Goal: Task Accomplishment & Management: Manage account settings

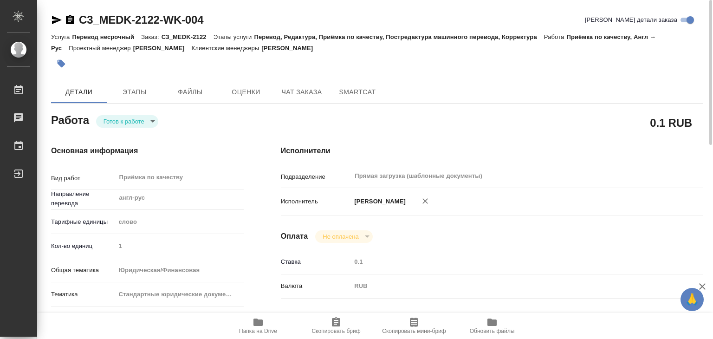
click at [132, 121] on body "🙏 .cls-1 fill:#fff; AWATERA Alilekova Valeriya Работы 0 Чаты График Выйти C3_ME…" at bounding box center [356, 169] width 713 height 339
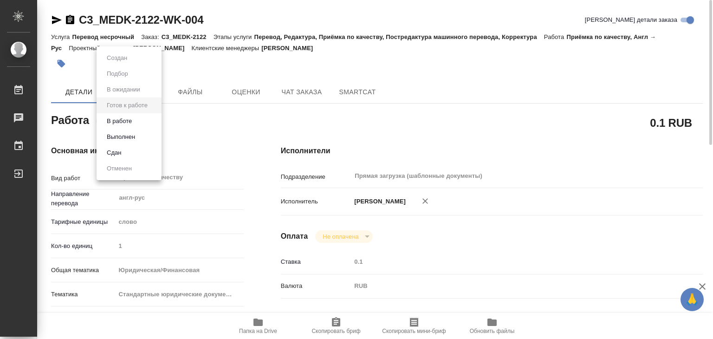
click at [149, 123] on li "В работе" at bounding box center [129, 121] width 65 height 16
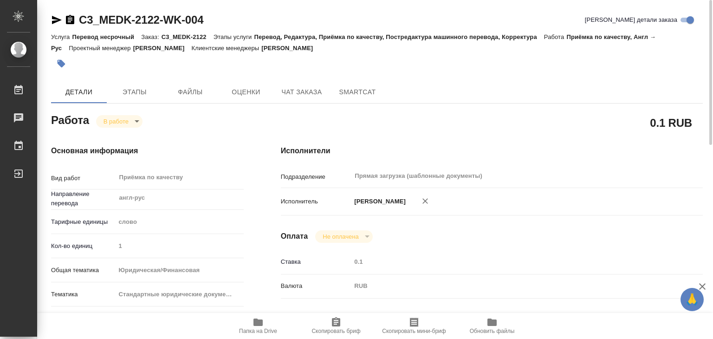
type textarea "x"
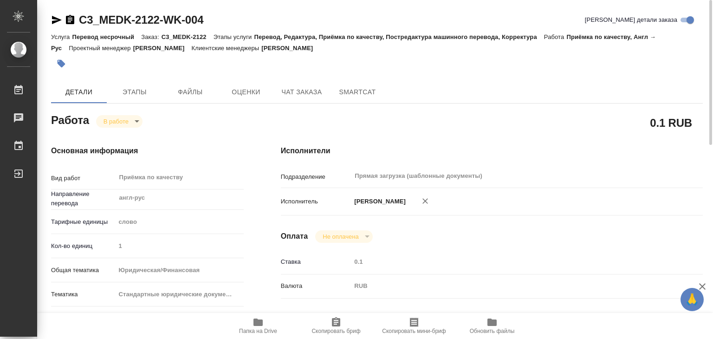
type textarea "x"
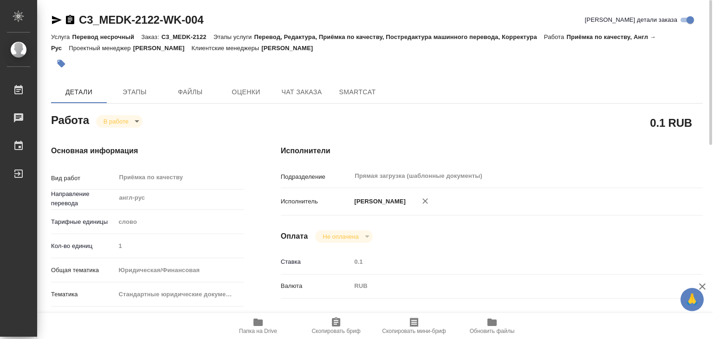
type textarea "x"
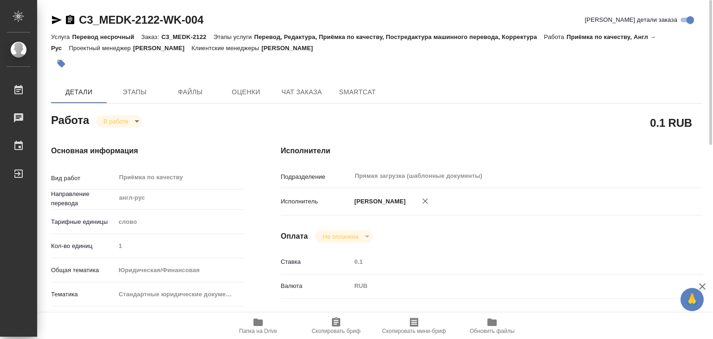
type textarea "x"
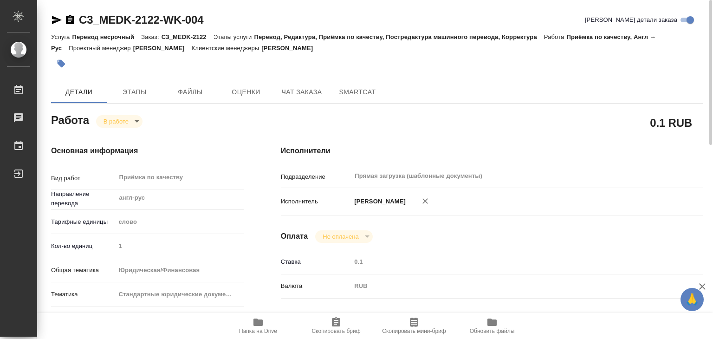
click at [63, 63] on icon "button" at bounding box center [62, 64] width 8 height 8
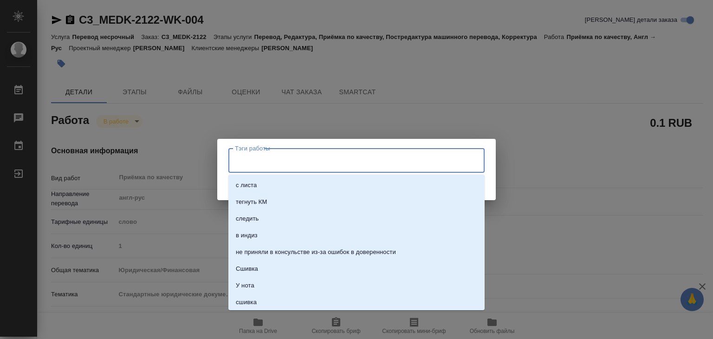
click at [243, 153] on input "Тэги работы" at bounding box center [347, 160] width 230 height 16
type input "2"
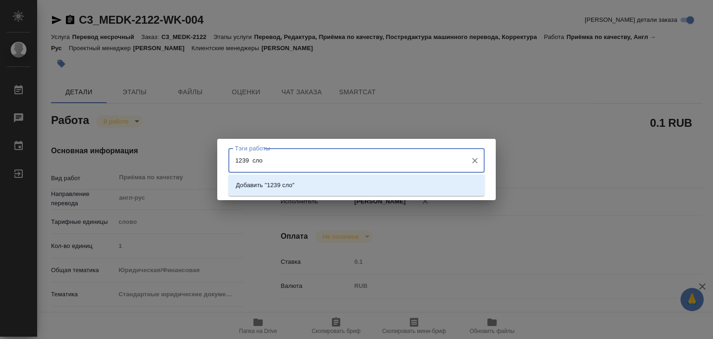
type input "1239 слов"
click at [307, 190] on li "Добавить "1239 слов"" at bounding box center [356, 185] width 256 height 17
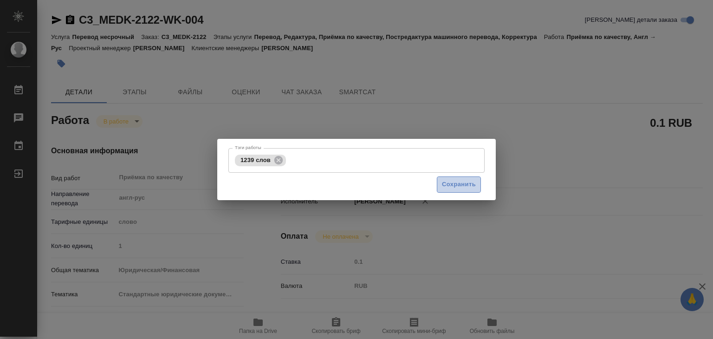
click at [447, 185] on span "Сохранить" at bounding box center [459, 184] width 34 height 11
type input "inProgress"
type textarea "Приёмка по качеству"
type textarea "x"
type input "англ-рус"
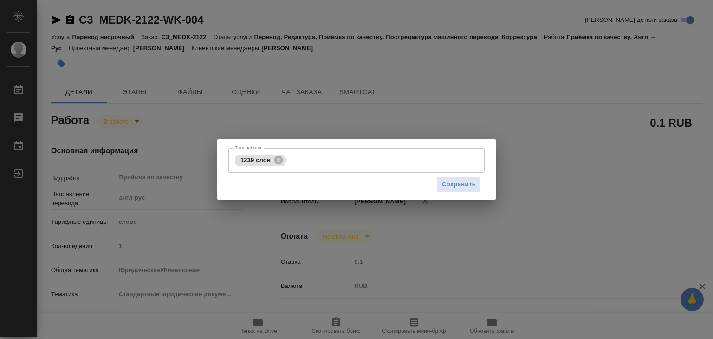
type input "5a8b1489cc6b4906c91bfd90"
type input "1"
type input "yr-fn"
type input "5f647205b73bc97568ca66bf"
checkbox input "true"
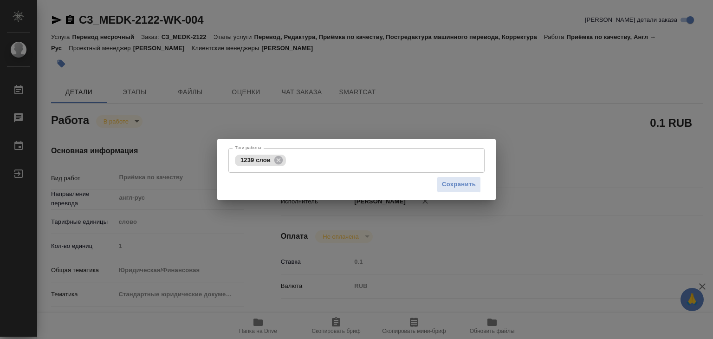
type input "29.09.2025 14:36"
type input "30.09.2025 17:31"
type input "30.09.2025 19:00"
type input "Прямая загрузка (шаблонные документы)"
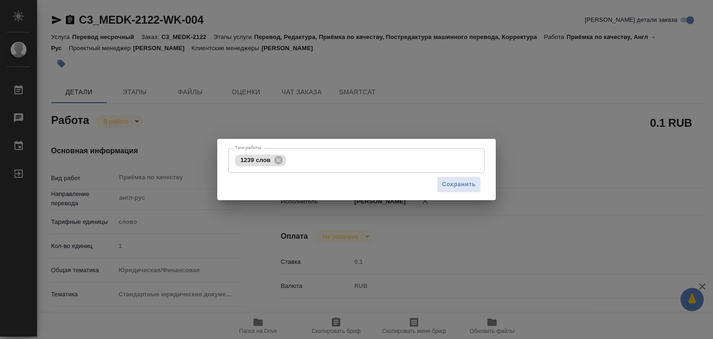
type input "notPayed"
type input "0.1"
type input "RUB"
type input "[PERSON_NAME]"
type textarea "x"
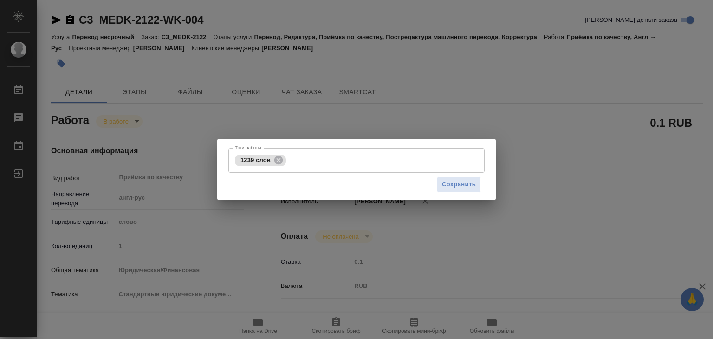
type textarea "/Clients/МЕДЭКС-Консалт/Orders/C3_MEDK-2122/Corrected/C3_MEDK-2122-WK-004"
type textarea "x"
type input "C3_MEDK-2122"
type input "Перевод несрочный"
type input "Перевод, Редактура, Приёмка по качеству, Постредактура машинного перевода, Корр…"
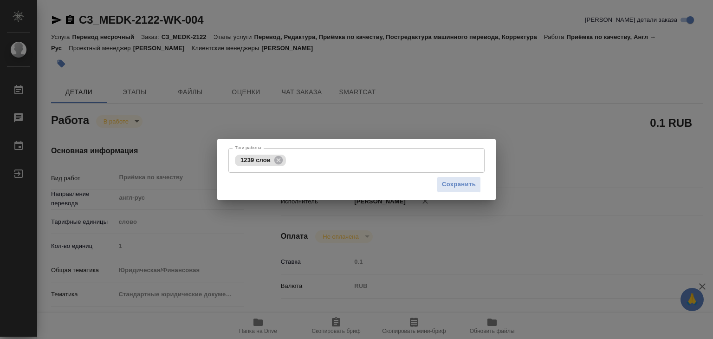
type input "Никитина Татьяна"
type input "Малофеева Екатерина"
type input "/Clients/МЕДЭКС-Консалт/Orders/C3_MEDK-2122"
type textarea "x"
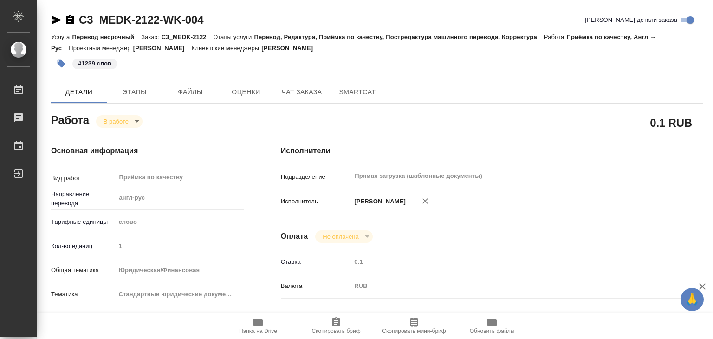
type textarea "x"
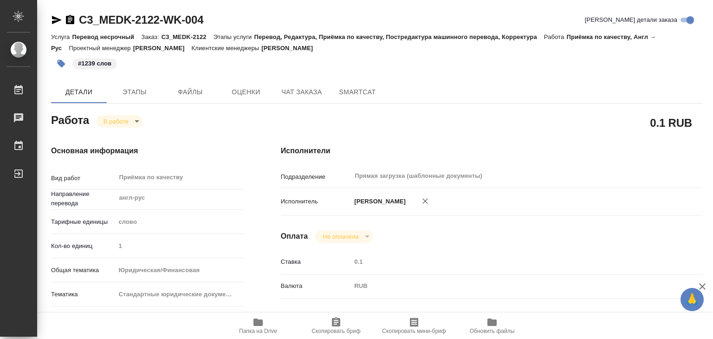
type textarea "x"
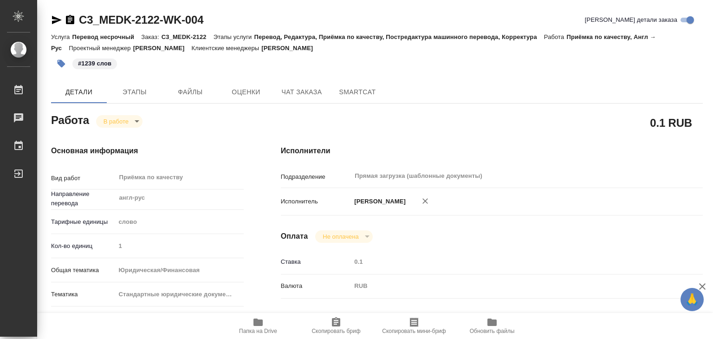
type textarea "x"
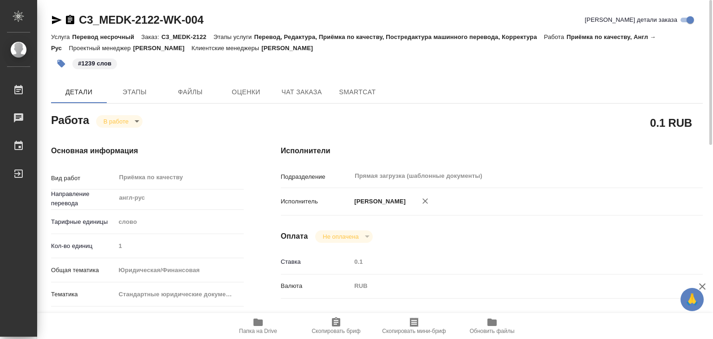
click at [126, 122] on body "🙏 .cls-1 fill:#fff; AWATERA Alilekova Valeriya Работы 0 Чаты График Выйти C3_ME…" at bounding box center [356, 169] width 713 height 339
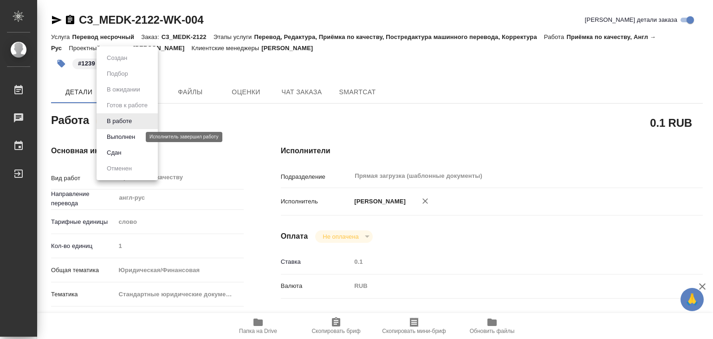
click at [132, 139] on button "Выполнен" at bounding box center [121, 137] width 34 height 10
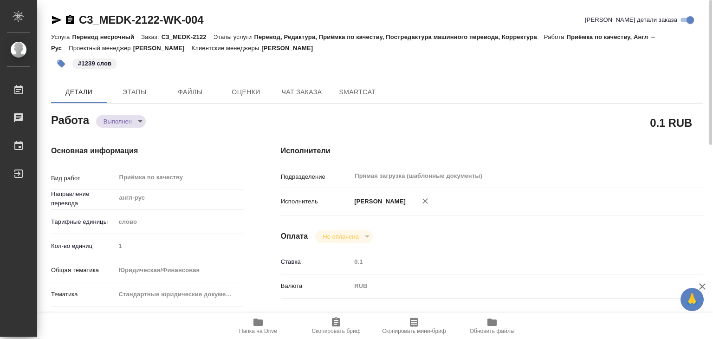
type textarea "x"
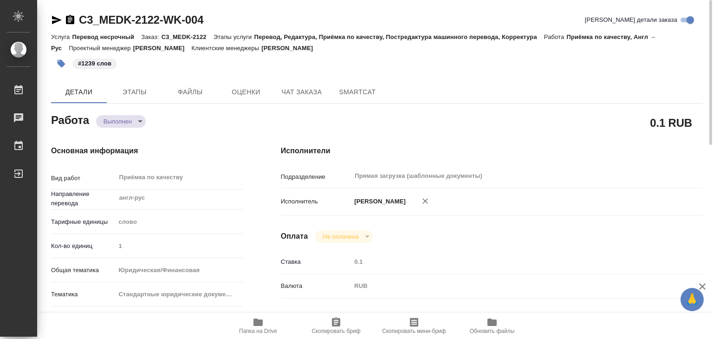
type textarea "x"
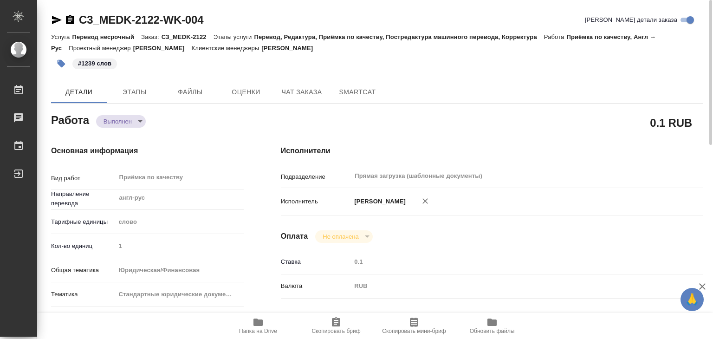
type textarea "x"
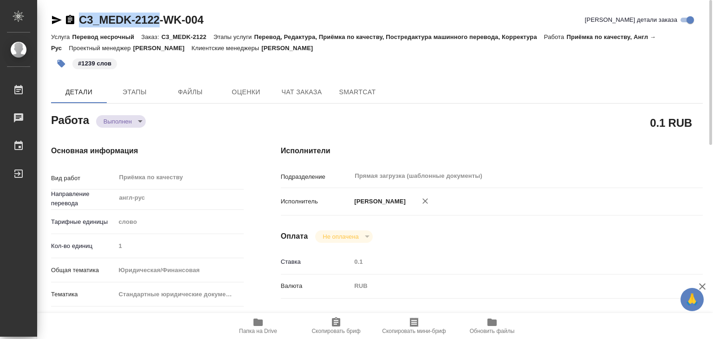
drag, startPoint x: 78, startPoint y: 7, endPoint x: 158, endPoint y: 18, distance: 81.0
copy link "C3_MEDK-2122"
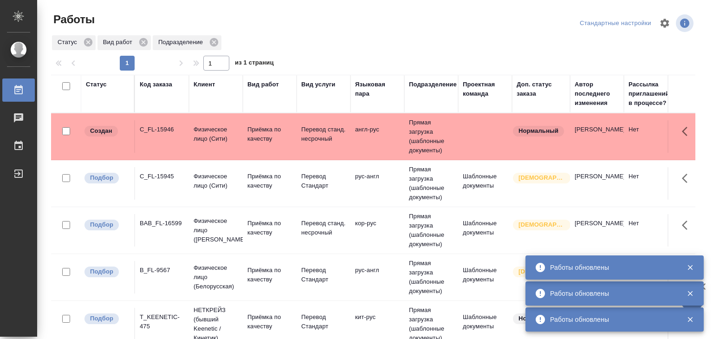
scroll to position [75, 0]
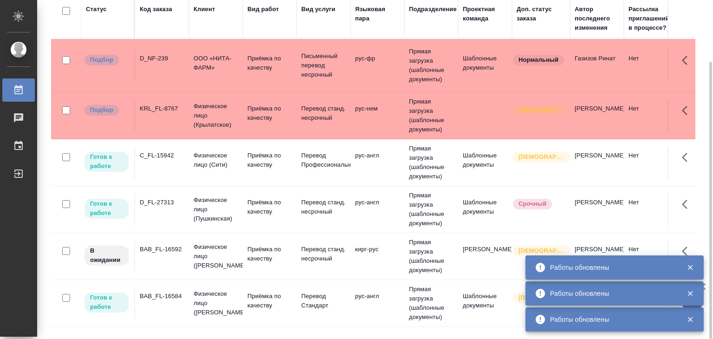
click at [689, 265] on icon "button" at bounding box center [690, 267] width 8 height 8
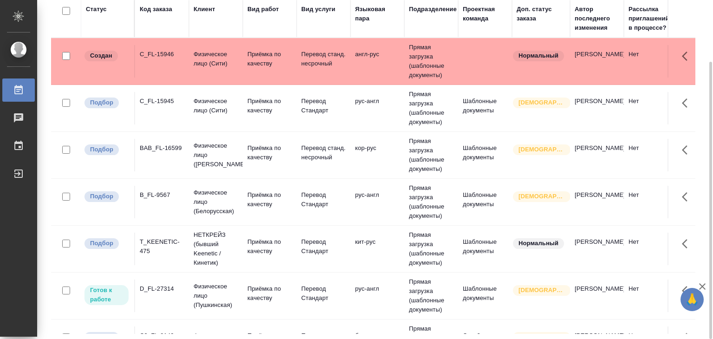
scroll to position [0, 0]
click at [704, 283] on icon "button" at bounding box center [702, 286] width 11 height 11
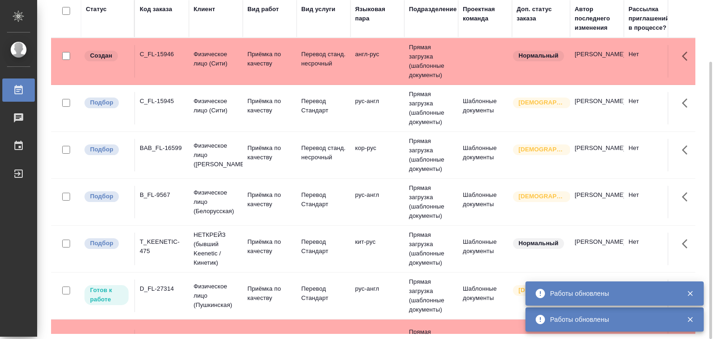
scroll to position [271, 0]
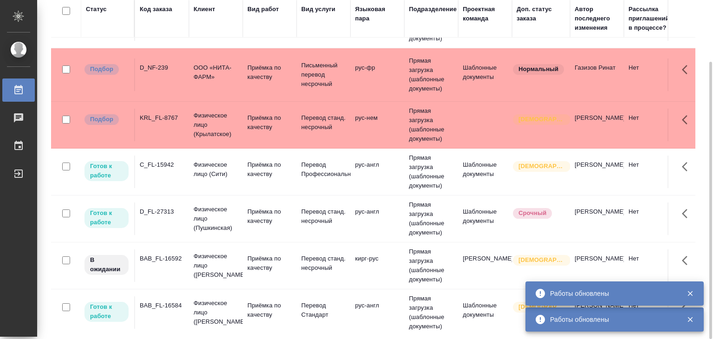
click at [239, 166] on td "Физическое лицо (Сити)" at bounding box center [216, 171] width 54 height 32
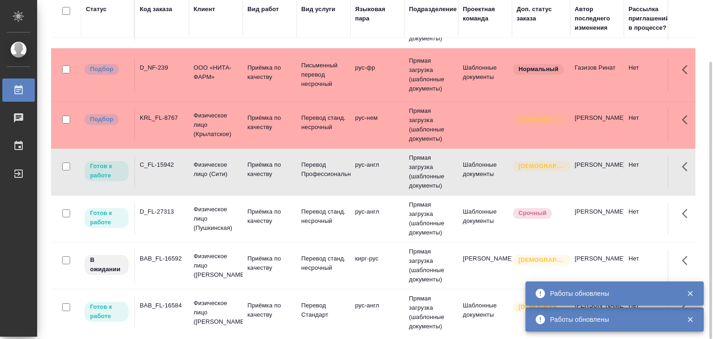
scroll to position [739, 0]
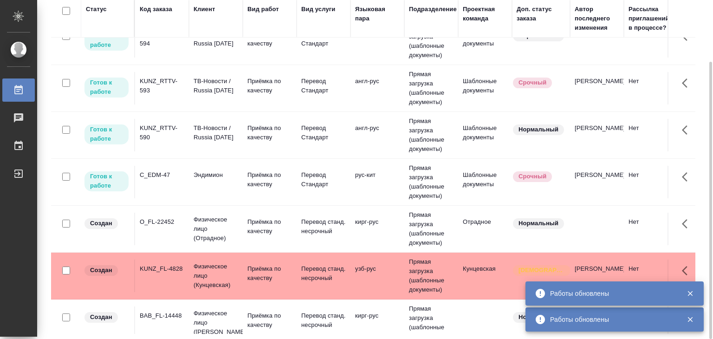
click at [214, 168] on td "Эндимион" at bounding box center [216, 182] width 54 height 32
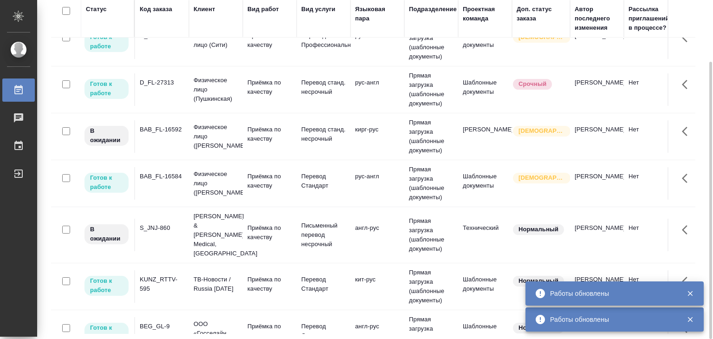
scroll to position [507, 0]
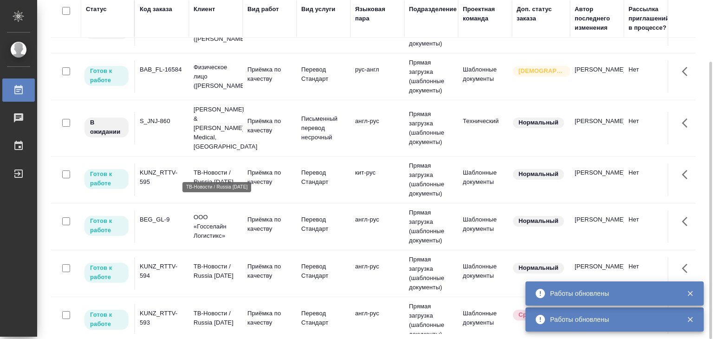
click at [215, 171] on p "ТВ-Новости / Russia Today" at bounding box center [216, 177] width 45 height 19
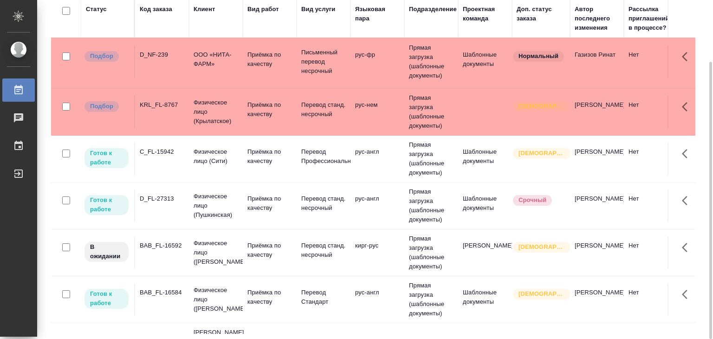
scroll to position [464, 0]
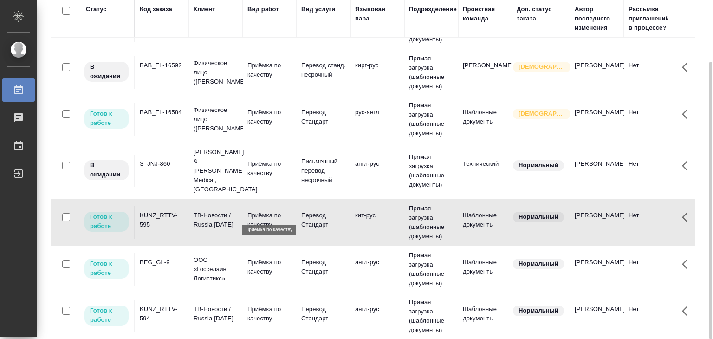
click at [248, 211] on p "Приёмка по качеству" at bounding box center [269, 220] width 45 height 19
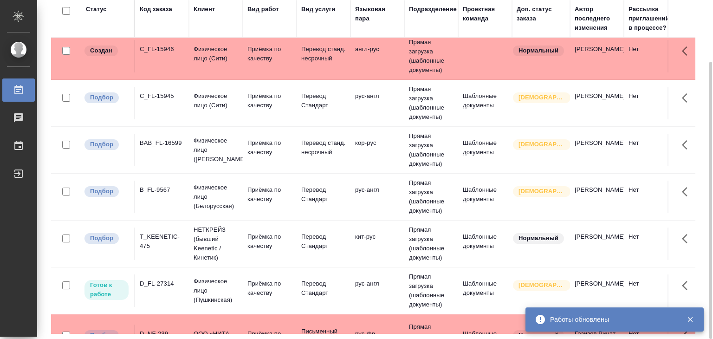
scroll to position [0, 0]
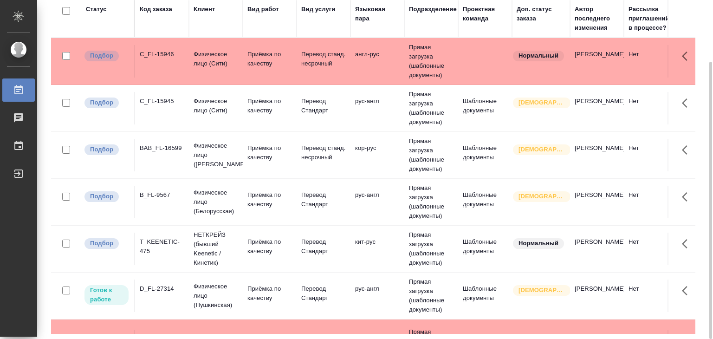
click at [210, 57] on p "Физическое лицо (Сити)" at bounding box center [216, 59] width 45 height 19
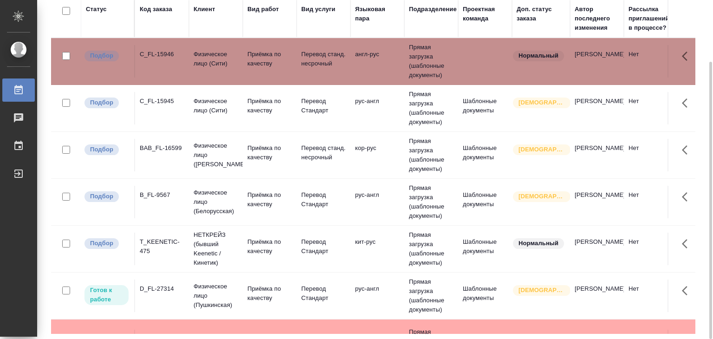
click at [178, 104] on div "C_FL-15945" at bounding box center [162, 101] width 45 height 9
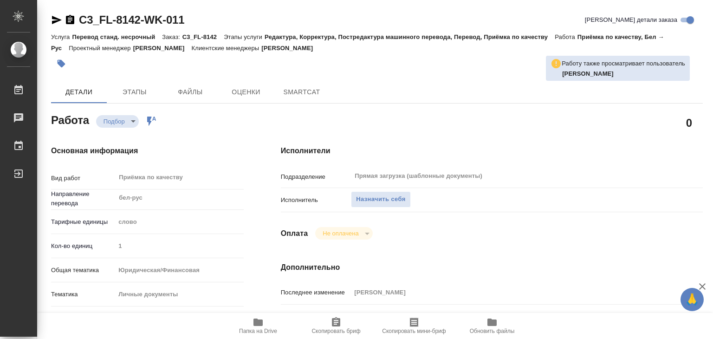
type textarea "x"
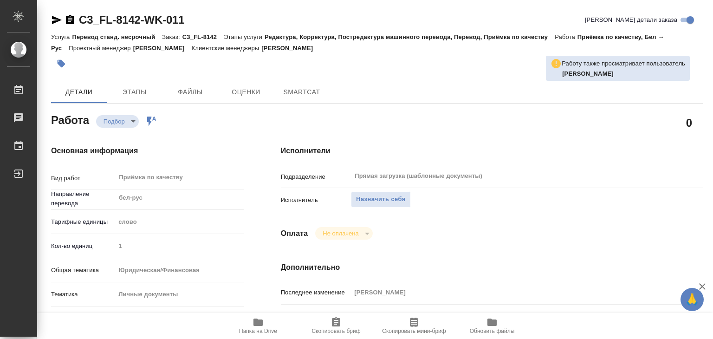
type textarea "x"
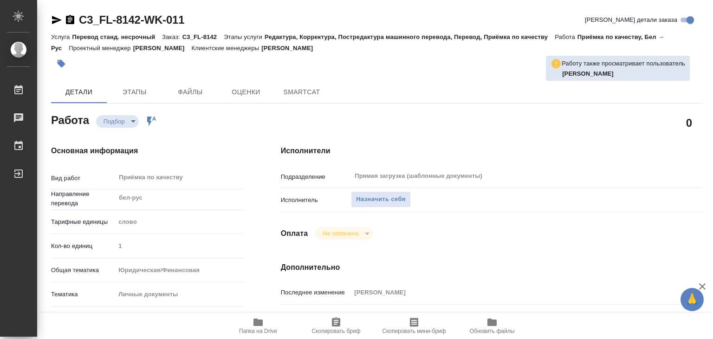
type textarea "x"
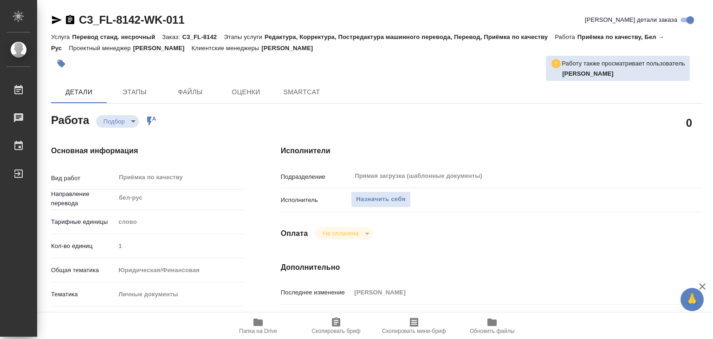
scroll to position [139, 0]
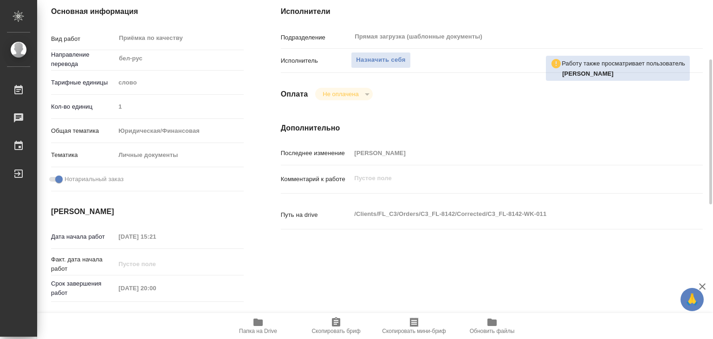
type textarea "x"
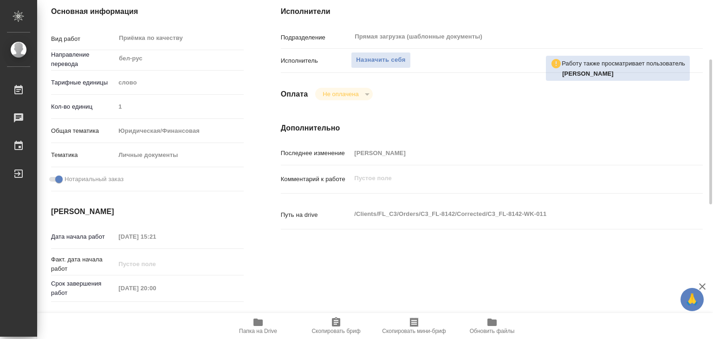
type textarea "x"
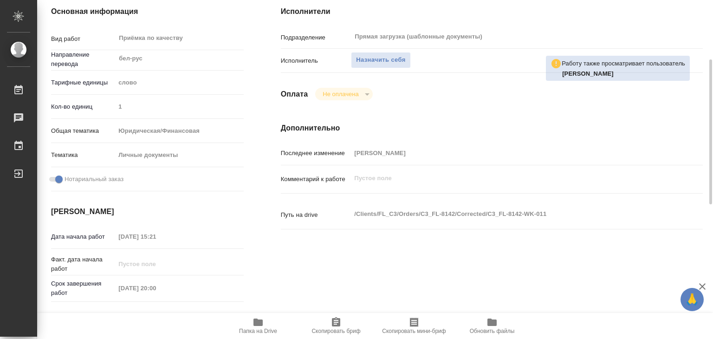
type textarea "x"
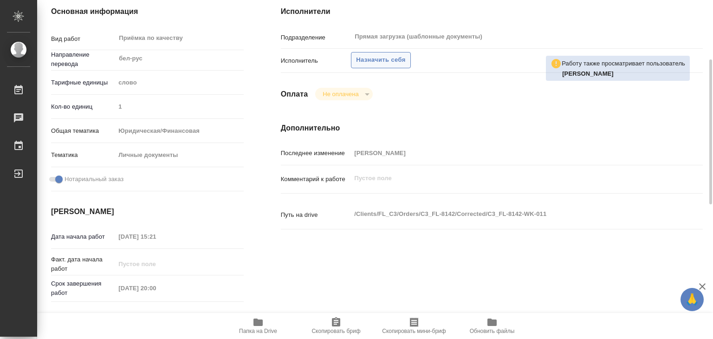
click at [358, 64] on span "Назначить себя" at bounding box center [380, 60] width 49 height 11
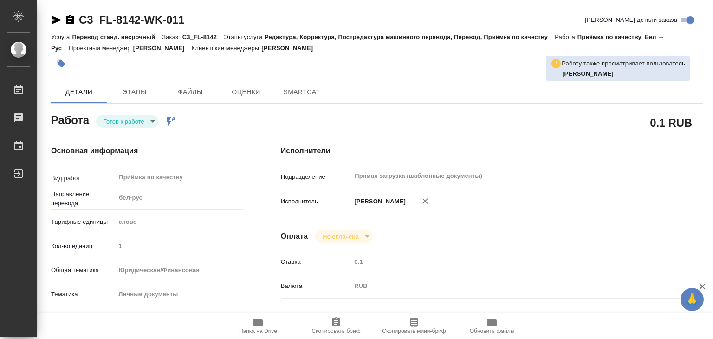
type textarea "x"
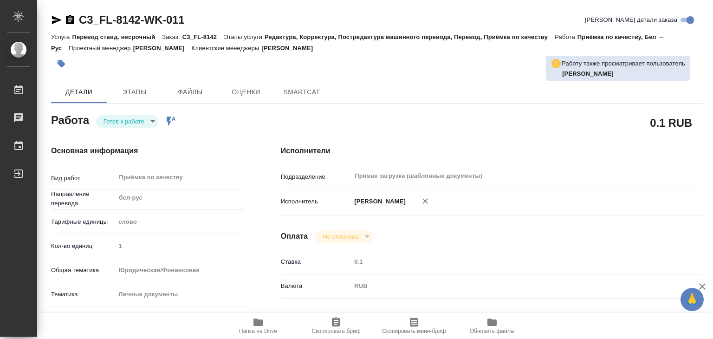
type textarea "x"
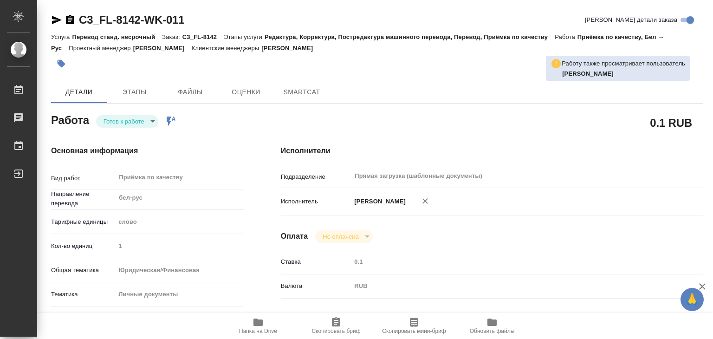
type textarea "x"
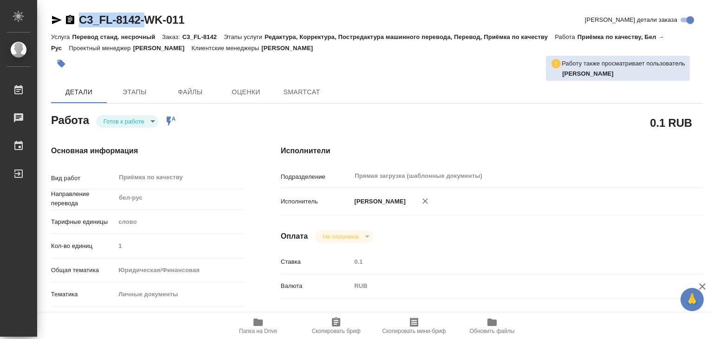
type textarea "x"
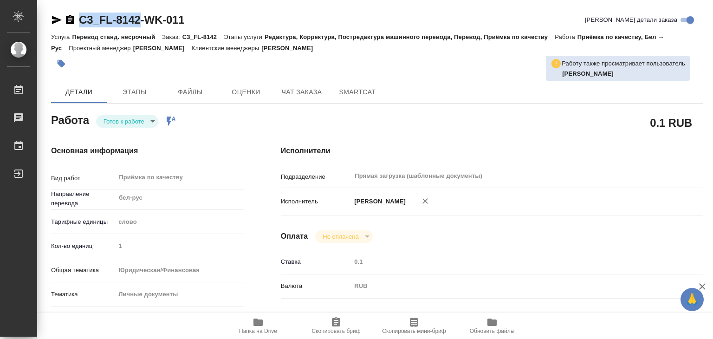
drag, startPoint x: 80, startPoint y: 10, endPoint x: 144, endPoint y: 23, distance: 65.3
type textarea "x"
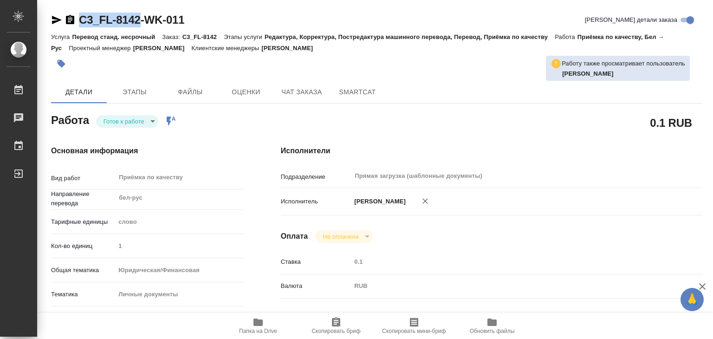
type textarea "x"
copy link "C3_FL-8142"
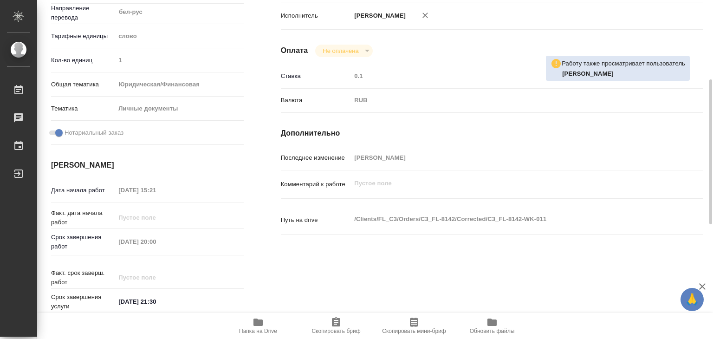
type textarea "x"
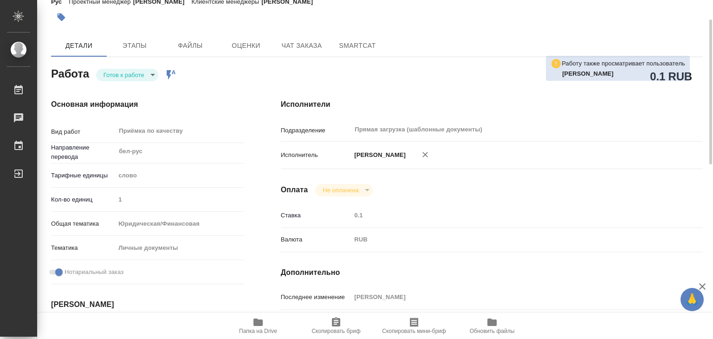
scroll to position [0, 0]
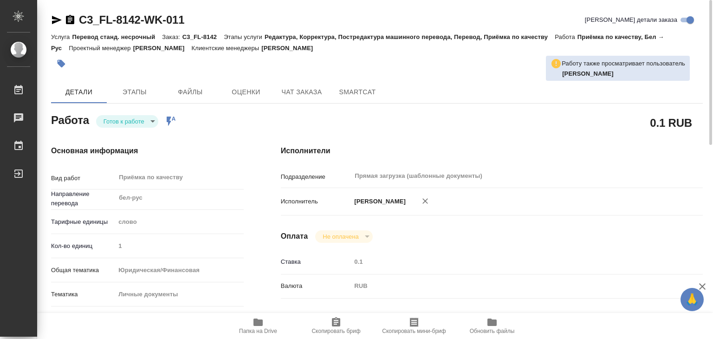
click at [265, 197] on div "Исполнители Подразделение Прямая загрузка (шаблонные документы) ​ Исполнитель А…" at bounding box center [491, 325] width 459 height 396
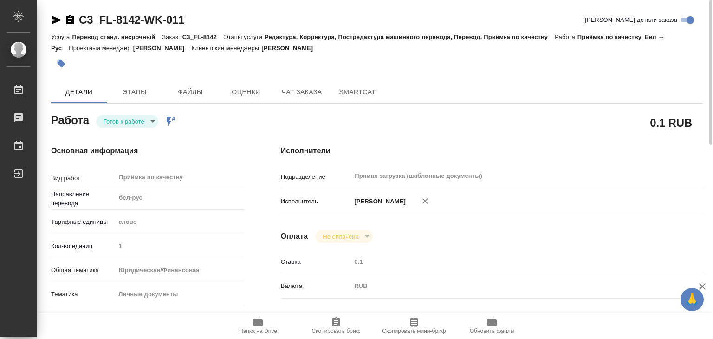
click at [129, 123] on body "🙏 .cls-1 fill:#fff; AWATERA Alilekova Valeriya Работы 0 Чаты График Выйти C3_FL…" at bounding box center [356, 169] width 713 height 339
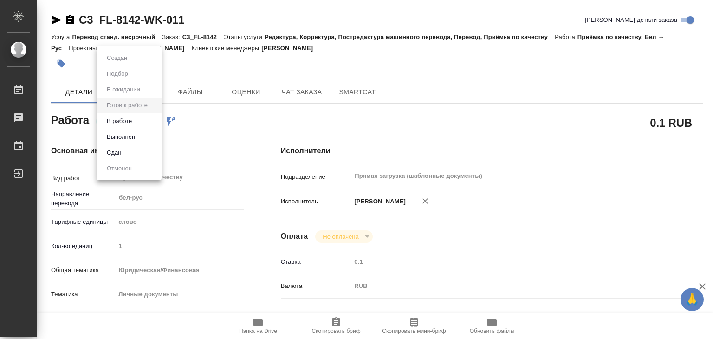
click at [137, 121] on li "В работе" at bounding box center [129, 121] width 65 height 16
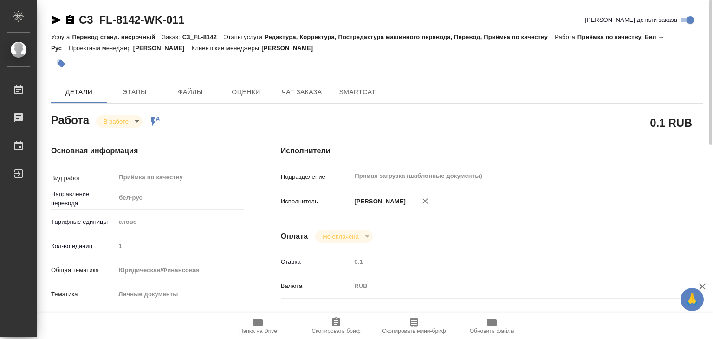
type textarea "x"
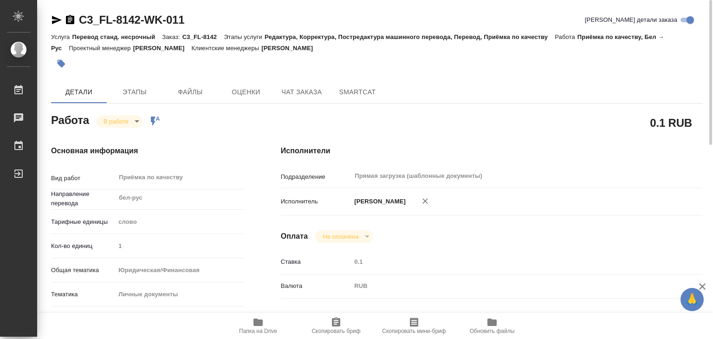
type textarea "x"
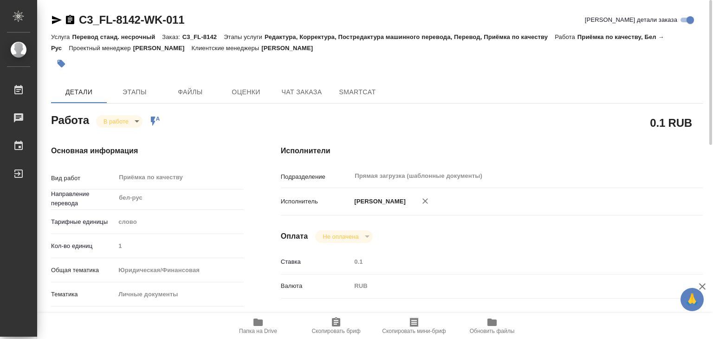
type textarea "x"
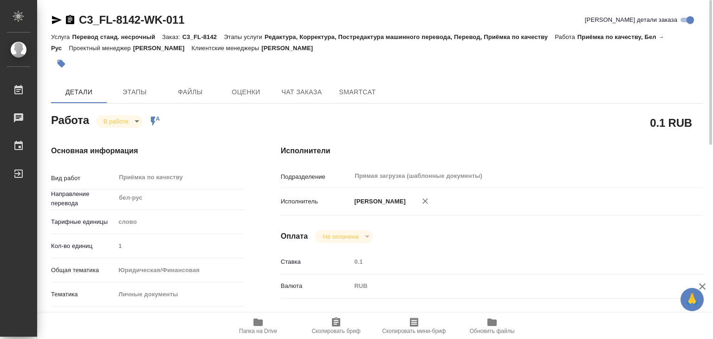
type textarea "x"
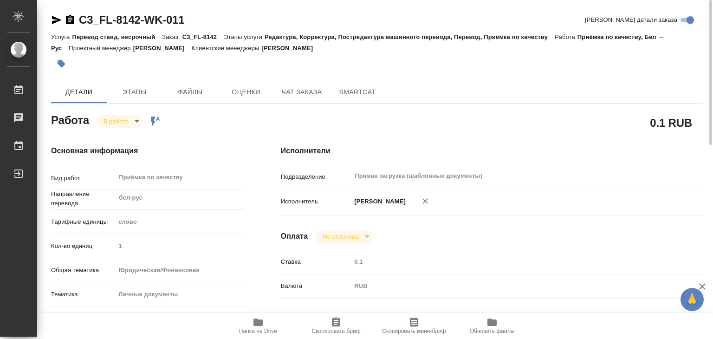
click at [504, 201] on div "[PERSON_NAME]" at bounding box center [509, 201] width 316 height 19
click at [266, 332] on span "Папка на Drive" at bounding box center [258, 331] width 38 height 6
click at [61, 62] on icon "button" at bounding box center [62, 64] width 8 height 8
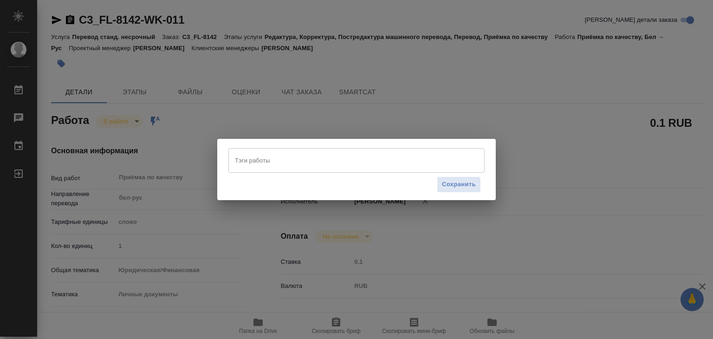
click at [325, 156] on input "Тэги работы" at bounding box center [347, 160] width 230 height 16
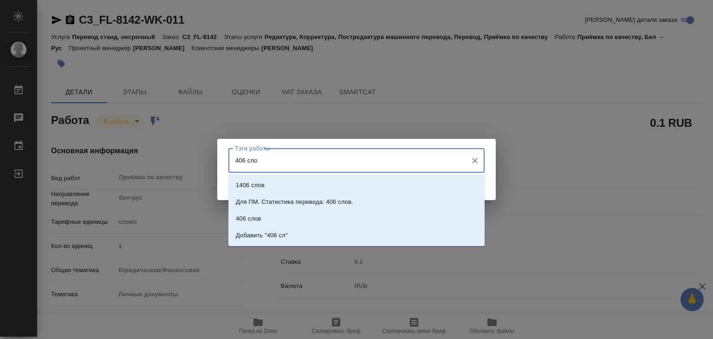
type input "406 слов"
click at [306, 226] on li "406 слов" at bounding box center [356, 218] width 256 height 17
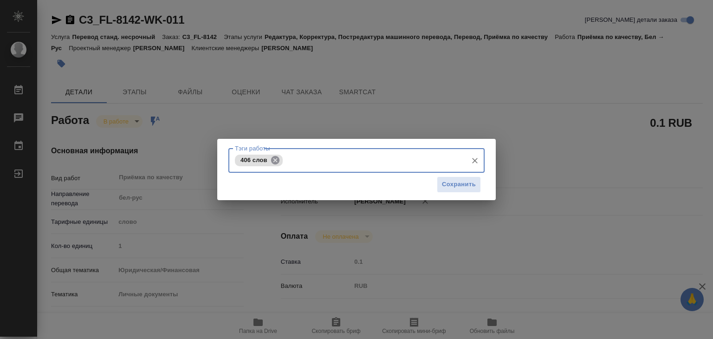
click at [277, 162] on icon at bounding box center [275, 160] width 10 height 10
click at [280, 169] on div "Тэги работы" at bounding box center [356, 160] width 256 height 24
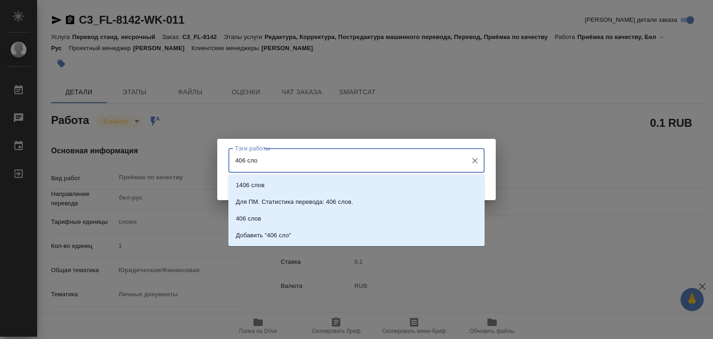
type input "406 слов"
click at [291, 240] on li "Добавить "406 слов"" at bounding box center [356, 235] width 256 height 17
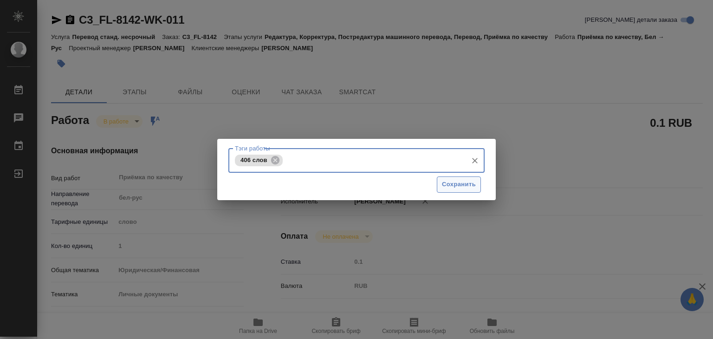
click at [451, 192] on button "Сохранить" at bounding box center [459, 184] width 44 height 16
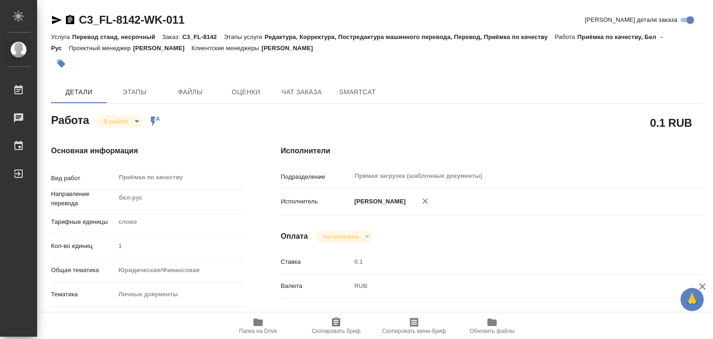
type input "inProgress"
type textarea "Приёмка по качеству"
type textarea "x"
type input "бел-рус"
type input "5a8b1489cc6b4906c91bfd90"
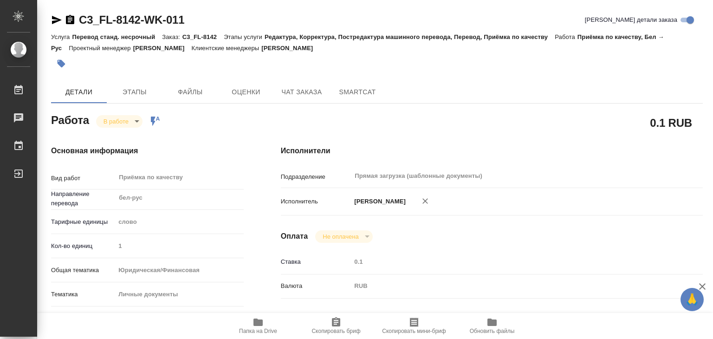
type input "1"
type input "yr-fn"
type input "5a8b8b956a9677013d343cfe"
checkbox input "true"
type input "30.09.2025 15:21"
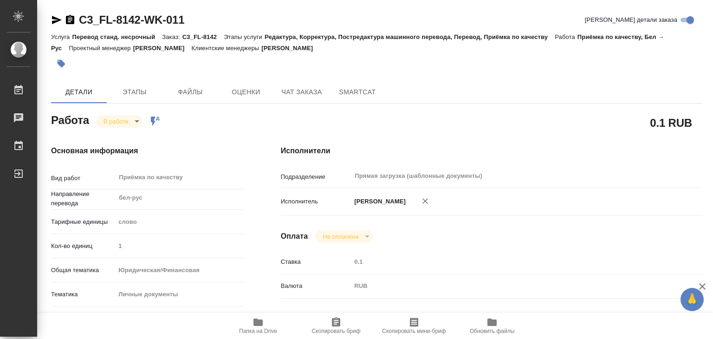
type input "30.09.2025 17:50"
type input "30.09.2025 20:00"
type input "30.09.2025 21:30"
type input "Прямая загрузка (шаблонные документы)"
type input "notPayed"
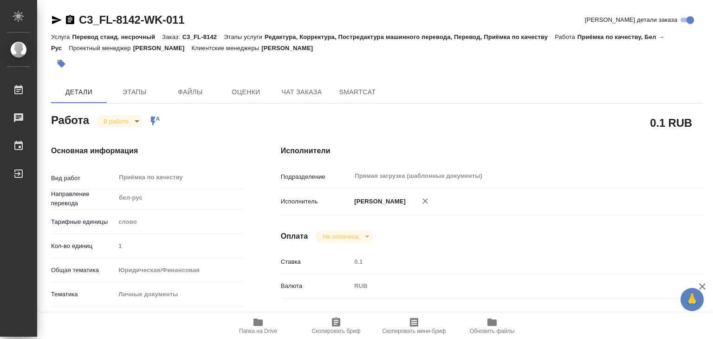
type input "0.1"
type input "RUB"
type input "Алилекова Валерия"
type textarea "x"
type textarea "/Clients/FL_C3/Orders/C3_FL-8142/Corrected/C3_FL-8142-WK-011"
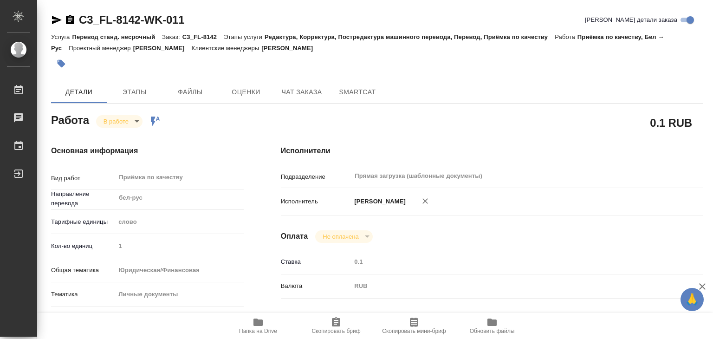
type textarea "x"
type input "C3_FL-8142"
type input "Перевод станд. несрочный"
type input "Редактура, Корректура, Постредактура машинного перевода, Перевод, Приёмка по ка…"
type input "Никитина Татьяна"
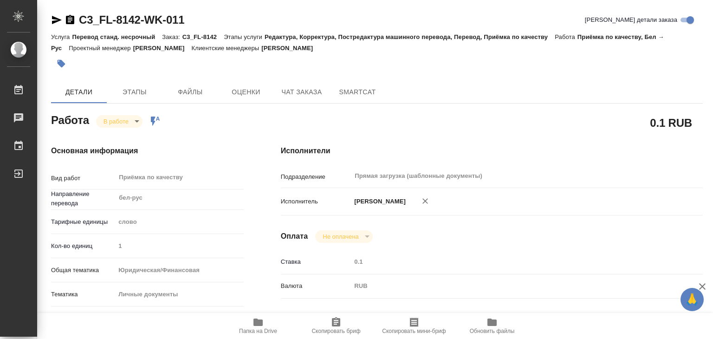
type input "/Clients/FL_C3/Orders/C3_FL-8142"
type textarea "x"
type textarea "под сахарово на гражданство"
type textarea "x"
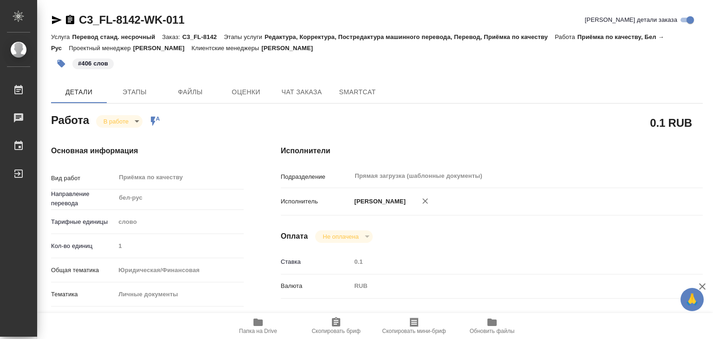
type textarea "x"
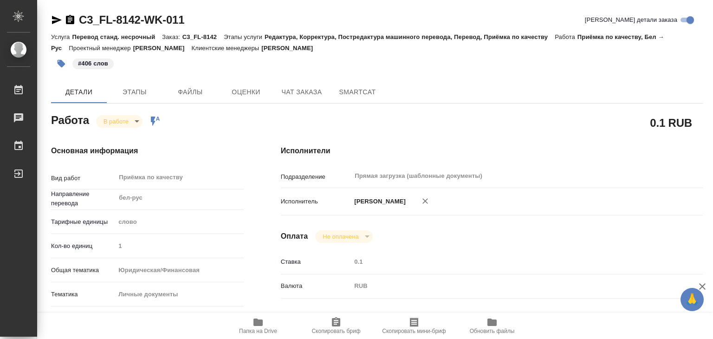
type textarea "x"
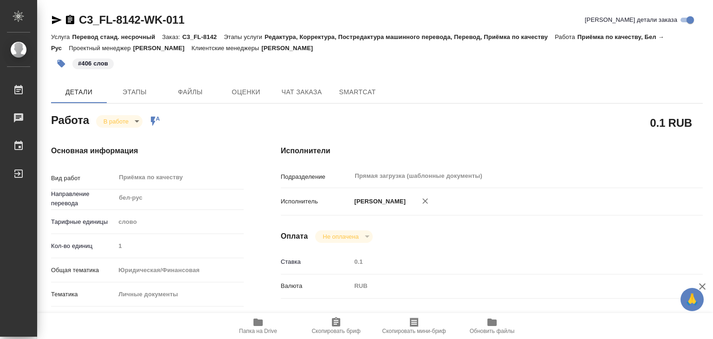
type textarea "x"
click at [123, 120] on body "🙏 .cls-1 fill:#fff; AWATERA Alilekova Valeriya Работы 0 Чаты График Выйти C3_FL…" at bounding box center [356, 169] width 713 height 339
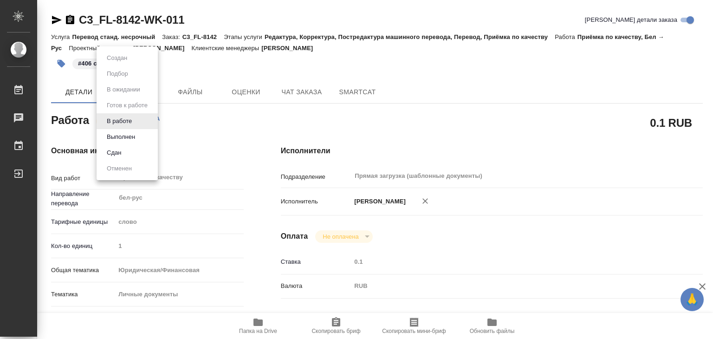
click at [131, 136] on button "Выполнен" at bounding box center [121, 137] width 34 height 10
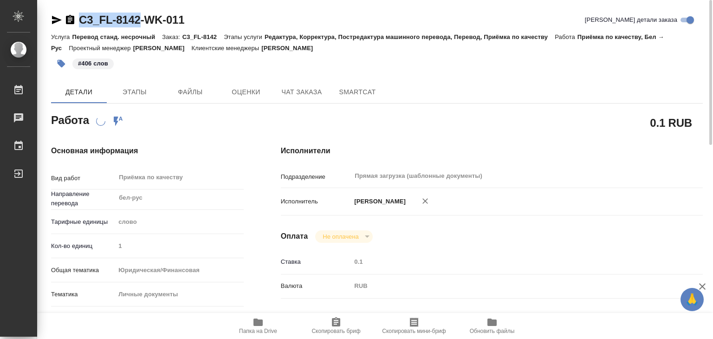
drag, startPoint x: 123, startPoint y: 15, endPoint x: 145, endPoint y: 20, distance: 22.8
copy link "C3_FL-8142"
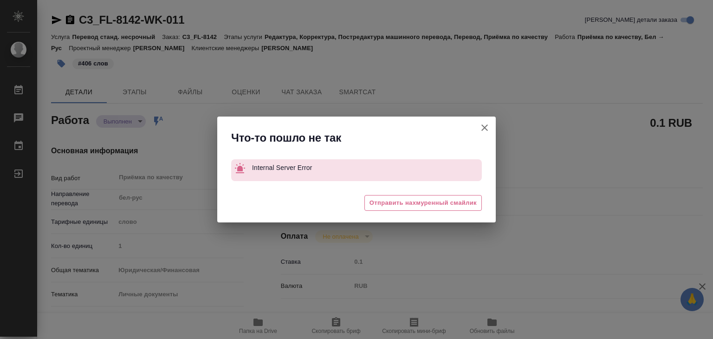
type textarea "x"
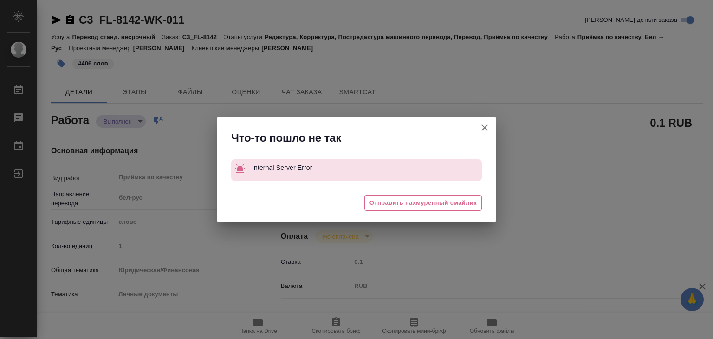
type textarea "x"
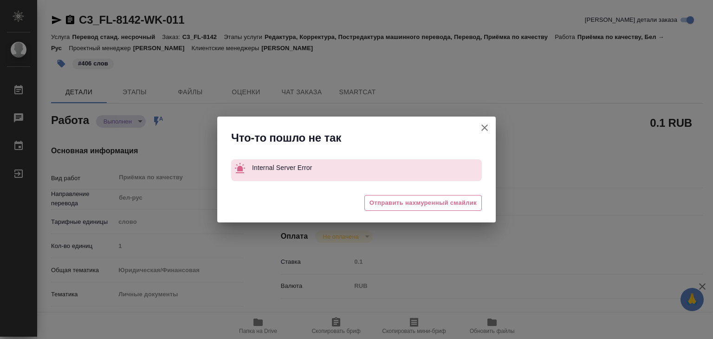
type textarea "x"
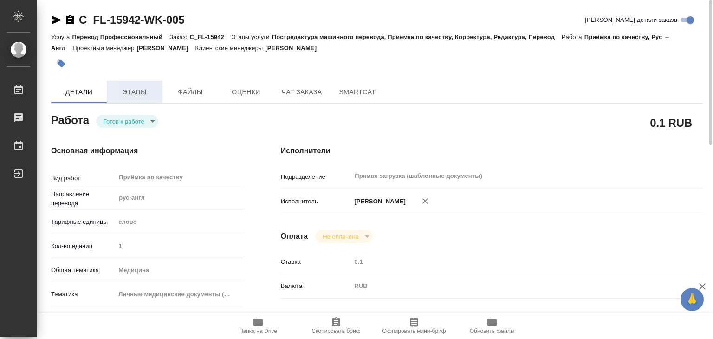
click at [126, 88] on span "Этапы" at bounding box center [134, 92] width 45 height 12
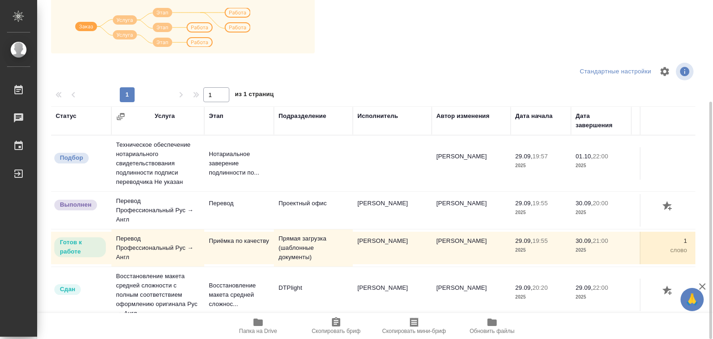
scroll to position [6, 0]
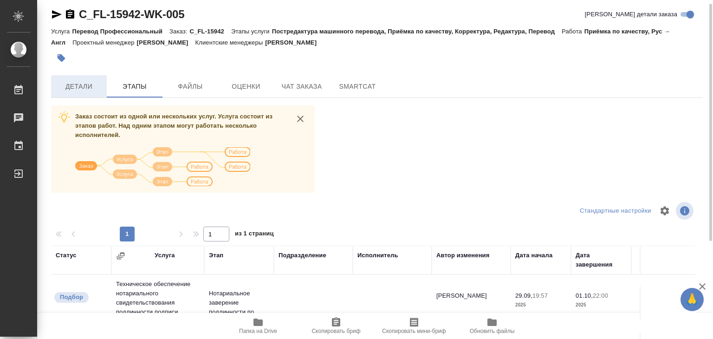
click at [78, 84] on span "Детали" at bounding box center [79, 87] width 45 height 12
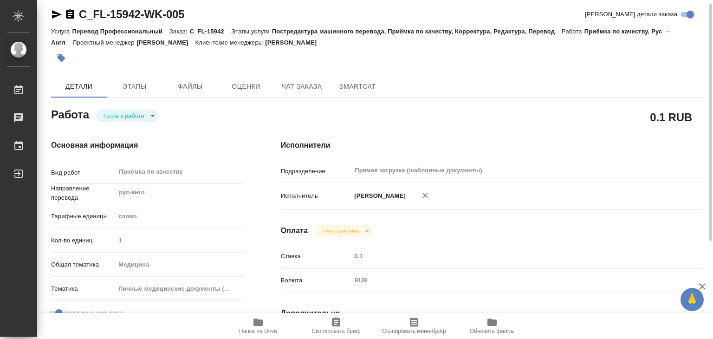
type textarea "x"
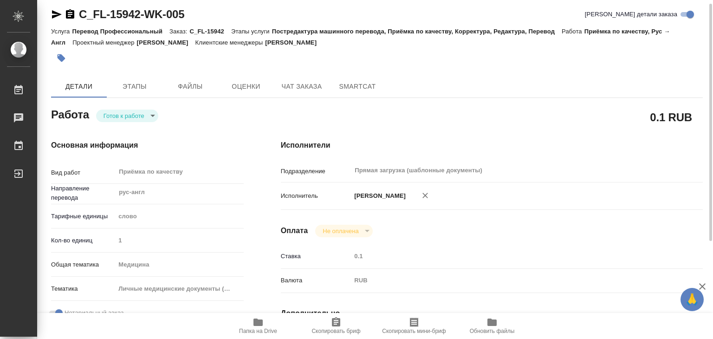
type textarea "x"
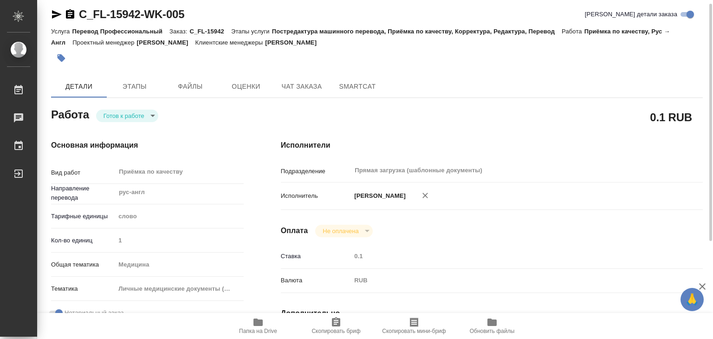
click at [267, 319] on span "Папка на Drive" at bounding box center [258, 325] width 67 height 18
type textarea "x"
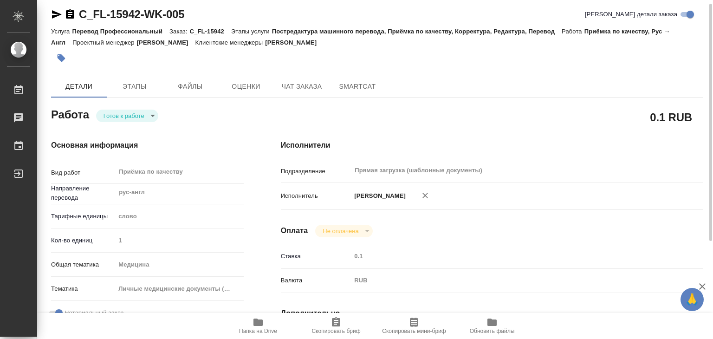
type textarea "x"
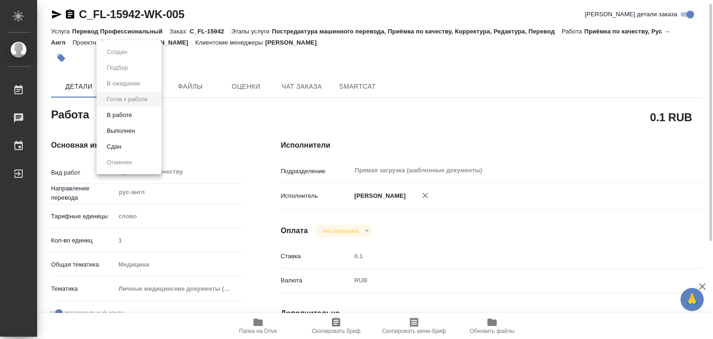
click at [152, 117] on body "🙏 .cls-1 fill:#fff; AWATERA Alilekova [PERSON_NAME] Работы 0 Чаты График Выйти …" at bounding box center [356, 169] width 713 height 339
click at [140, 114] on li "В работе" at bounding box center [129, 115] width 65 height 16
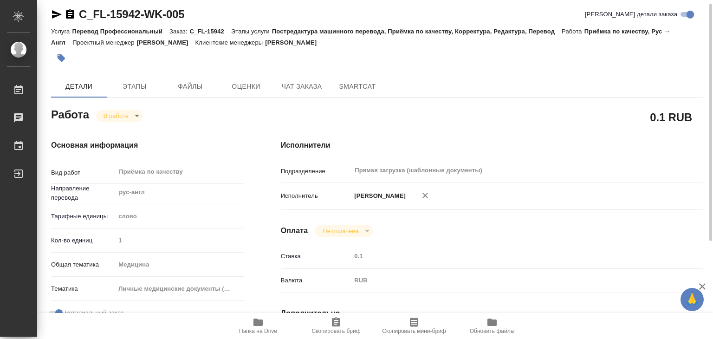
type textarea "x"
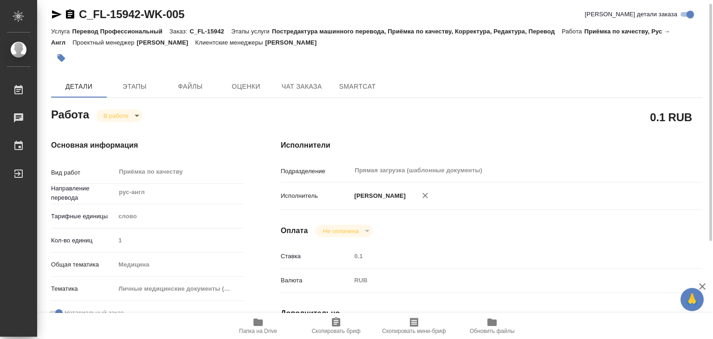
type textarea "x"
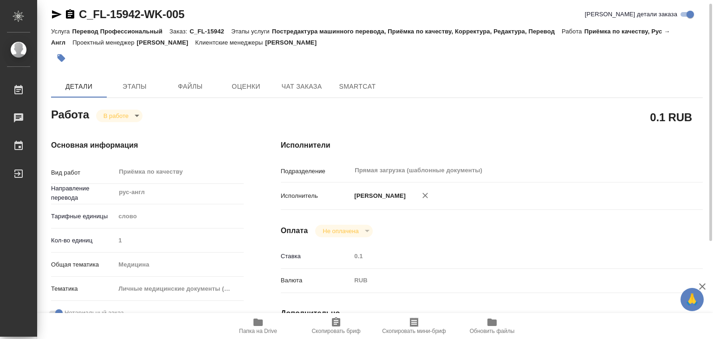
type textarea "x"
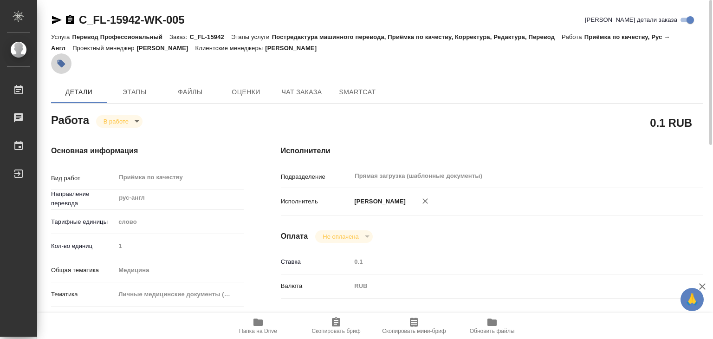
click at [61, 64] on icon "button" at bounding box center [62, 64] width 8 height 8
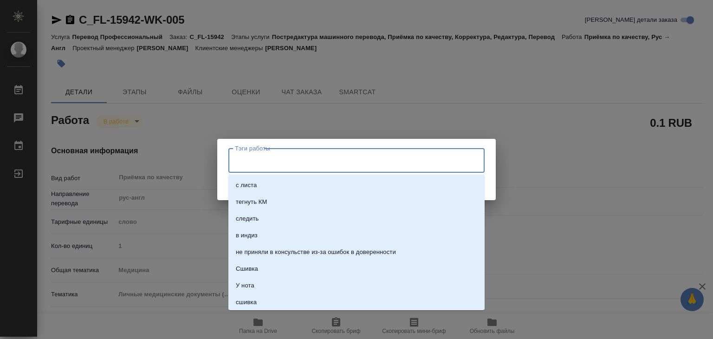
click at [259, 164] on input "Тэги работы" at bounding box center [347, 160] width 230 height 16
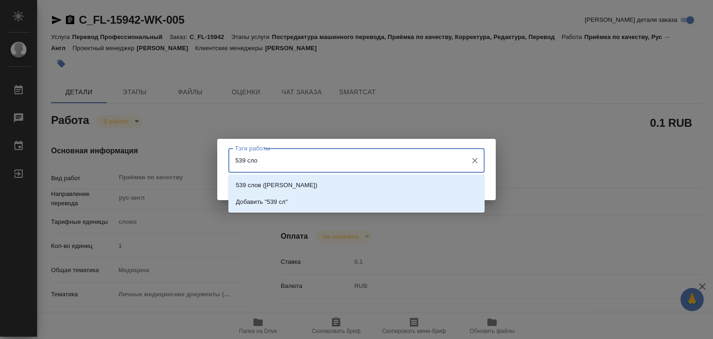
type input "539 слов"
click at [292, 206] on p "Добавить "539 слов"" at bounding box center [265, 201] width 58 height 9
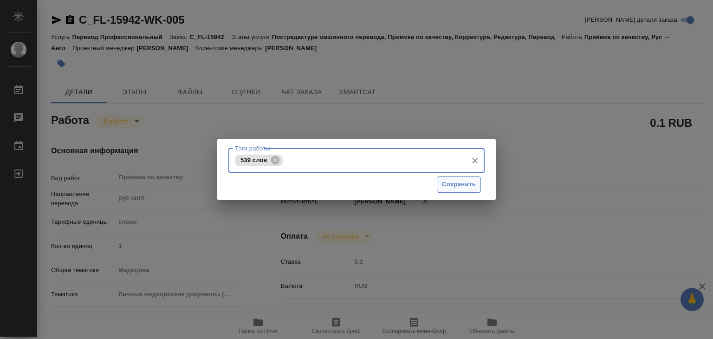
click at [463, 180] on span "Сохранить" at bounding box center [459, 184] width 34 height 11
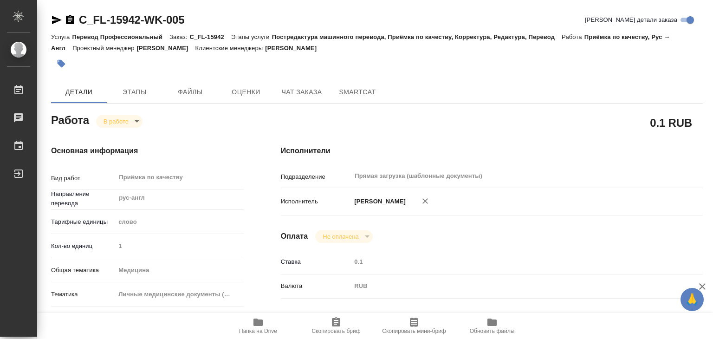
type input "inProgress"
type textarea "Приёмка по качеству"
type textarea "x"
type input "рус-англ"
type input "5a8b1489cc6b4906c91bfd90"
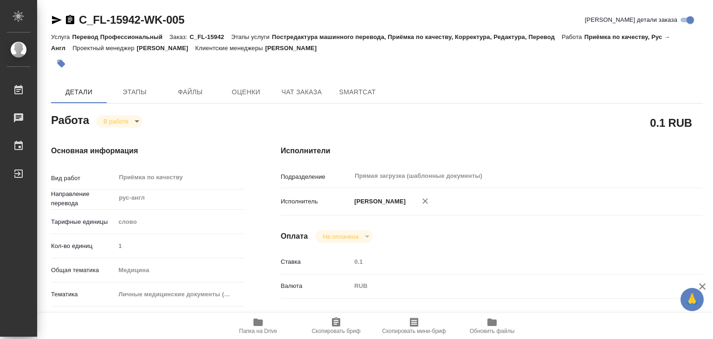
type input "1"
type input "med"
type input "5a8b8b956a9677013d343e74"
checkbox input "true"
type input "[DATE] 19:55"
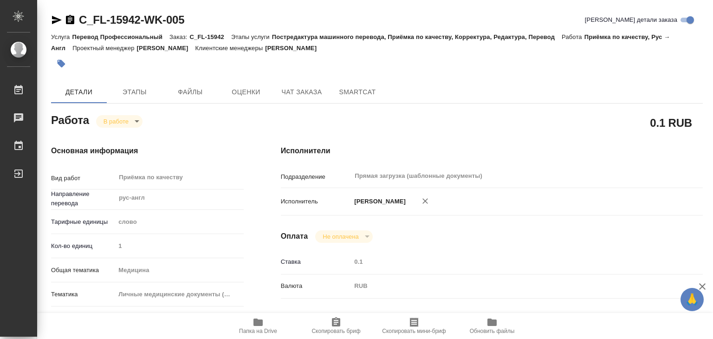
type input "[DATE] 17:58"
type input "[DATE] 21:00"
type input "Прямая загрузка (шаблонные документы)"
type input "notPayed"
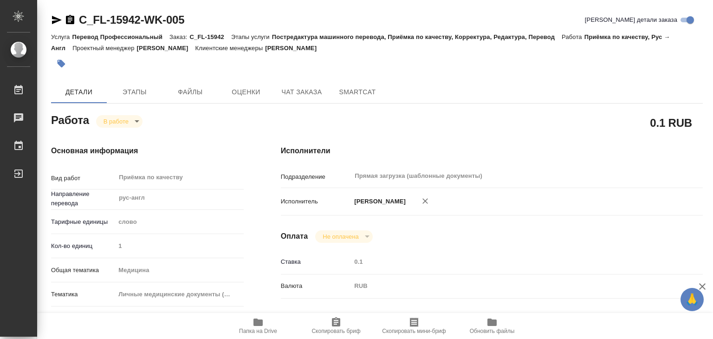
type input "0.1"
type input "RUB"
type input "[PERSON_NAME]"
type textarea "x"
type textarea "/Clients/FL_C/Orders/C_FL-15942/Corrected/C_FL-15942-WK-005"
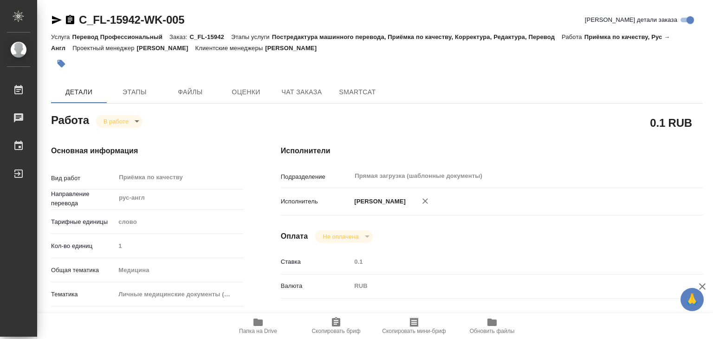
type textarea "x"
type input "C_FL-15942"
type input "Перевод Профессиональный"
type input "Постредактура машинного перевода, Приёмка по качеству, Корректура, Редактура, П…"
type input "[PERSON_NAME]"
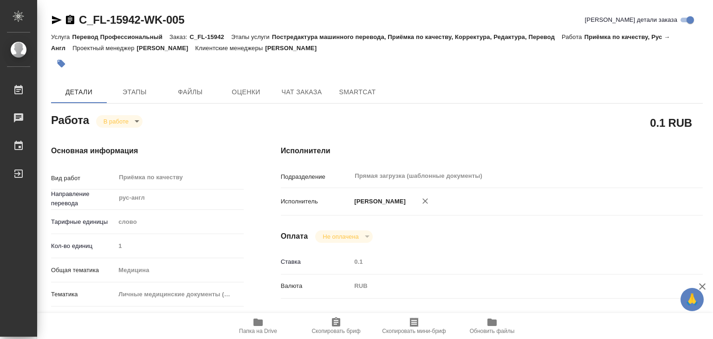
type input "/Clients/FL_C/Orders/C_FL-15942"
type textarea "x"
type textarea "в папке референс есть отдельно скан справки, если что-то не видно и шаблон нзк.…"
type textarea "x"
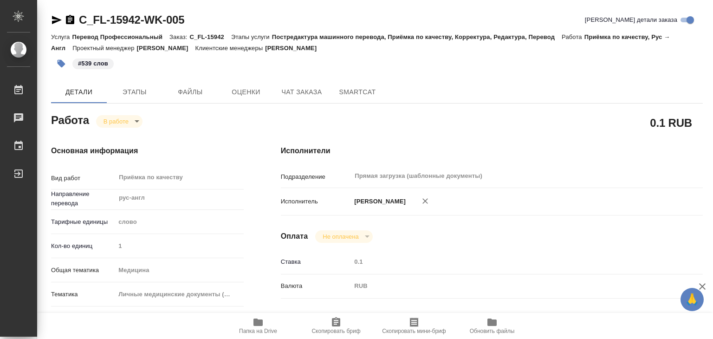
type textarea "x"
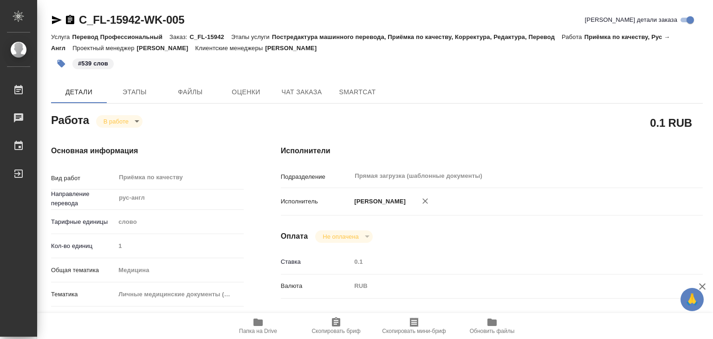
type textarea "x"
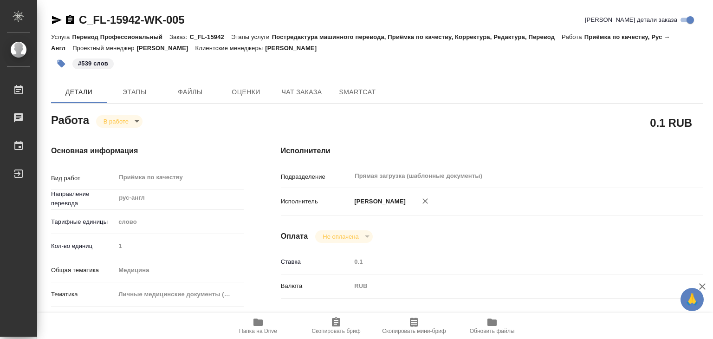
type textarea "x"
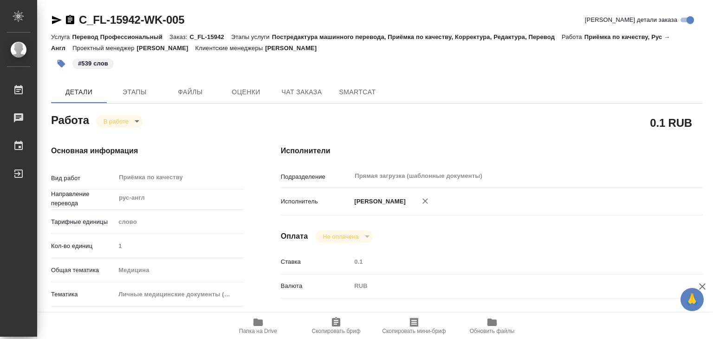
type textarea "x"
click at [118, 118] on body "🙏 .cls-1 fill:#fff; AWATERA Alilekova [PERSON_NAME] Работы 0 Чаты График Выйти …" at bounding box center [356, 169] width 713 height 339
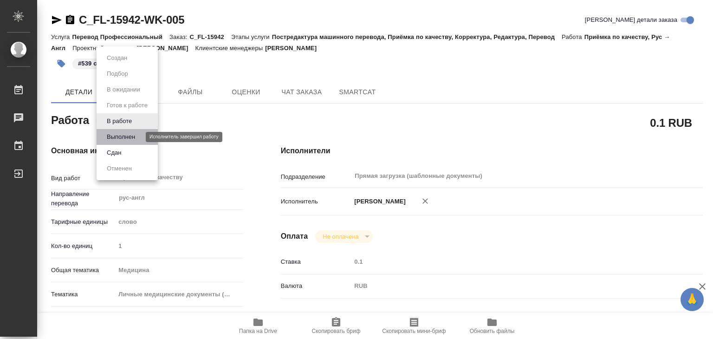
click at [126, 139] on button "Выполнен" at bounding box center [121, 137] width 34 height 10
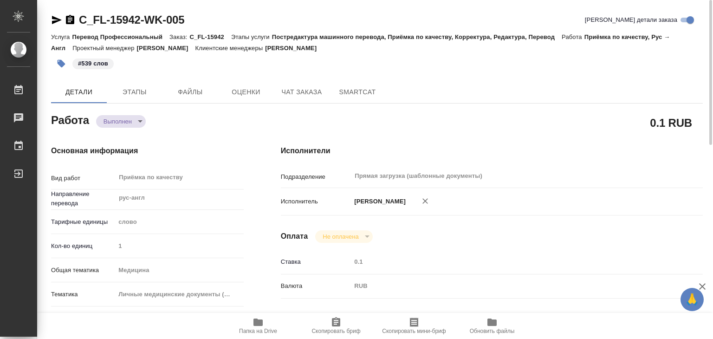
type textarea "x"
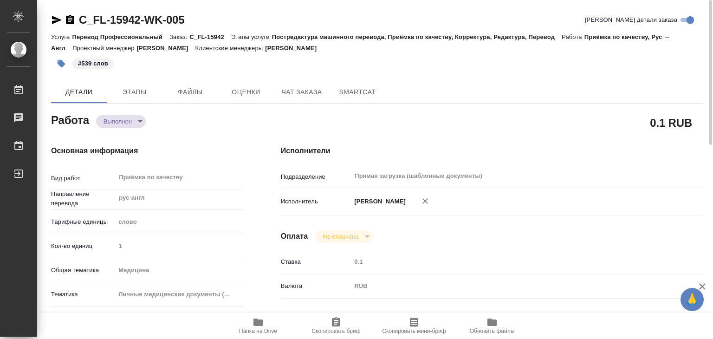
type textarea "x"
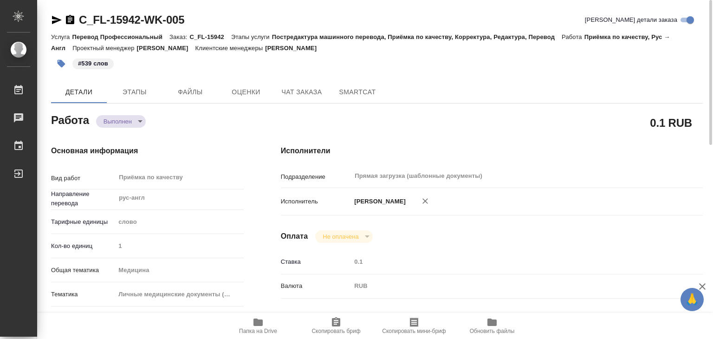
type textarea "x"
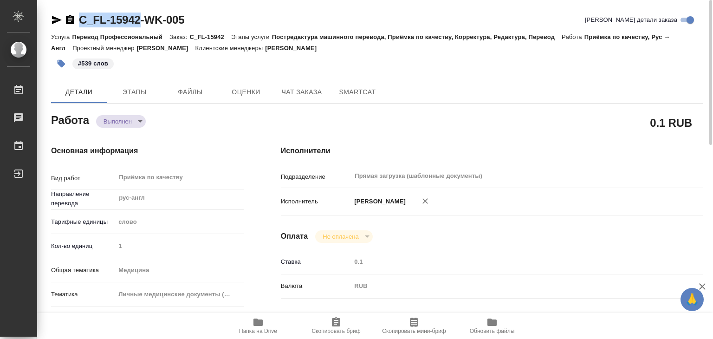
drag, startPoint x: 80, startPoint y: 2, endPoint x: 140, endPoint y: 15, distance: 61.6
copy link "C_FL-15942"
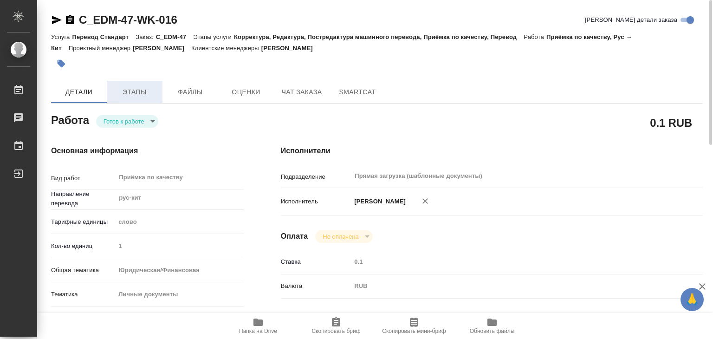
click at [148, 92] on span "Этапы" at bounding box center [134, 92] width 45 height 12
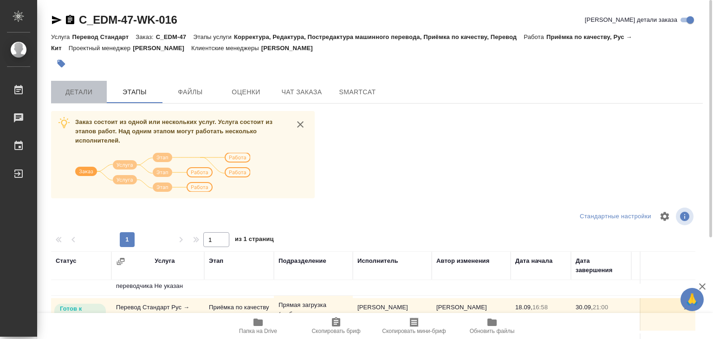
click at [84, 94] on span "Детали" at bounding box center [79, 92] width 45 height 12
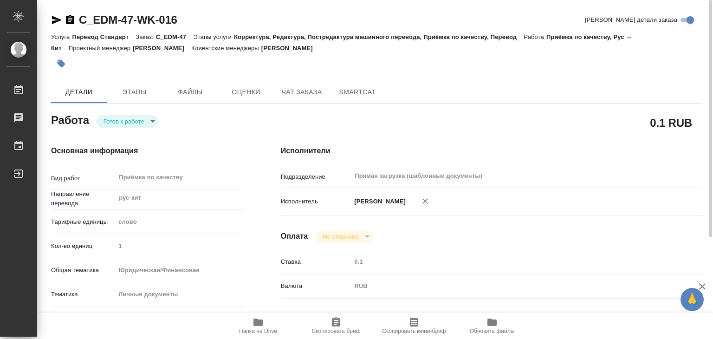
type textarea "x"
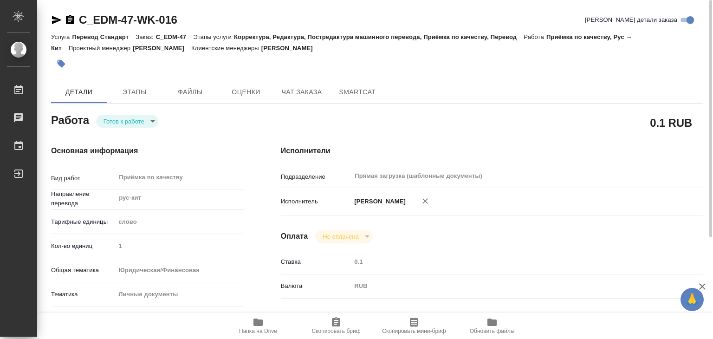
type textarea "x"
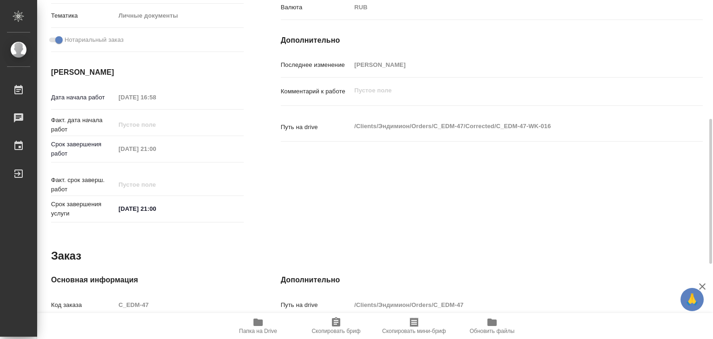
scroll to position [453, 0]
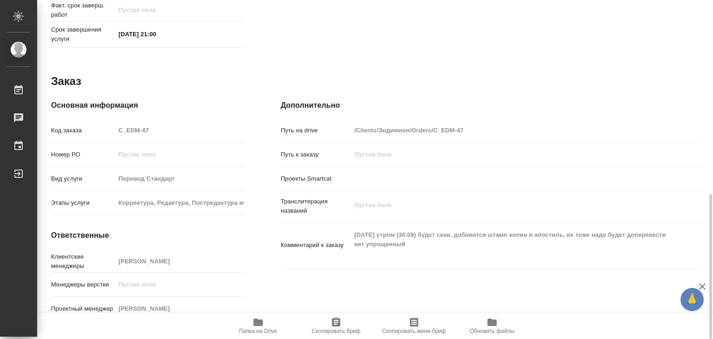
type textarea "x"
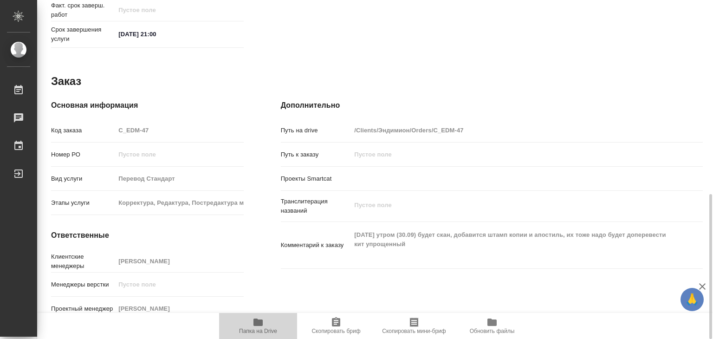
click at [258, 317] on icon "button" at bounding box center [257, 321] width 11 height 11
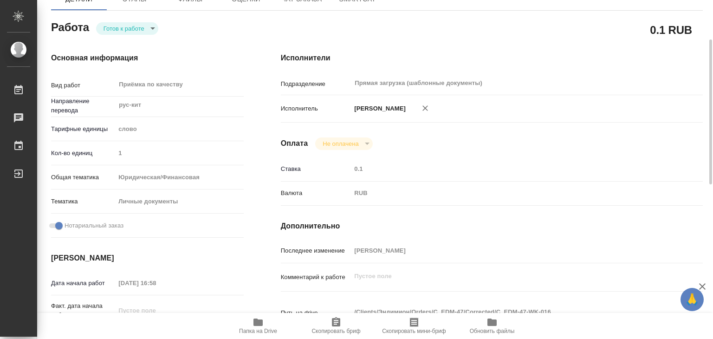
scroll to position [0, 0]
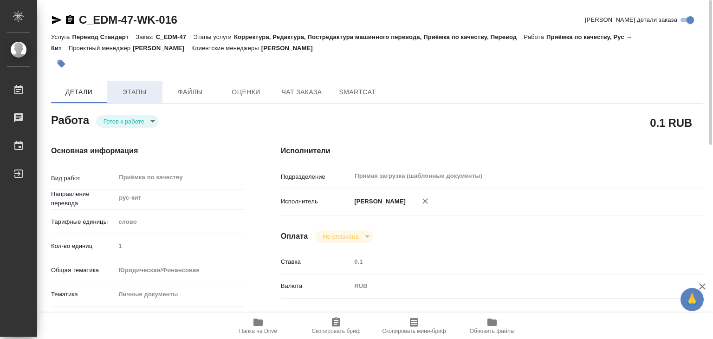
click at [136, 97] on span "Этапы" at bounding box center [134, 92] width 45 height 12
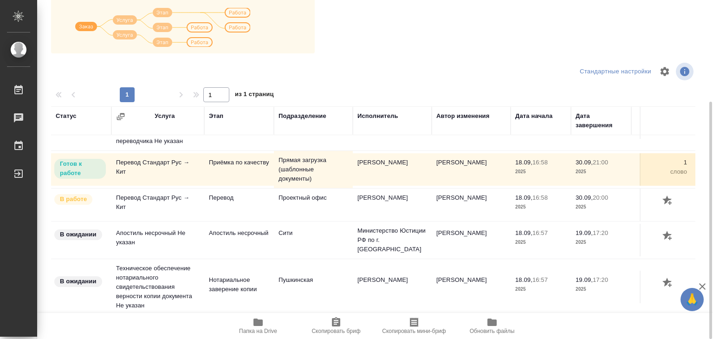
scroll to position [6, 0]
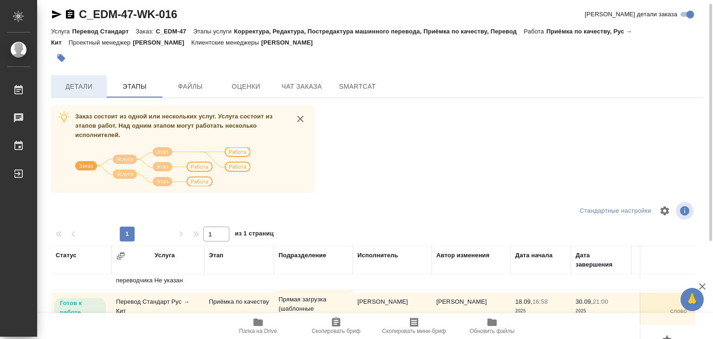
click at [89, 89] on span "Детали" at bounding box center [79, 87] width 45 height 12
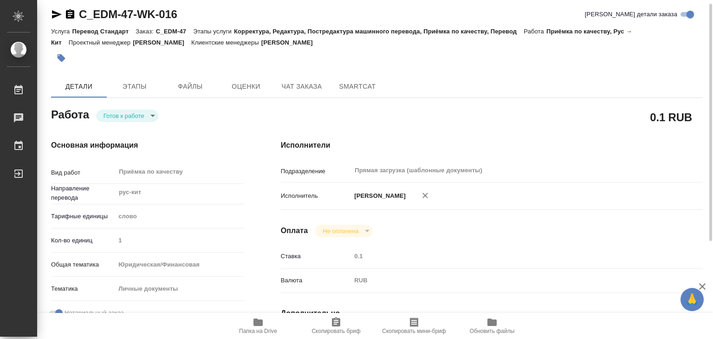
type textarea "x"
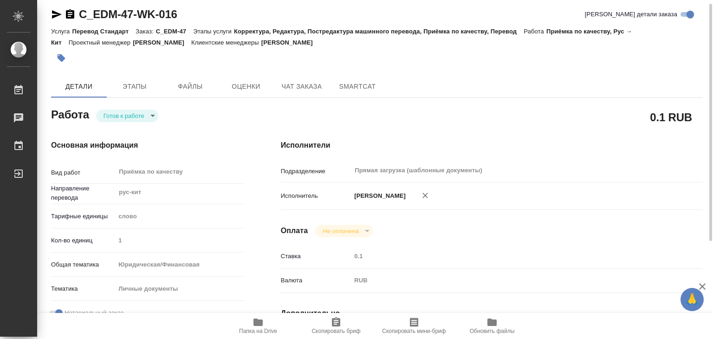
click at [263, 325] on icon "button" at bounding box center [257, 321] width 11 height 11
type textarea "x"
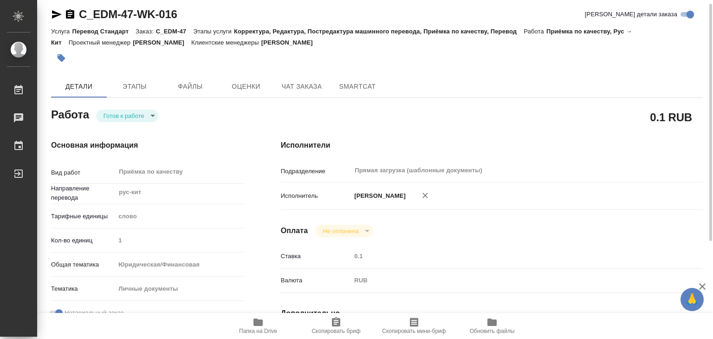
type textarea "x"
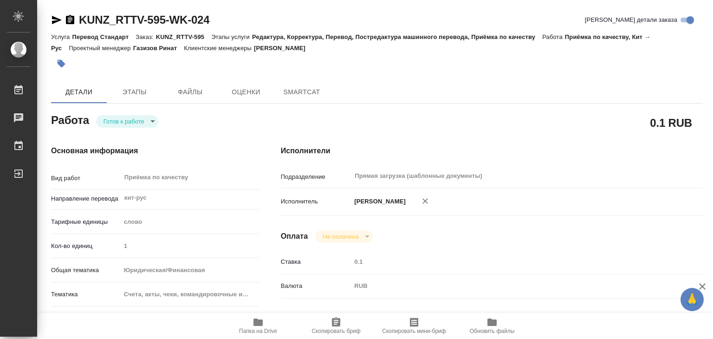
type textarea "x"
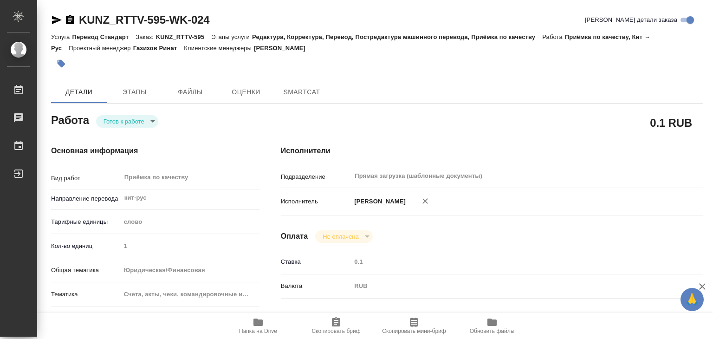
type textarea "x"
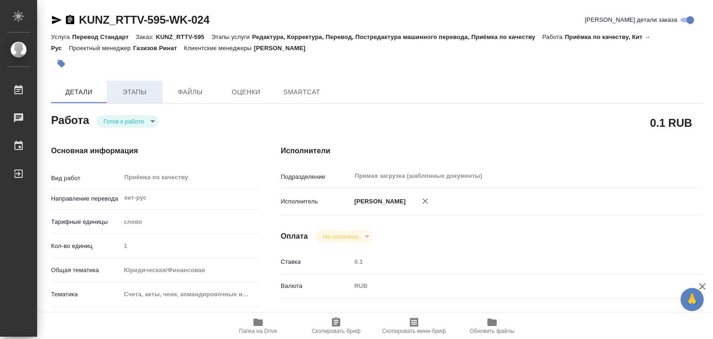
click at [141, 95] on span "Этапы" at bounding box center [134, 92] width 45 height 12
type textarea "x"
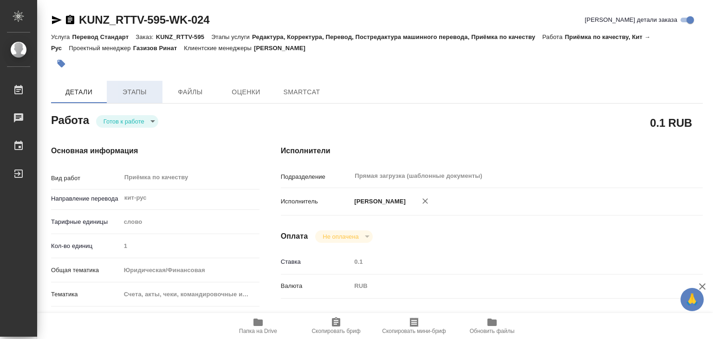
type textarea "x"
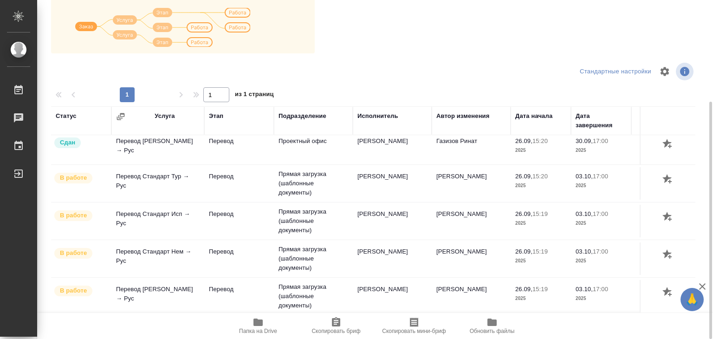
scroll to position [6, 0]
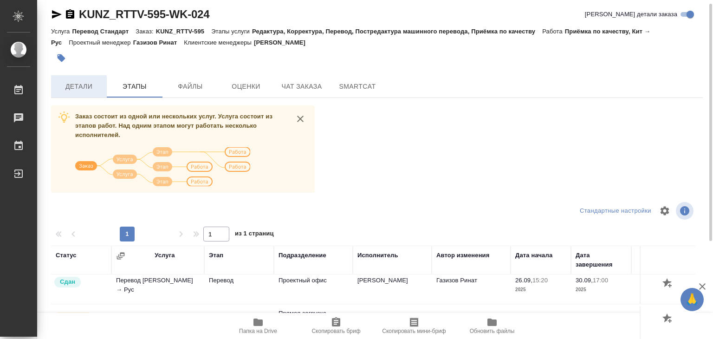
click at [82, 86] on span "Детали" at bounding box center [79, 87] width 45 height 12
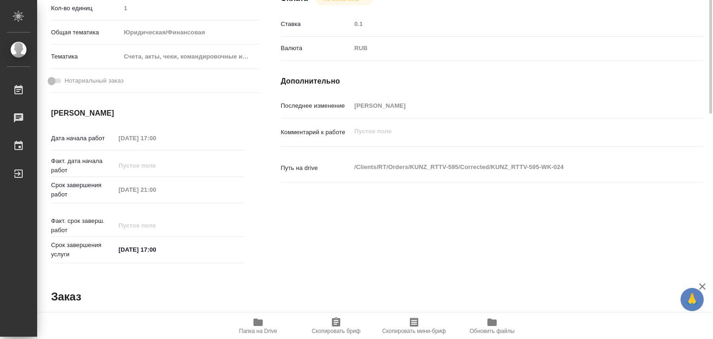
type textarea "x"
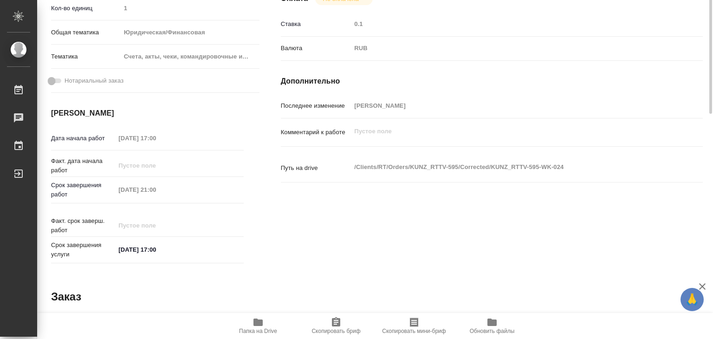
type textarea "x"
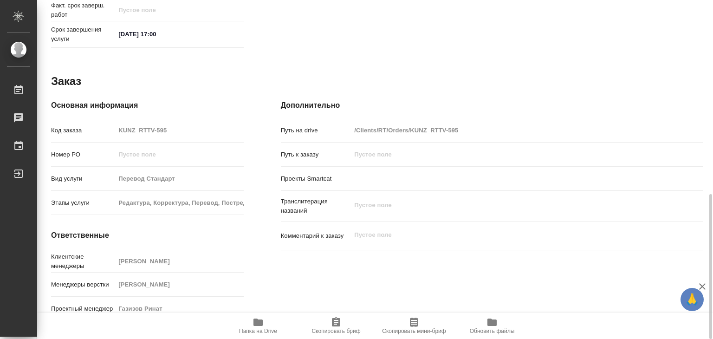
scroll to position [267, 0]
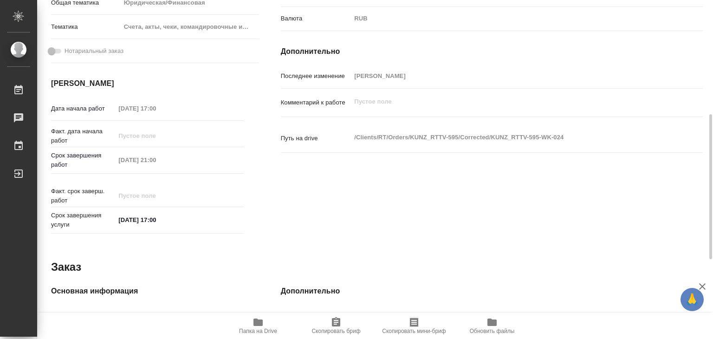
type textarea "x"
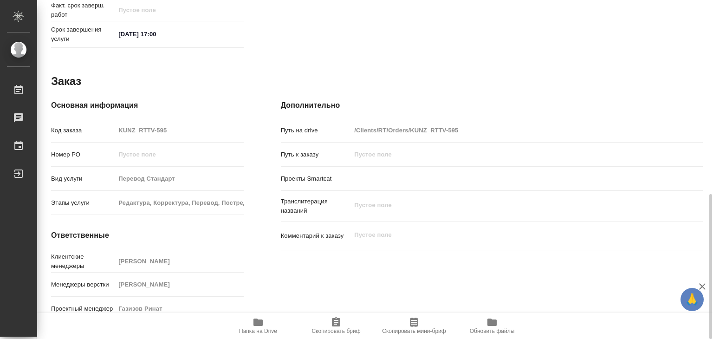
scroll to position [360, 0]
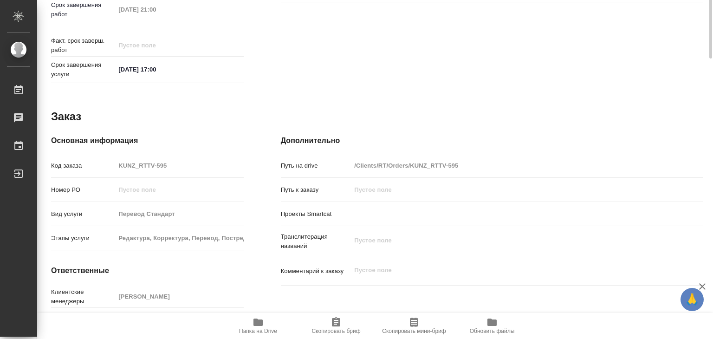
scroll to position [186, 0]
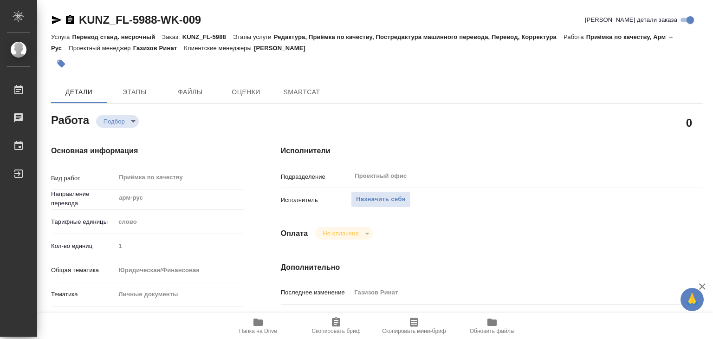
type textarea "x"
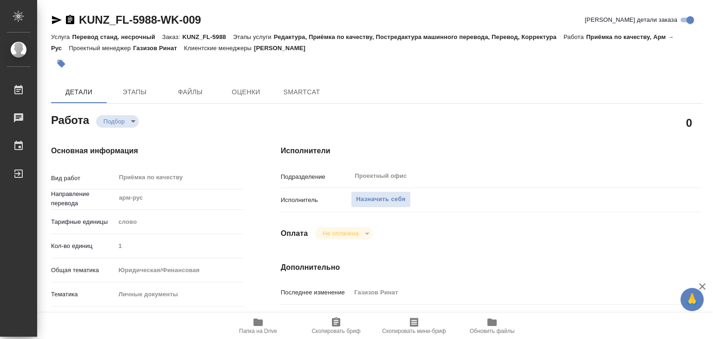
type textarea "x"
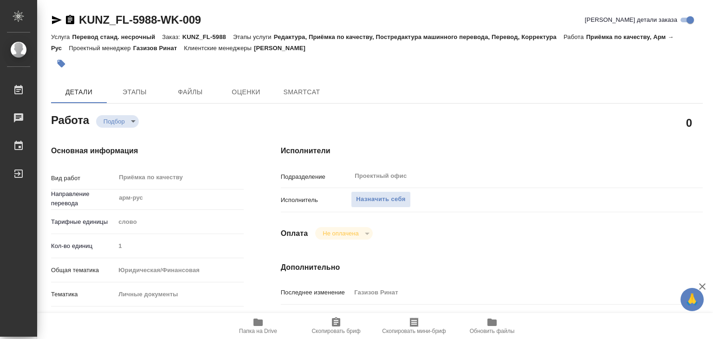
type textarea "x"
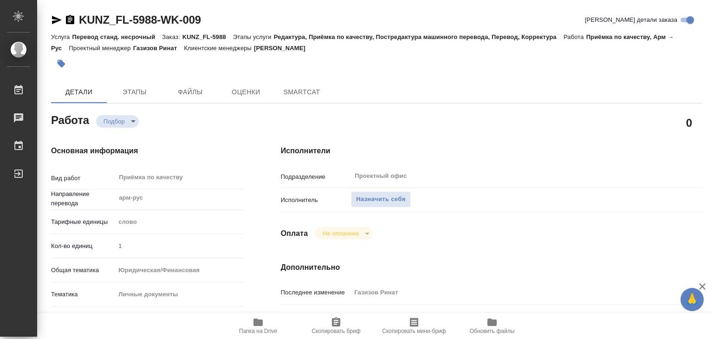
type textarea "x"
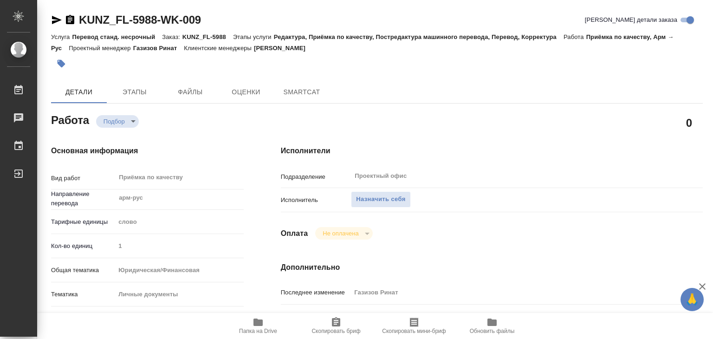
type textarea "x"
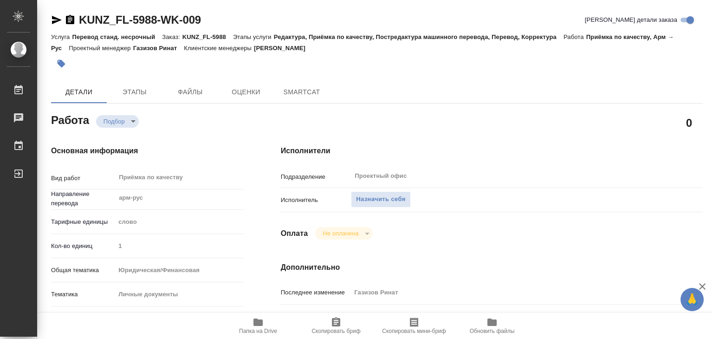
type textarea "x"
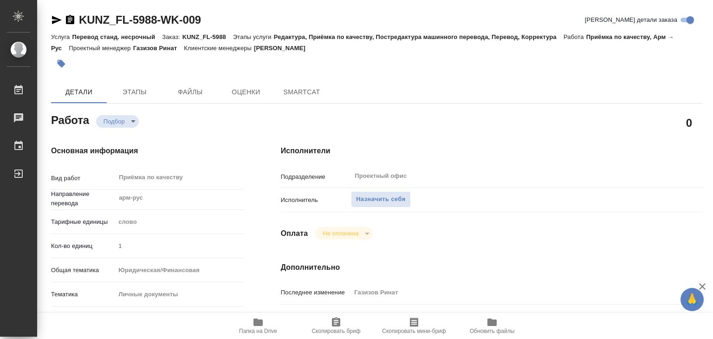
scroll to position [278, 0]
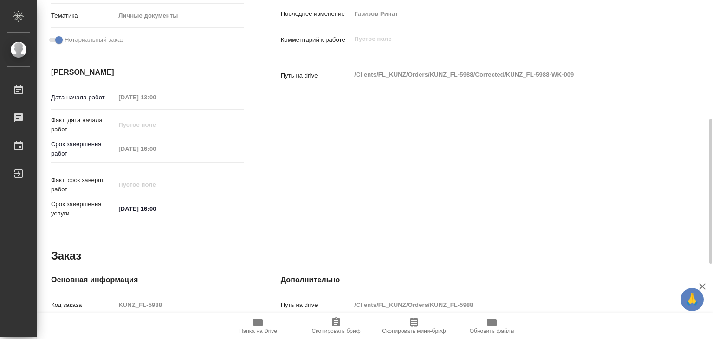
type textarea "x"
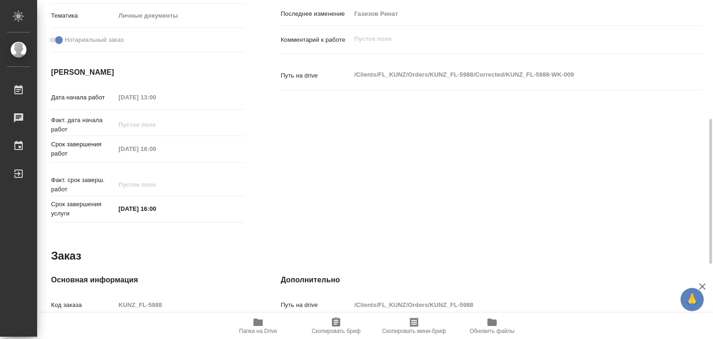
scroll to position [46, 0]
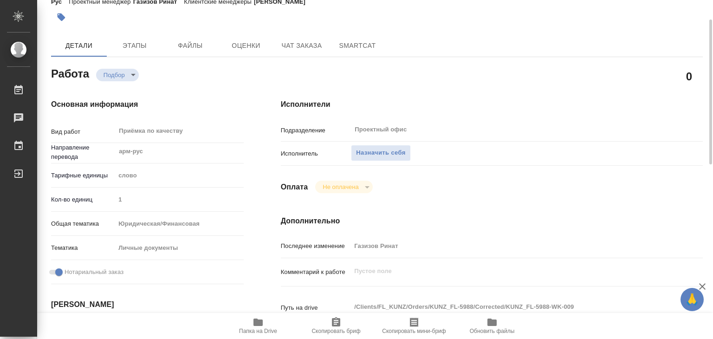
type textarea "x"
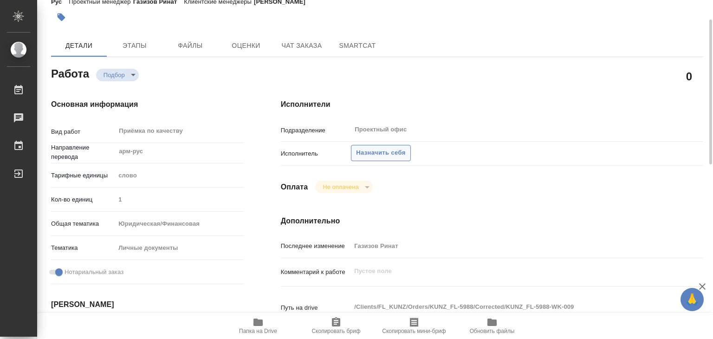
click at [369, 159] on button "Назначить себя" at bounding box center [380, 153] width 59 height 16
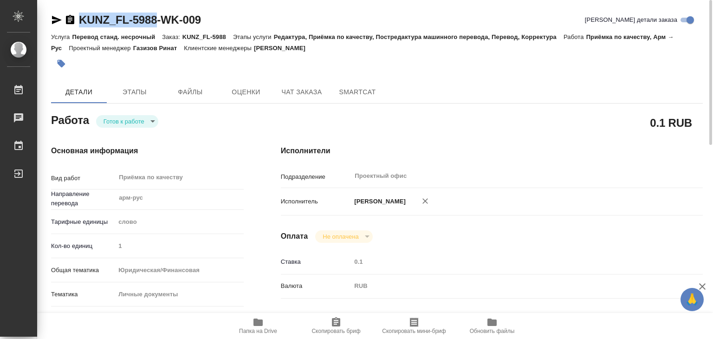
drag, startPoint x: 77, startPoint y: 11, endPoint x: 159, endPoint y: 18, distance: 82.0
copy link "KUNZ_FL-5988"
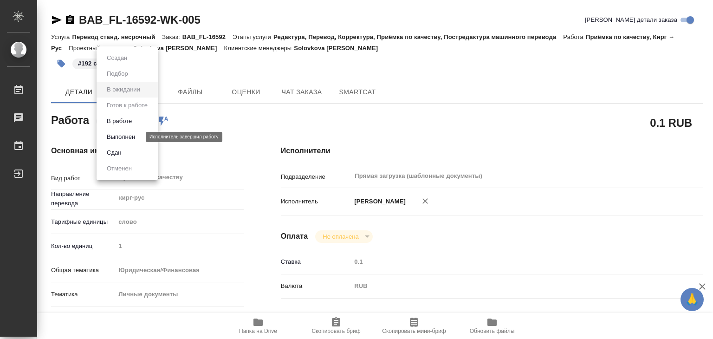
click at [127, 138] on button "Выполнен" at bounding box center [121, 137] width 34 height 10
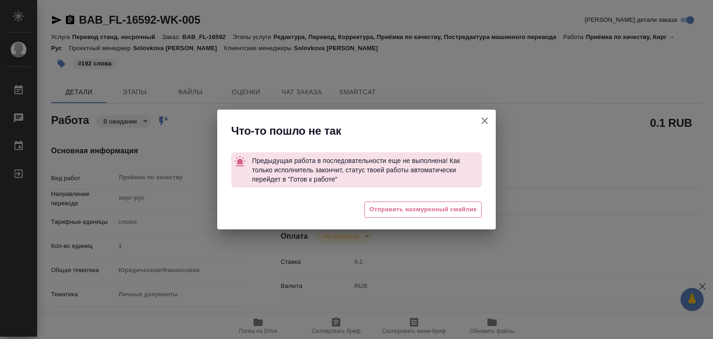
type textarea "x"
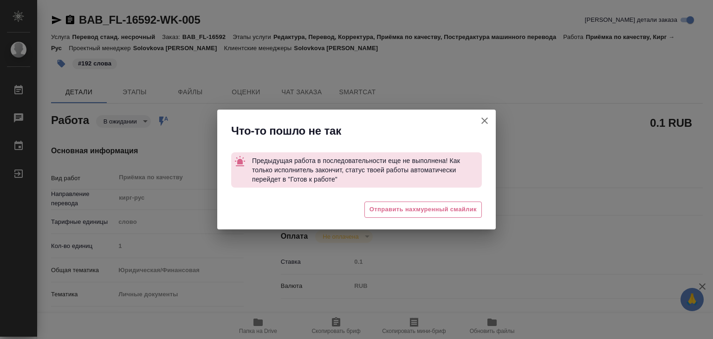
type textarea "x"
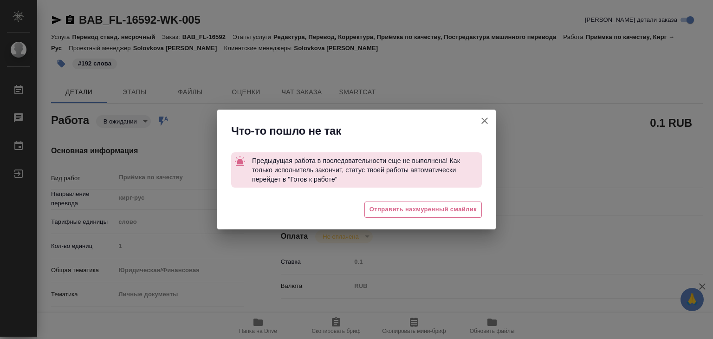
click at [483, 120] on icon "button" at bounding box center [484, 120] width 11 height 11
type textarea "x"
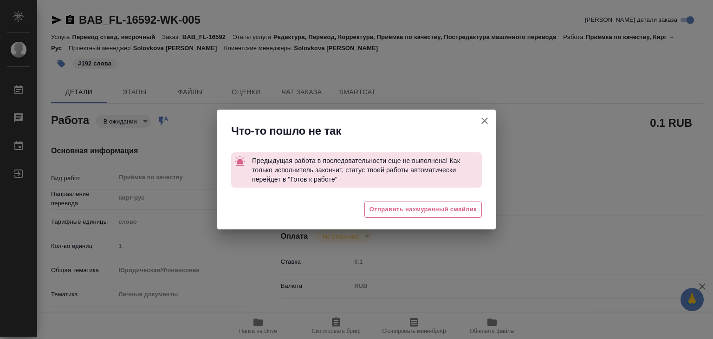
type textarea "x"
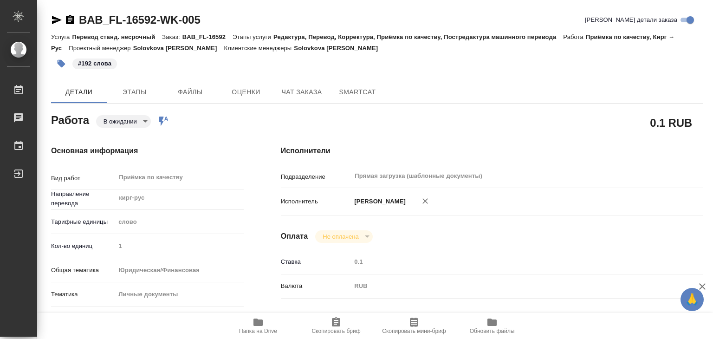
type textarea "x"
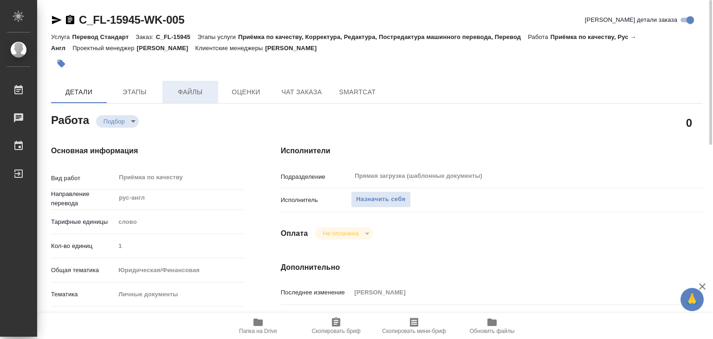
click at [186, 99] on button "Файлы" at bounding box center [190, 92] width 56 height 22
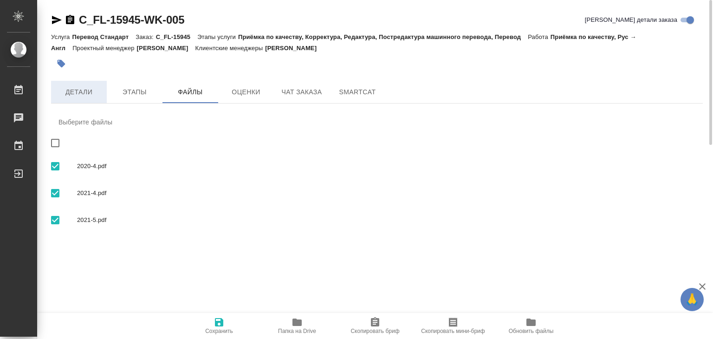
click at [82, 87] on span "Детали" at bounding box center [79, 92] width 45 height 12
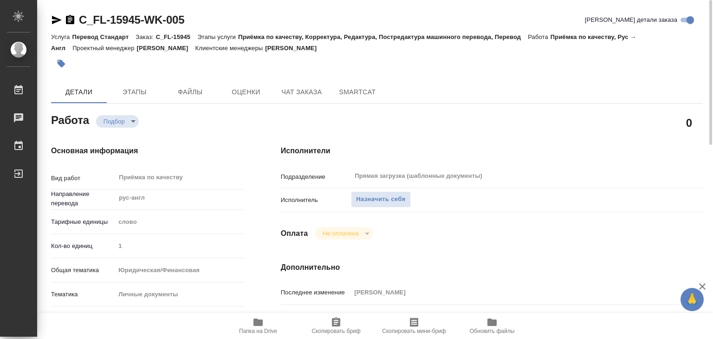
type textarea "x"
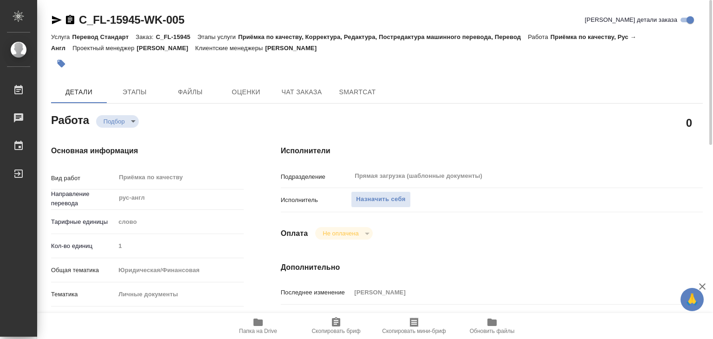
type textarea "x"
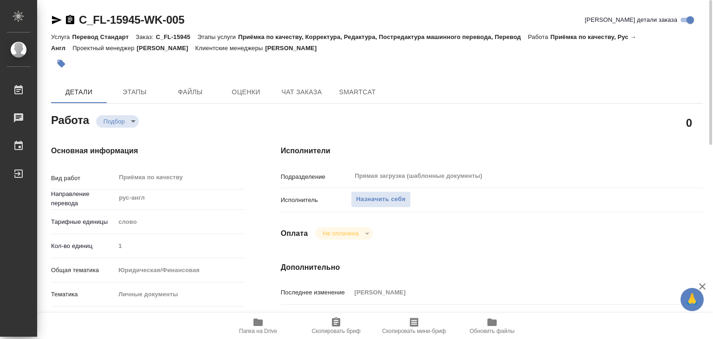
type textarea "x"
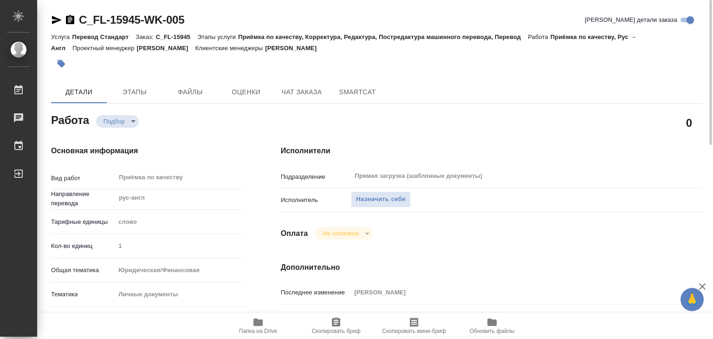
type textarea "x"
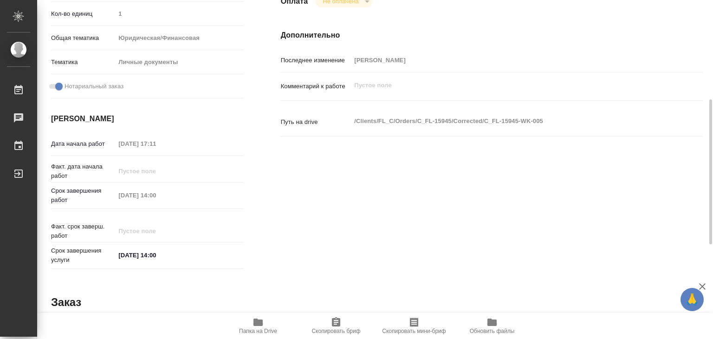
scroll to position [46, 0]
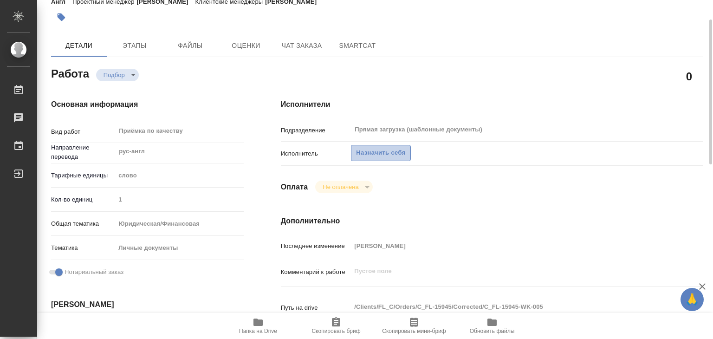
click at [366, 149] on span "Назначить себя" at bounding box center [380, 153] width 49 height 11
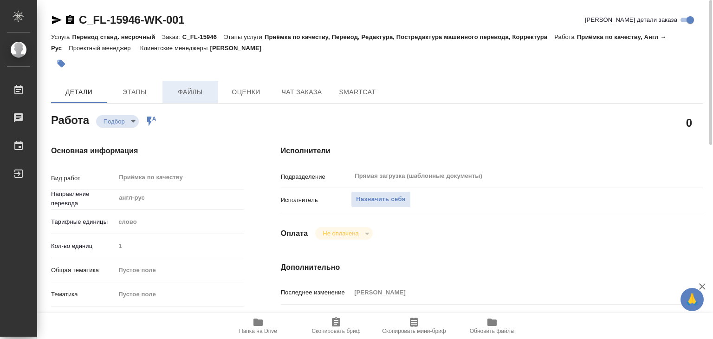
click at [182, 91] on span "Файлы" at bounding box center [190, 92] width 45 height 12
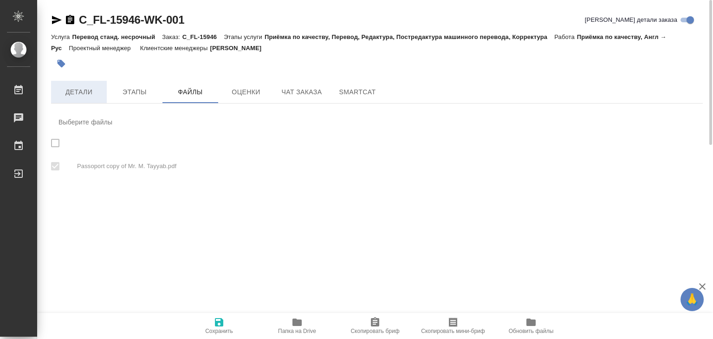
checkbox input "true"
click at [81, 90] on span "Детали" at bounding box center [79, 92] width 45 height 12
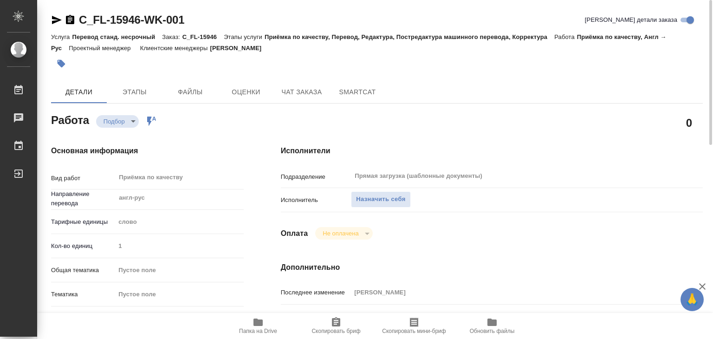
type textarea "x"
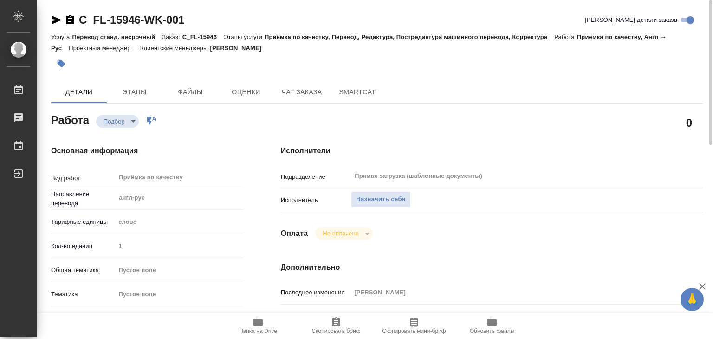
type textarea "x"
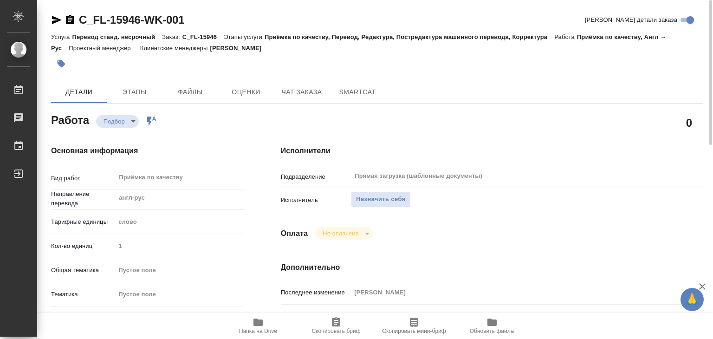
type textarea "x"
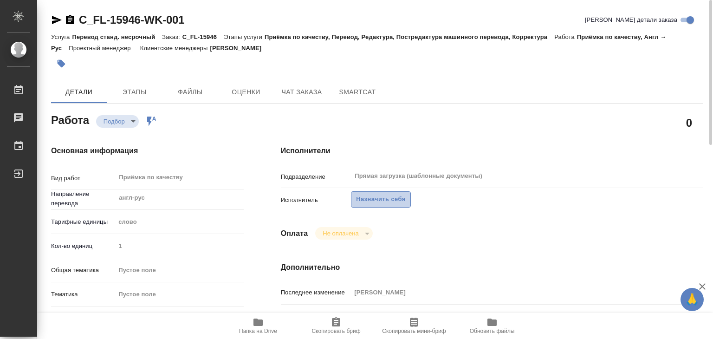
click at [378, 196] on span "Назначить себя" at bounding box center [380, 199] width 49 height 11
type textarea "x"
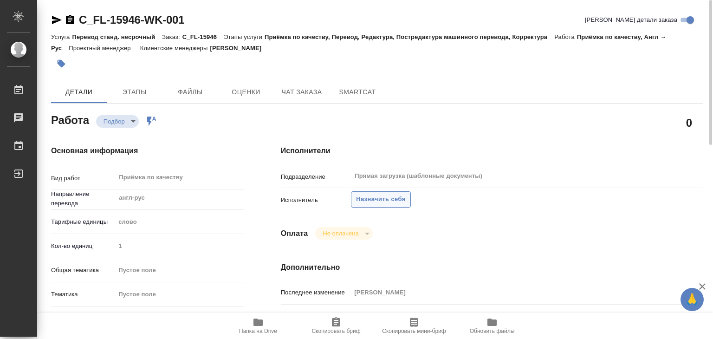
type textarea "x"
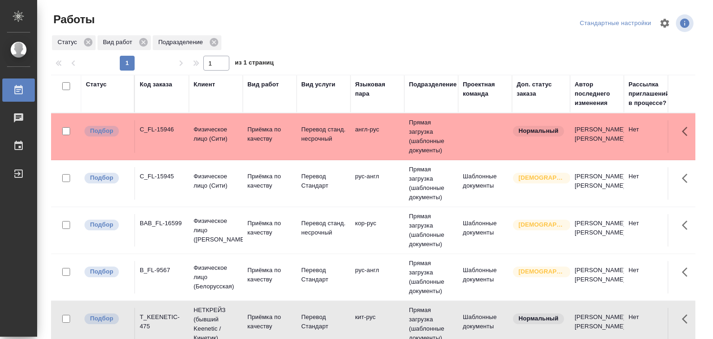
scroll to position [139, 0]
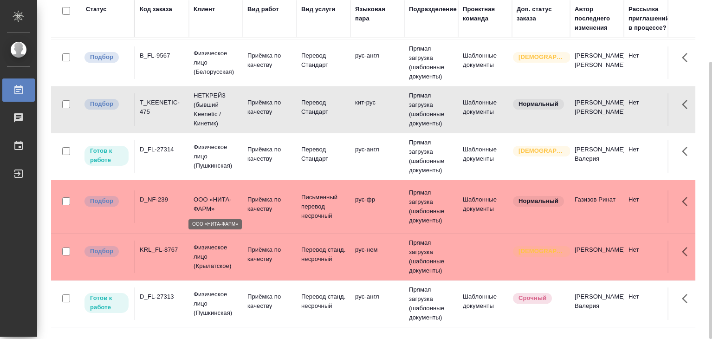
click at [189, 195] on td "ООО «НИТА-ФАРМ»" at bounding box center [216, 206] width 54 height 32
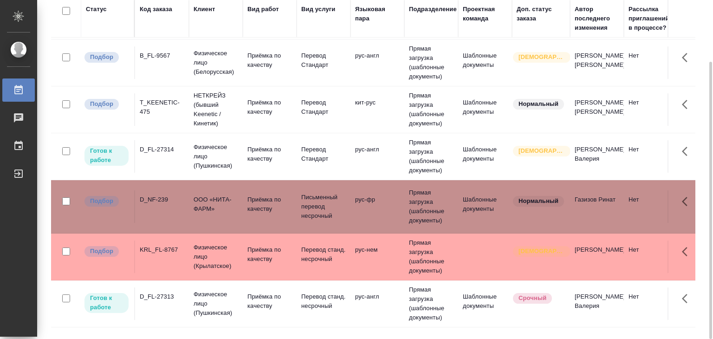
click at [185, 265] on td "KRL_FL-8767" at bounding box center [162, 256] width 54 height 32
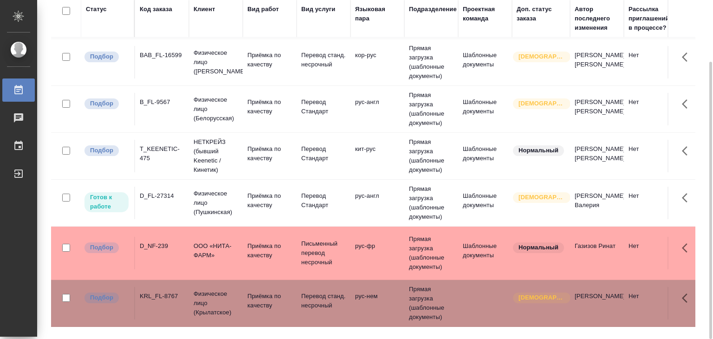
scroll to position [0, 0]
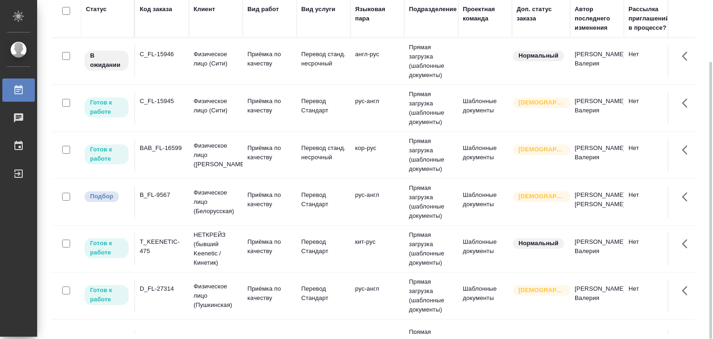
click at [182, 202] on td "B_FL-9567" at bounding box center [162, 202] width 54 height 32
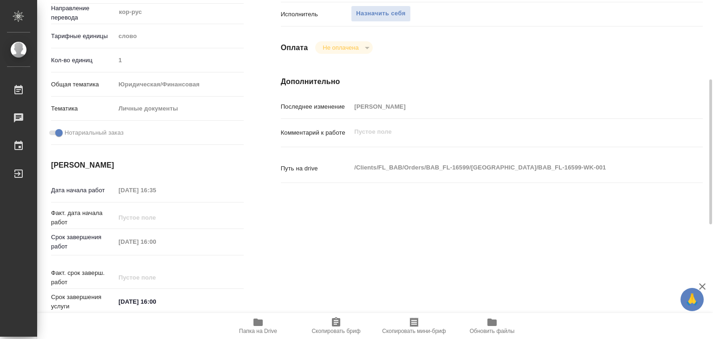
scroll to position [46, 0]
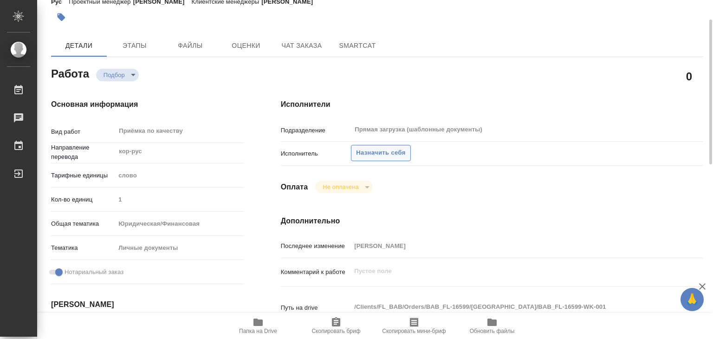
click at [368, 155] on span "Назначить себя" at bounding box center [380, 153] width 49 height 11
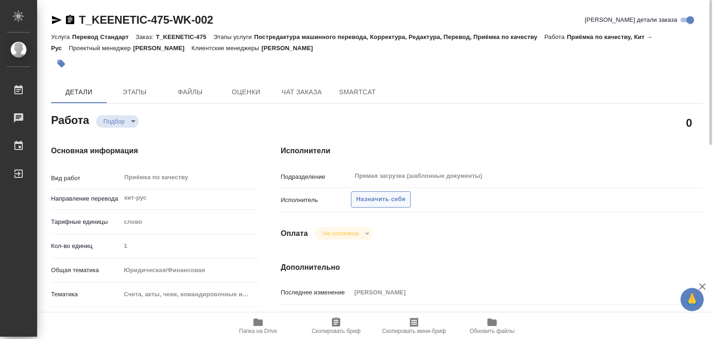
click at [371, 200] on span "Назначить себя" at bounding box center [380, 199] width 49 height 11
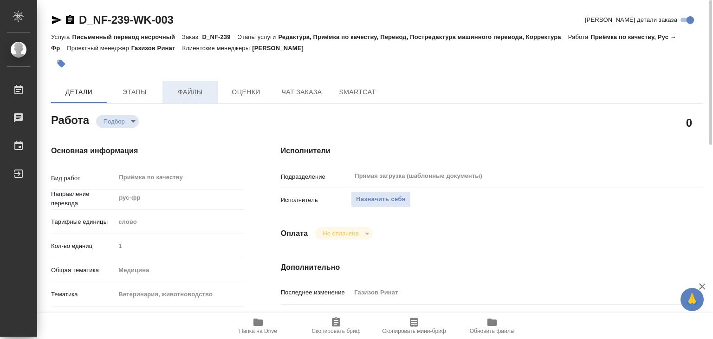
click at [183, 95] on span "Файлы" at bounding box center [190, 92] width 45 height 12
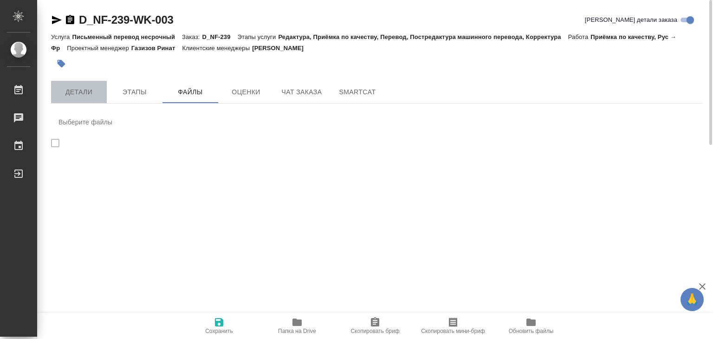
click at [73, 90] on span "Детали" at bounding box center [79, 92] width 45 height 12
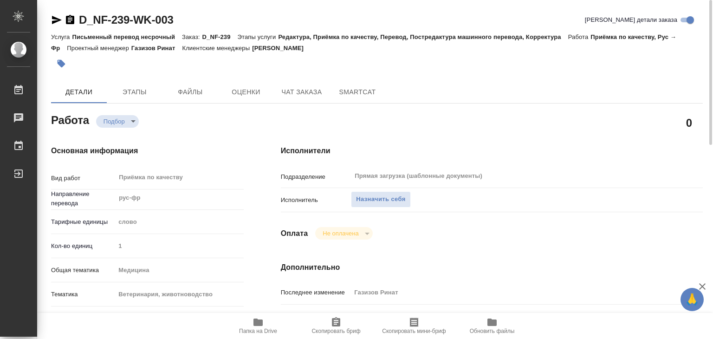
type textarea "x"
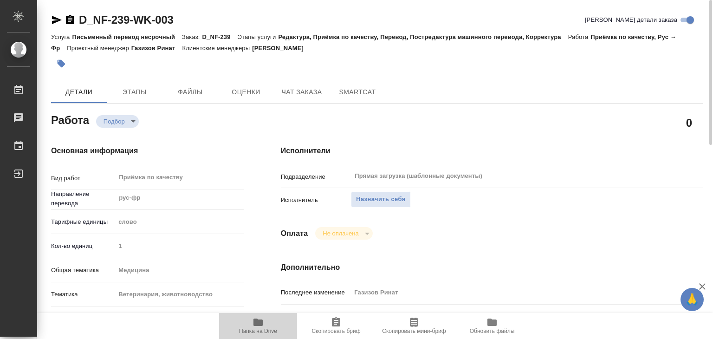
click at [266, 325] on span "Папка на Drive" at bounding box center [258, 325] width 67 height 18
type textarea "x"
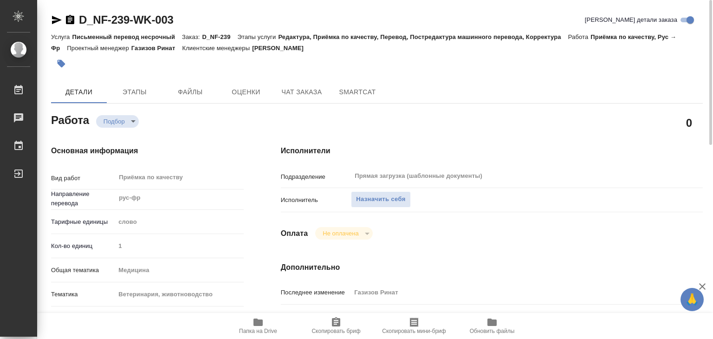
type textarea "x"
click at [362, 202] on span "Назначить себя" at bounding box center [380, 199] width 49 height 11
type textarea "x"
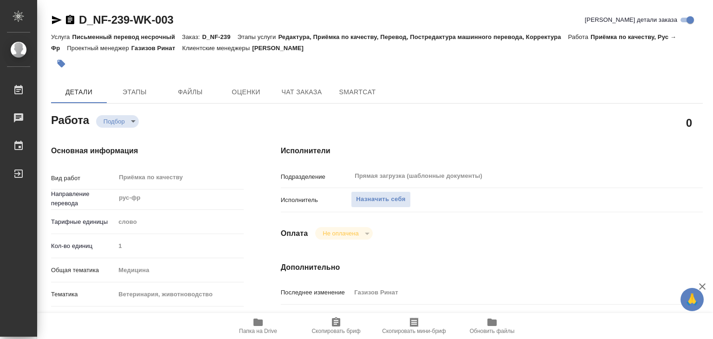
type textarea "x"
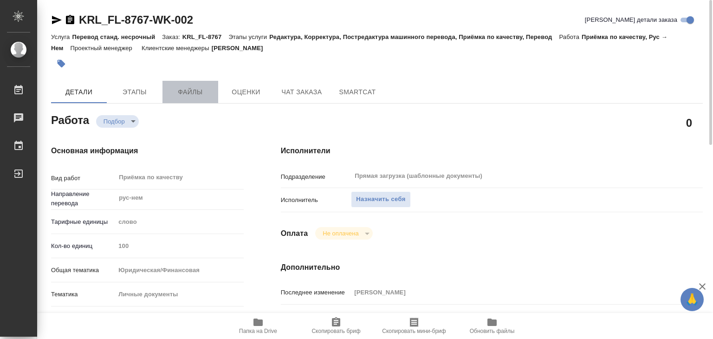
click at [167, 98] on button "Файлы" at bounding box center [190, 92] width 56 height 22
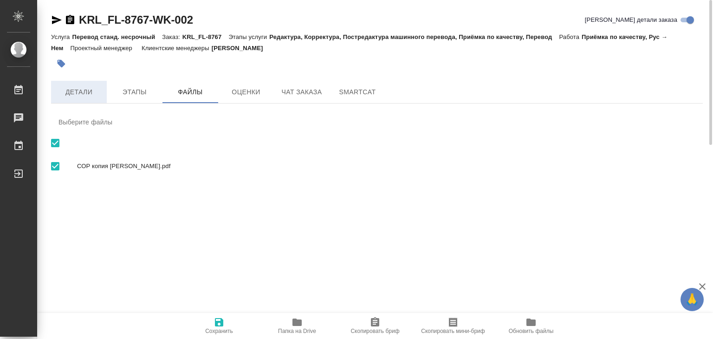
click at [84, 91] on span "Детали" at bounding box center [79, 92] width 45 height 12
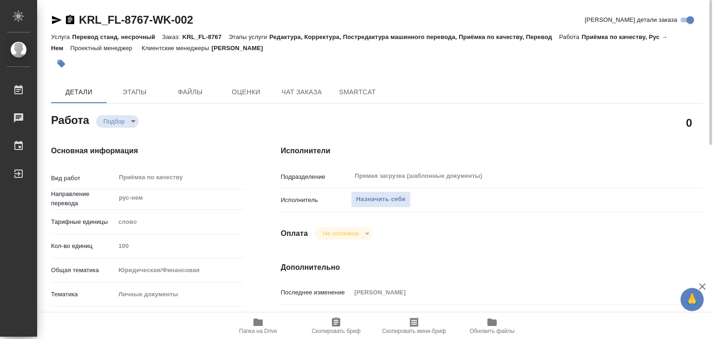
type textarea "x"
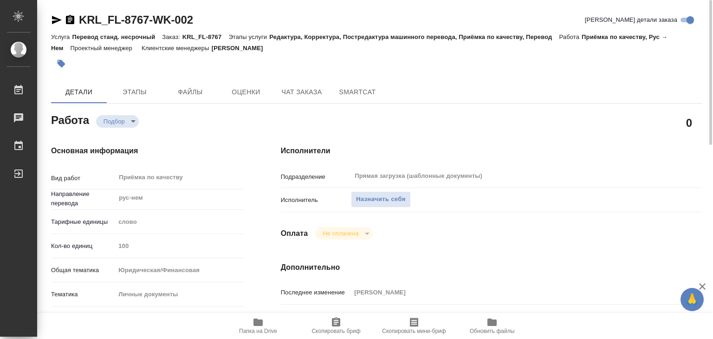
type textarea "x"
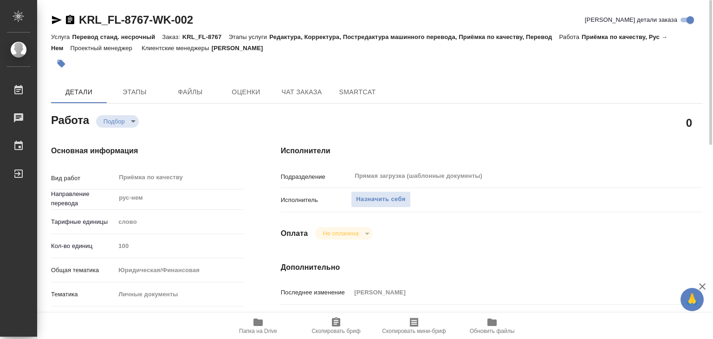
scroll to position [232, 0]
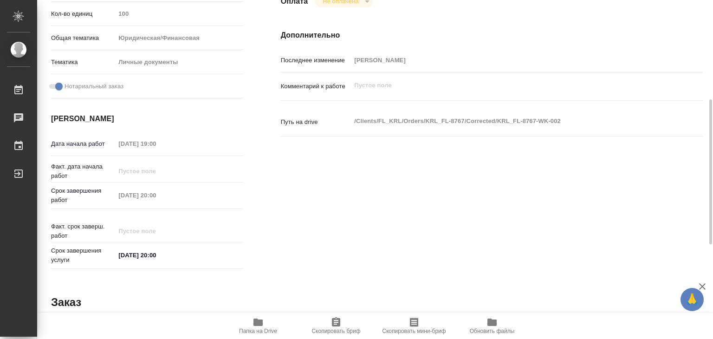
type textarea "x"
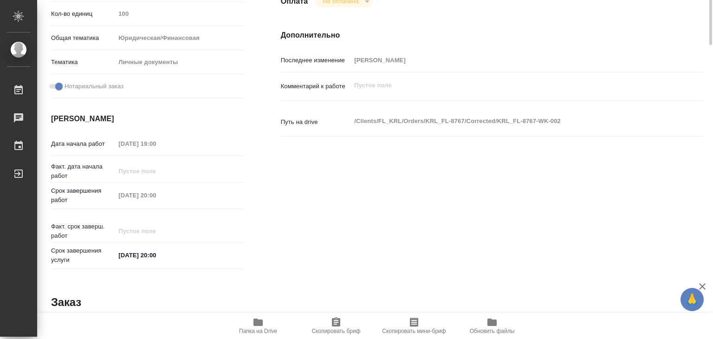
scroll to position [46, 0]
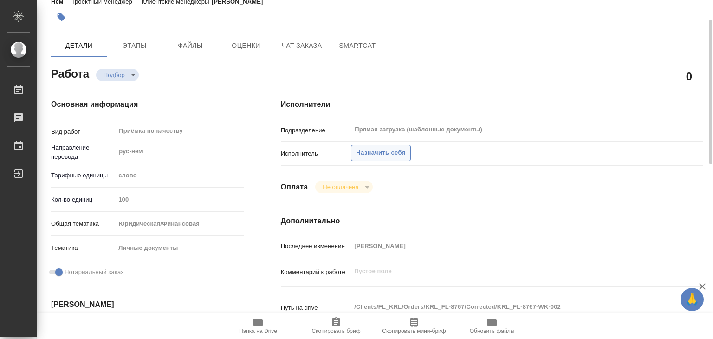
click at [369, 157] on span "Назначить себя" at bounding box center [380, 153] width 49 height 11
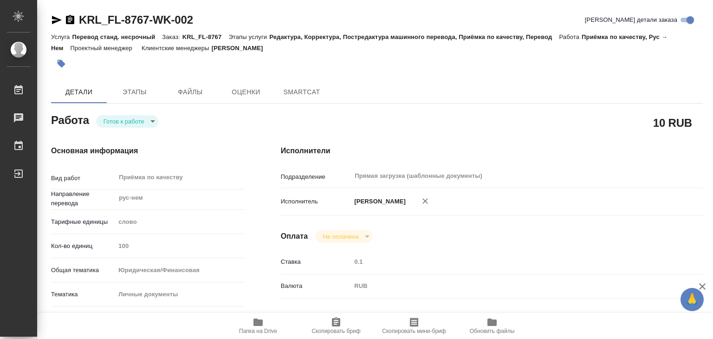
type textarea "x"
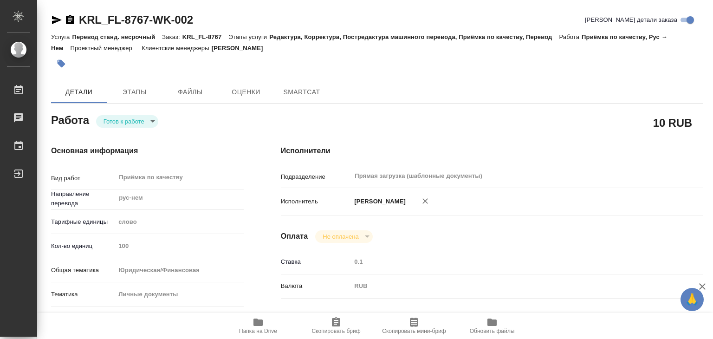
type textarea "x"
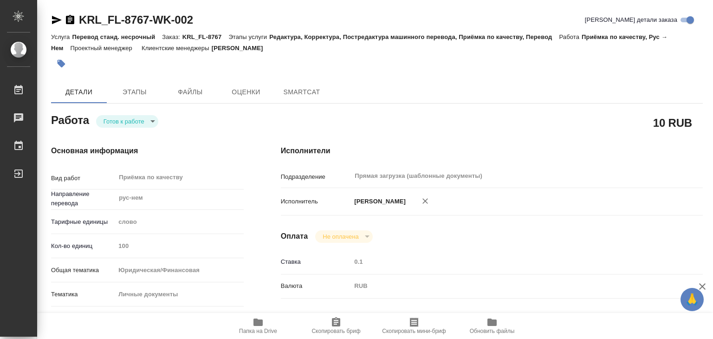
type textarea "x"
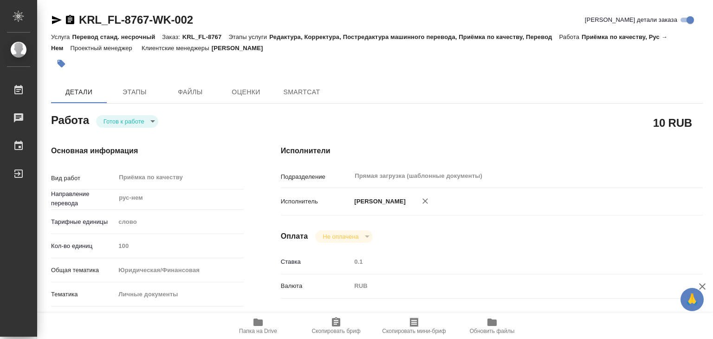
scroll to position [186, 0]
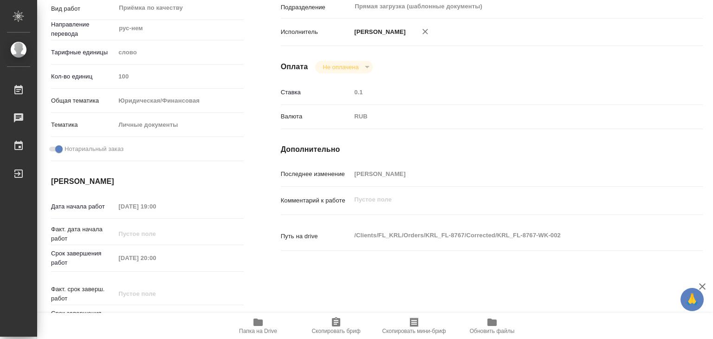
type textarea "x"
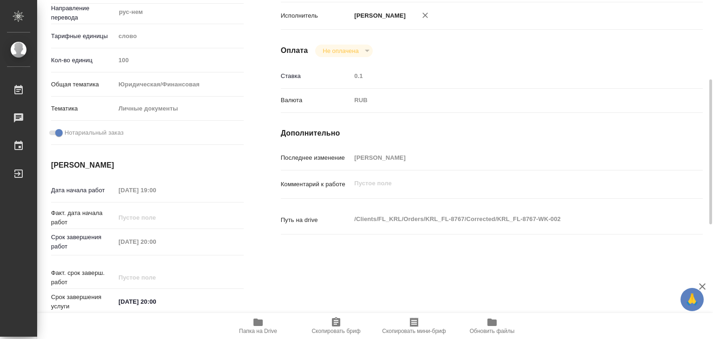
type textarea "x"
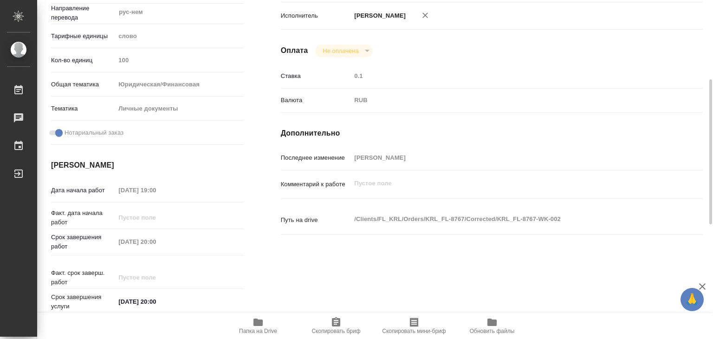
scroll to position [0, 0]
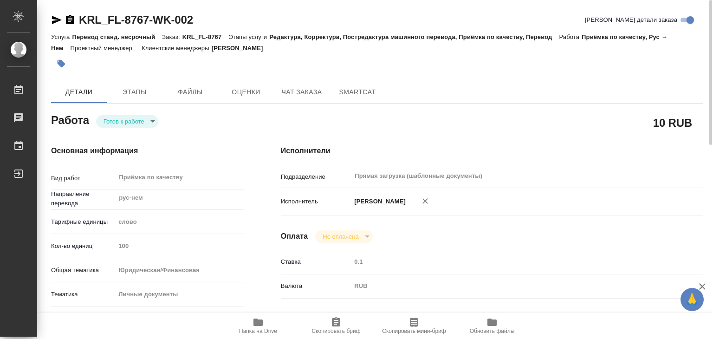
type textarea "x"
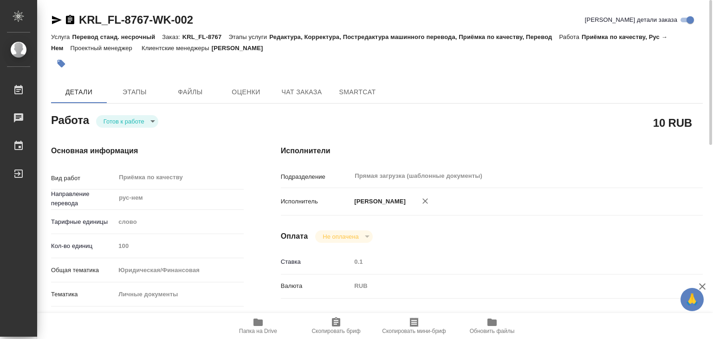
type textarea "x"
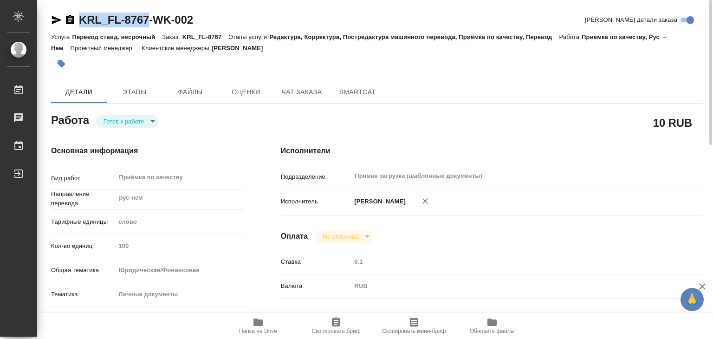
drag, startPoint x: 92, startPoint y: 9, endPoint x: 147, endPoint y: 19, distance: 55.8
copy link "KRL_FL-8767"
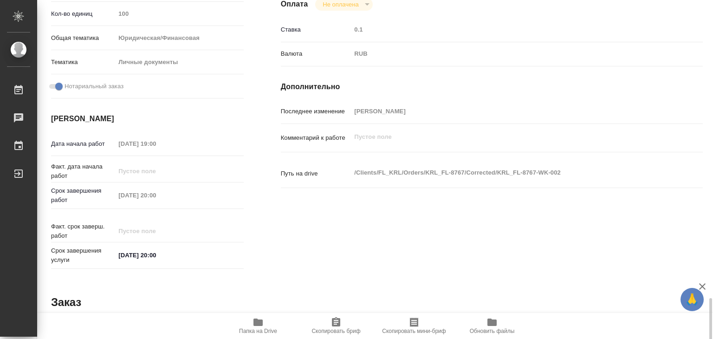
scroll to position [418, 0]
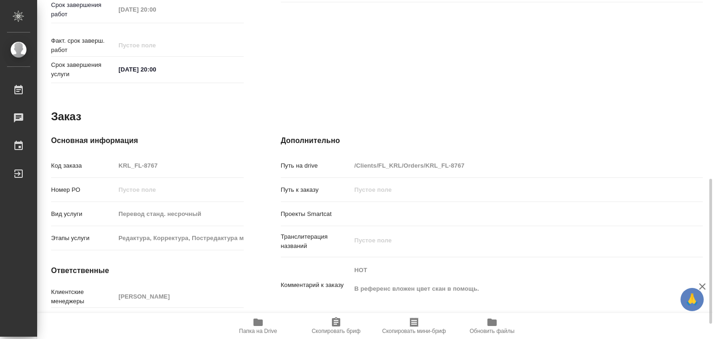
click at [301, 186] on div "Путь к заказу" at bounding box center [492, 189] width 422 height 16
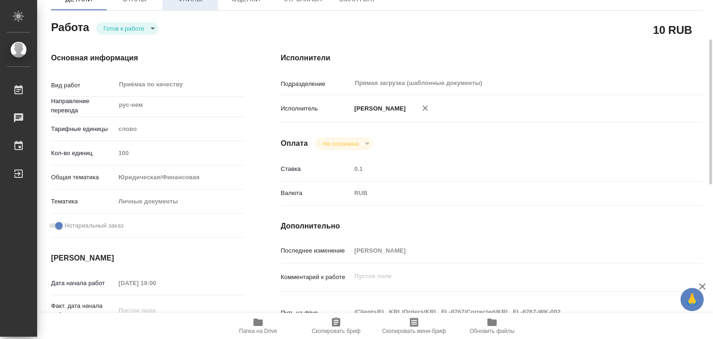
scroll to position [0, 0]
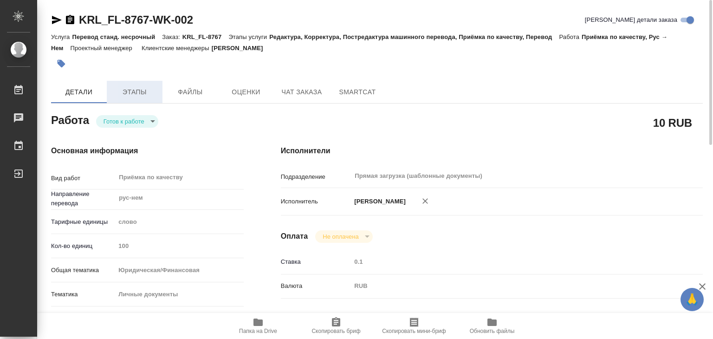
click at [126, 90] on span "Этапы" at bounding box center [134, 92] width 45 height 12
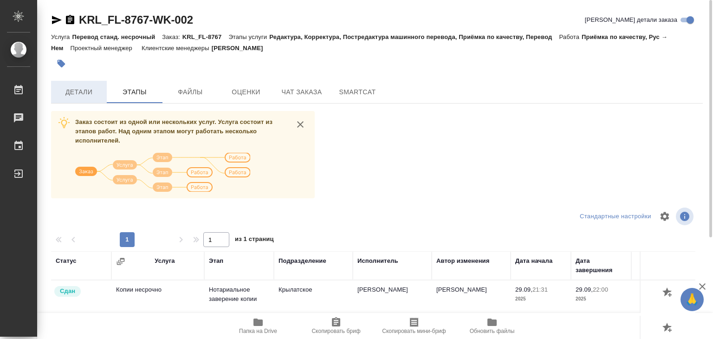
click at [100, 90] on span "Детали" at bounding box center [79, 92] width 45 height 12
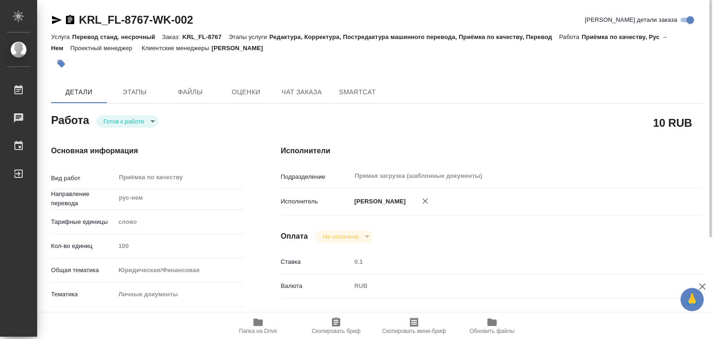
type textarea "x"
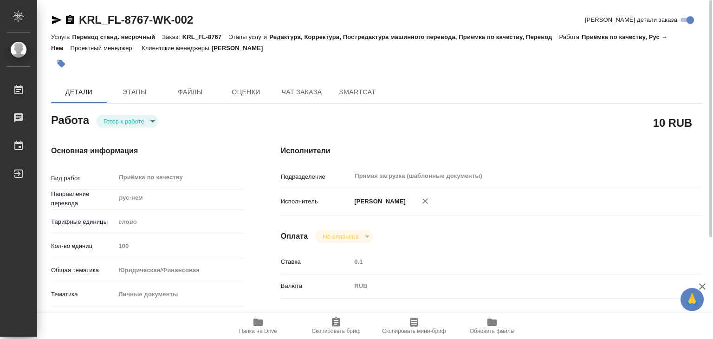
type textarea "x"
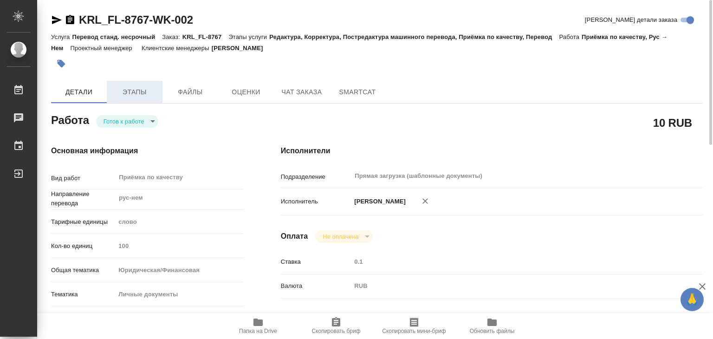
click at [139, 88] on span "Этапы" at bounding box center [134, 92] width 45 height 12
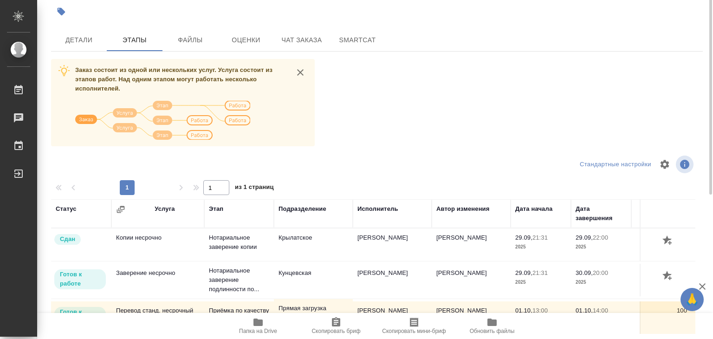
scroll to position [6, 0]
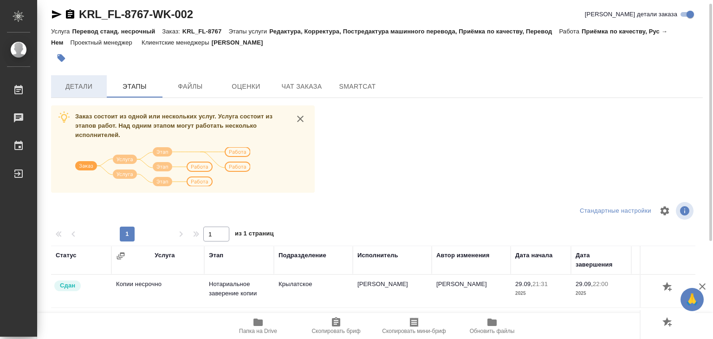
click at [86, 92] on button "Детали" at bounding box center [79, 86] width 56 height 22
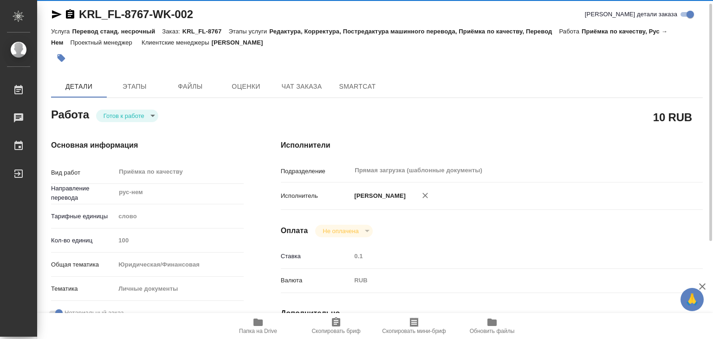
type textarea "x"
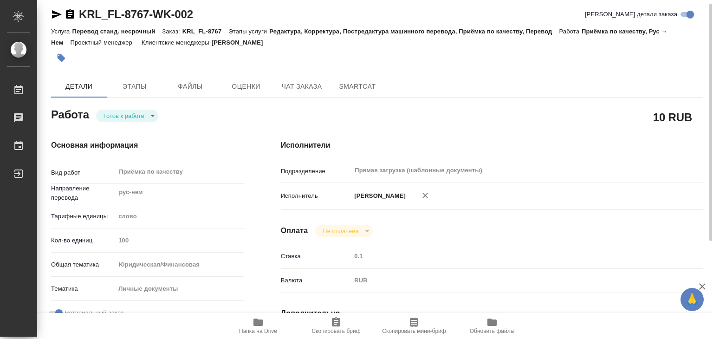
type textarea "x"
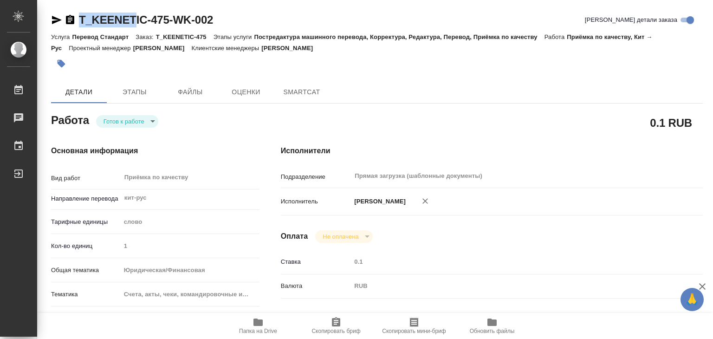
type textarea "x"
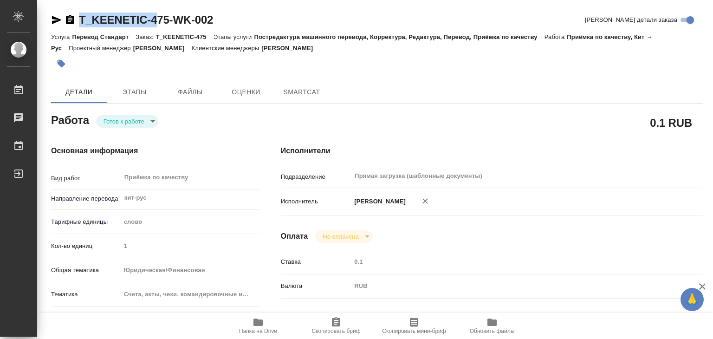
type textarea "x"
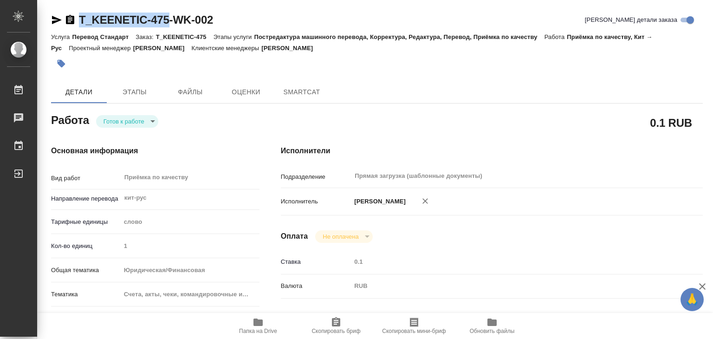
drag, startPoint x: 70, startPoint y: 8, endPoint x: 167, endPoint y: 24, distance: 98.3
type textarea "x"
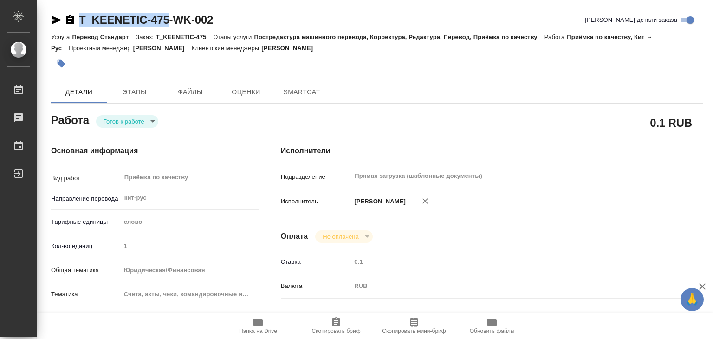
type textarea "x"
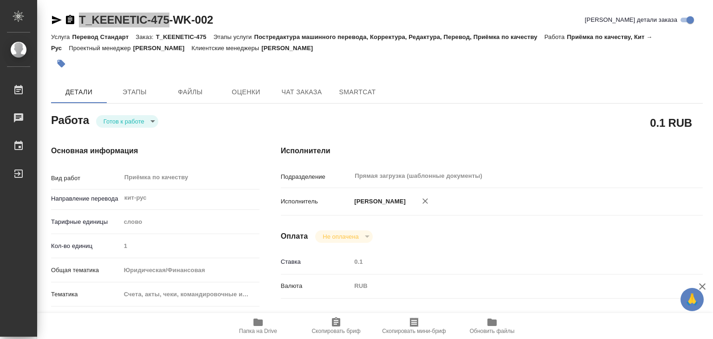
type textarea "x"
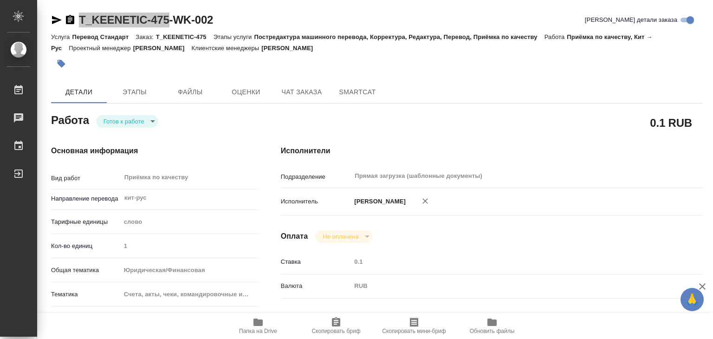
type textarea "x"
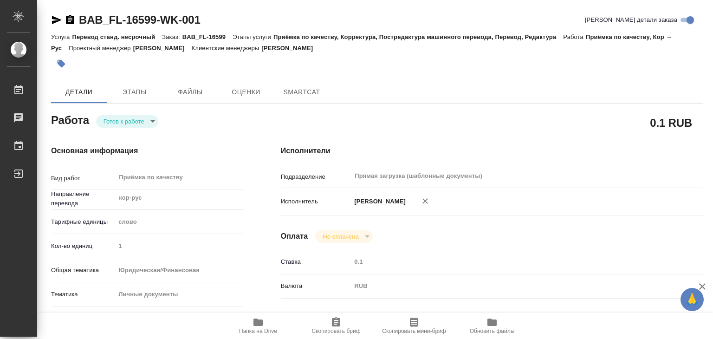
type textarea "x"
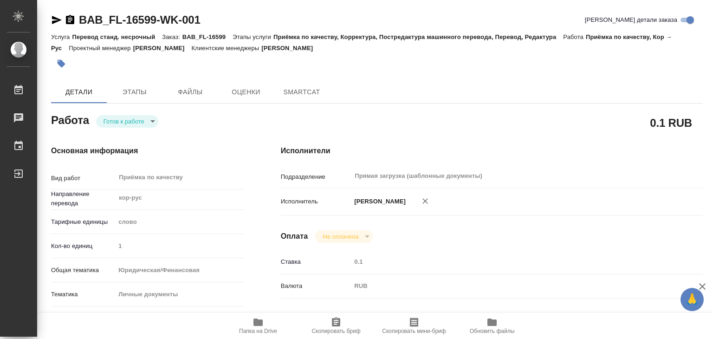
type textarea "x"
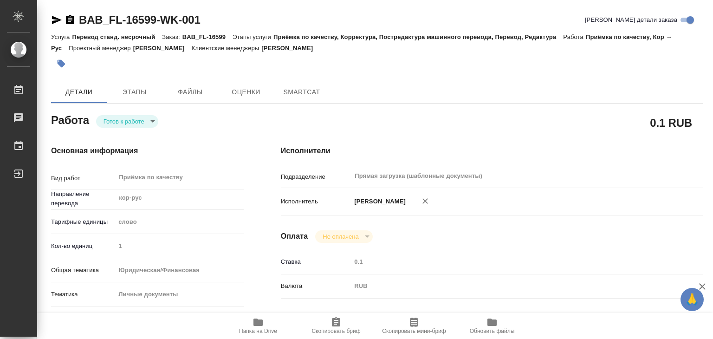
type textarea "x"
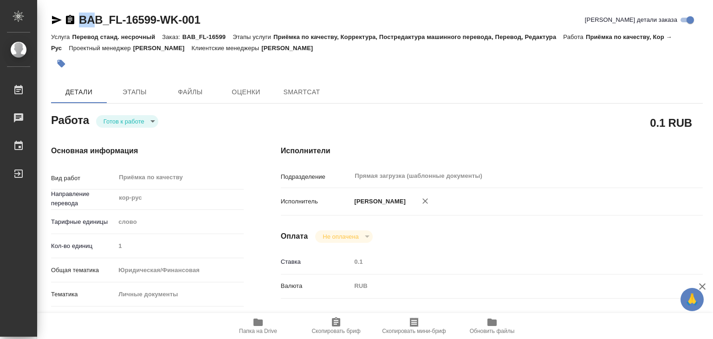
type textarea "x"
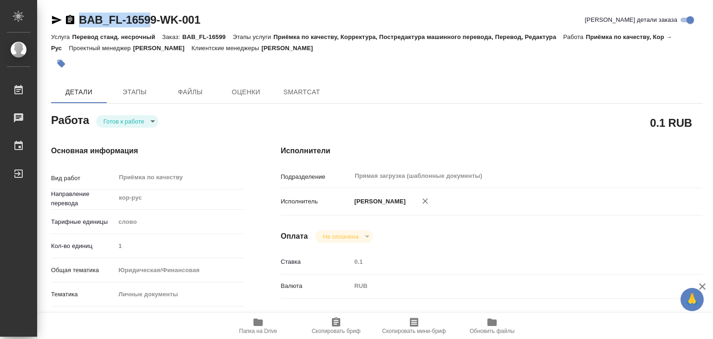
type textarea "x"
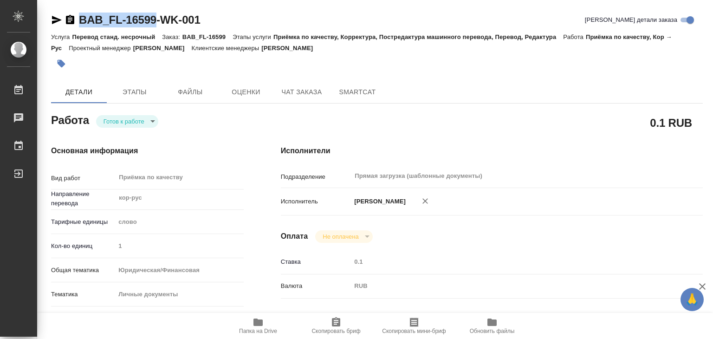
drag, startPoint x: 72, startPoint y: 5, endPoint x: 155, endPoint y: 20, distance: 83.5
copy link "BAB_FL-16599"
type textarea "x"
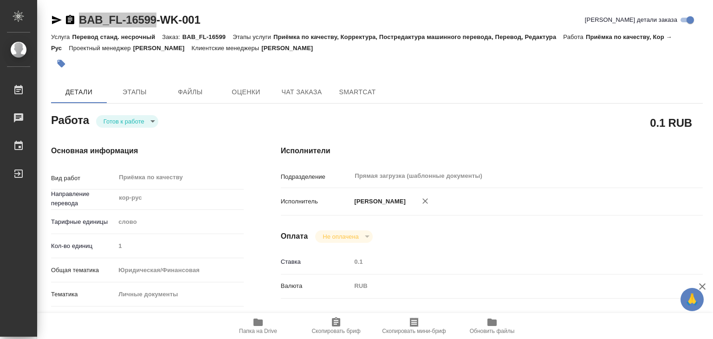
type textarea "x"
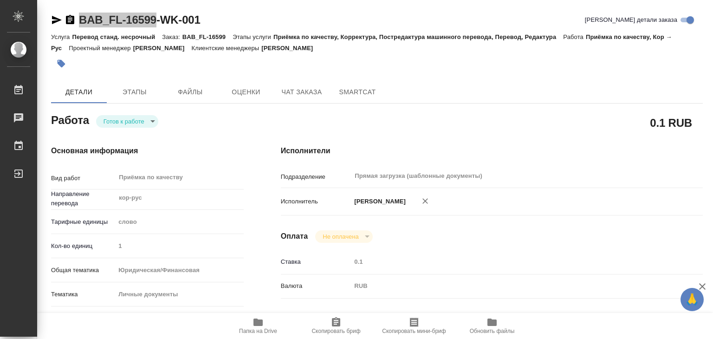
type textarea "x"
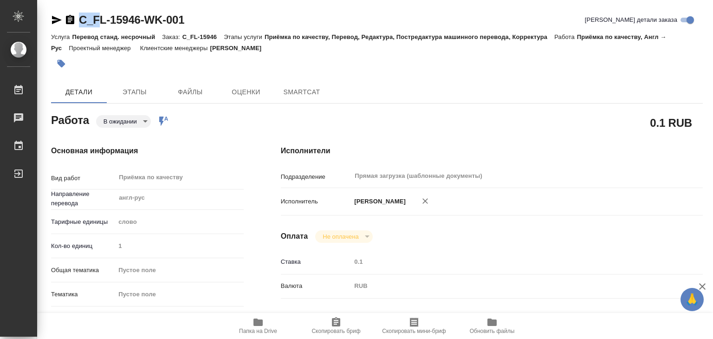
type textarea "x"
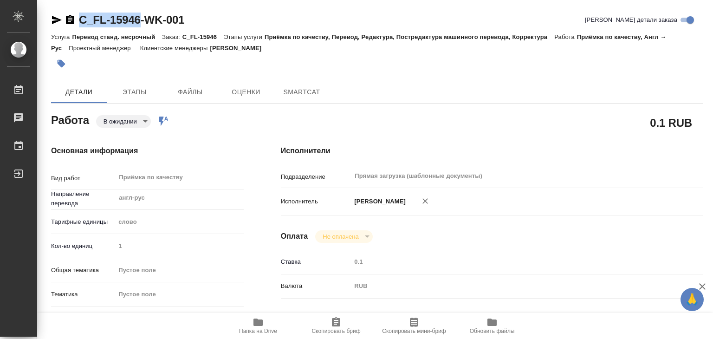
type textarea "x"
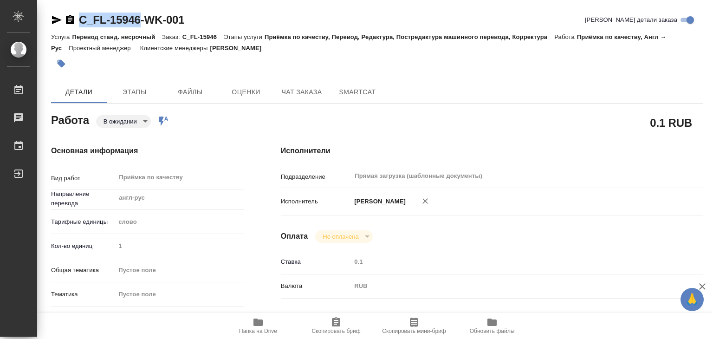
drag, startPoint x: 88, startPoint y: 10, endPoint x: 142, endPoint y: 20, distance: 55.7
copy link "C_FL-15946"
type textarea "x"
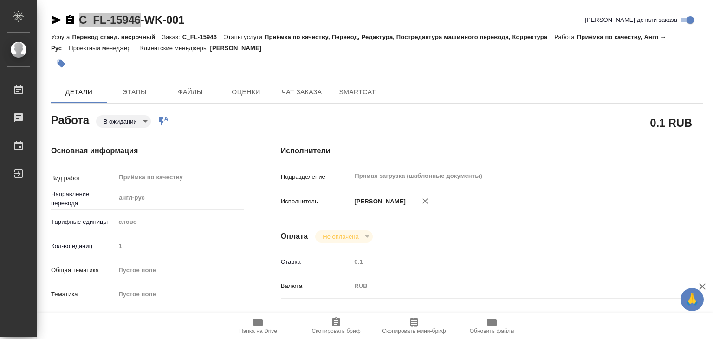
type textarea "x"
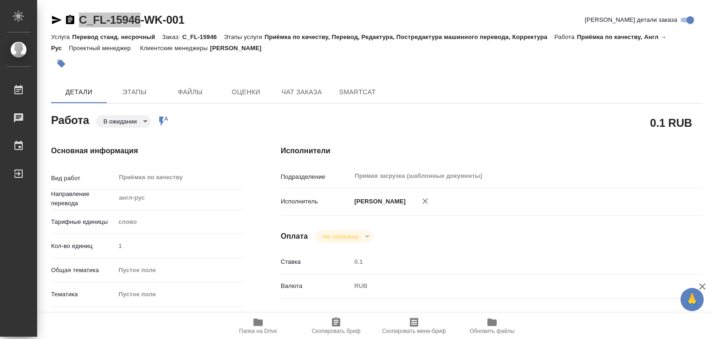
type textarea "x"
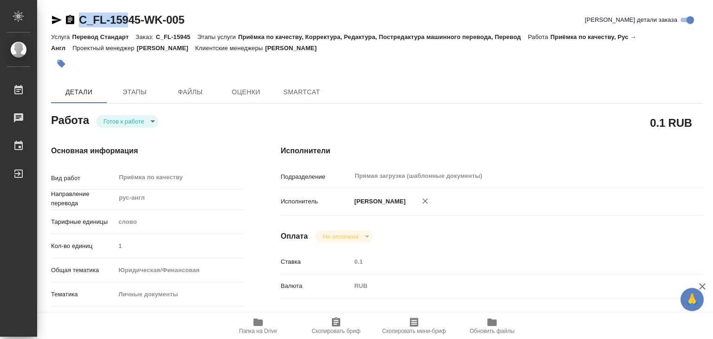
type textarea "x"
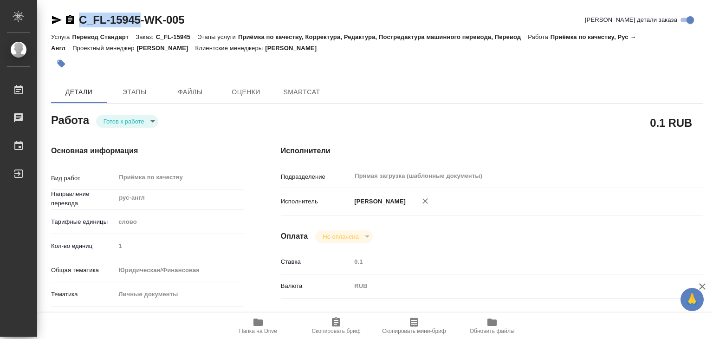
type textarea "x"
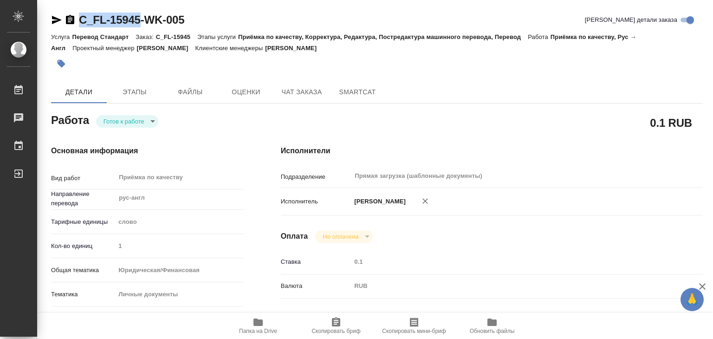
drag, startPoint x: 82, startPoint y: 6, endPoint x: 142, endPoint y: 22, distance: 61.6
type textarea "x"
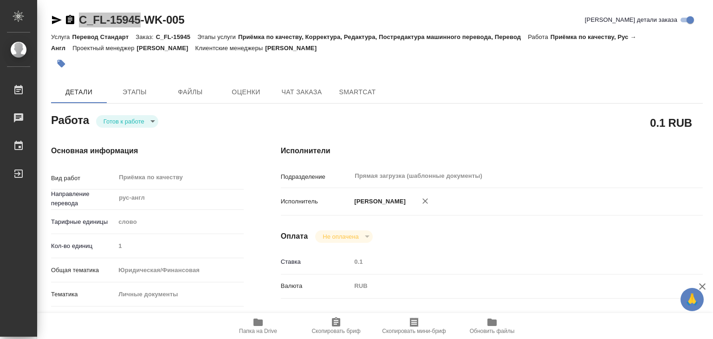
type textarea "x"
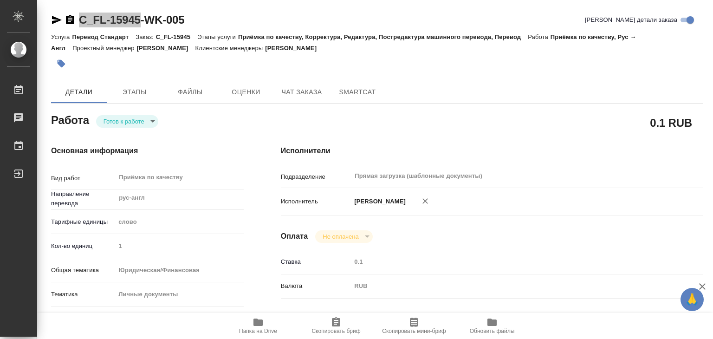
type textarea "x"
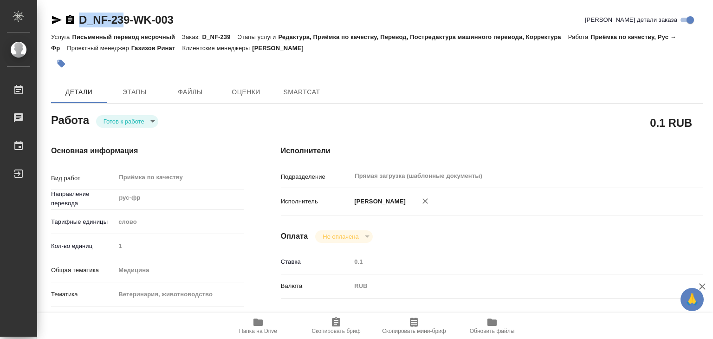
type textarea "x"
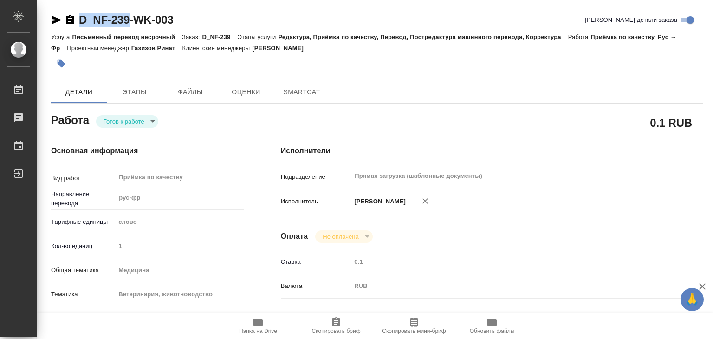
type textarea "x"
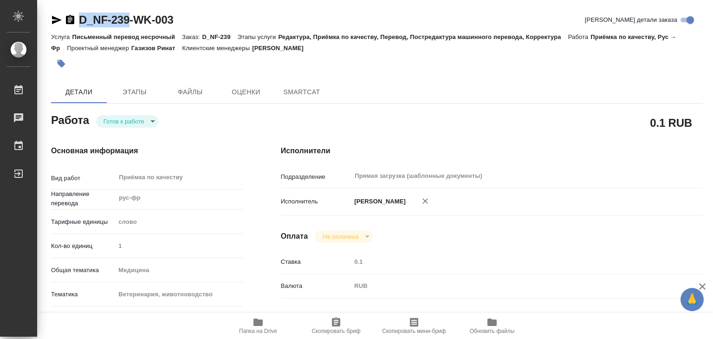
drag, startPoint x: 91, startPoint y: 15, endPoint x: 130, endPoint y: 20, distance: 39.3
type textarea "x"
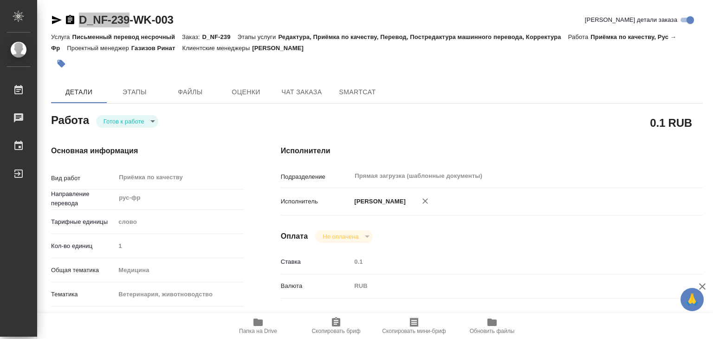
type textarea "x"
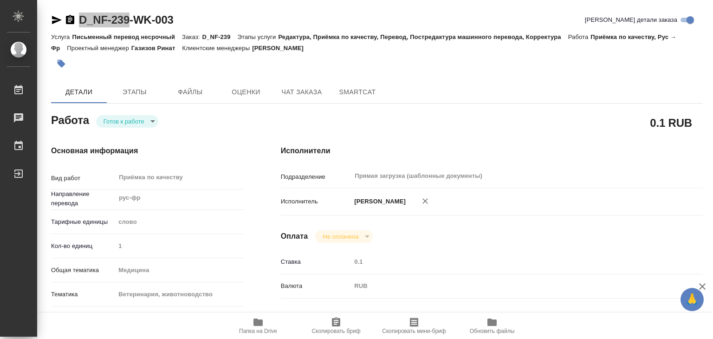
type textarea "x"
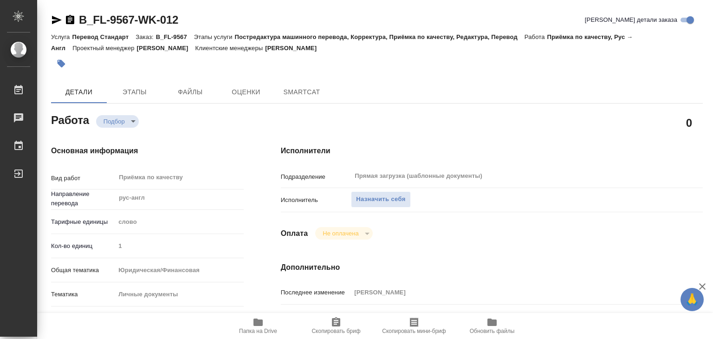
type textarea "x"
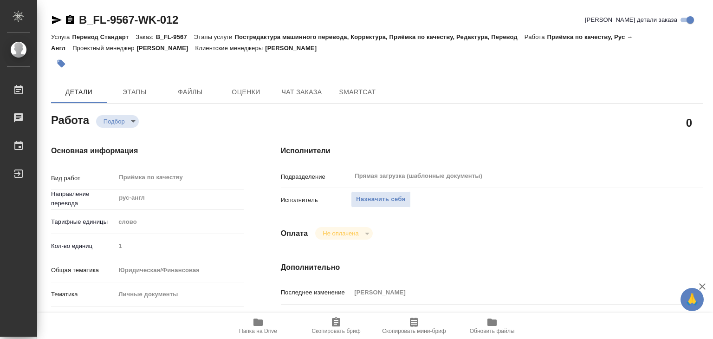
type textarea "x"
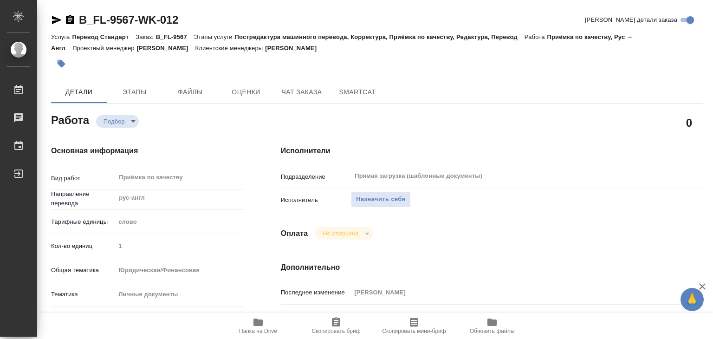
type textarea "x"
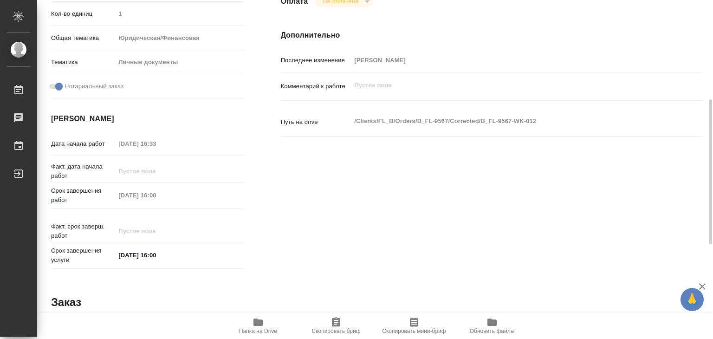
scroll to position [46, 0]
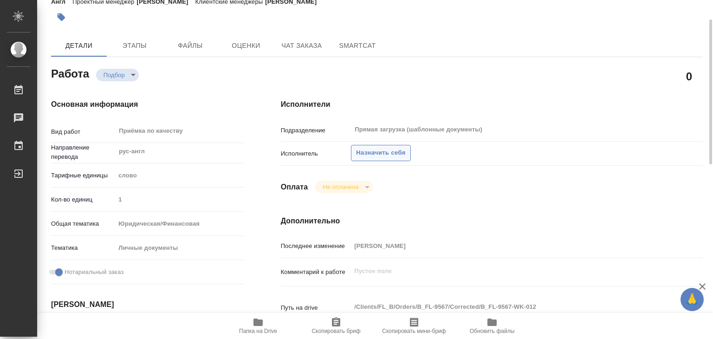
click at [375, 153] on span "Назначить себя" at bounding box center [380, 153] width 49 height 11
type textarea "x"
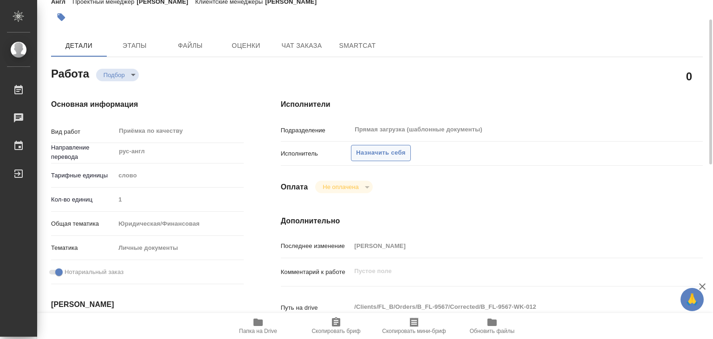
type textarea "x"
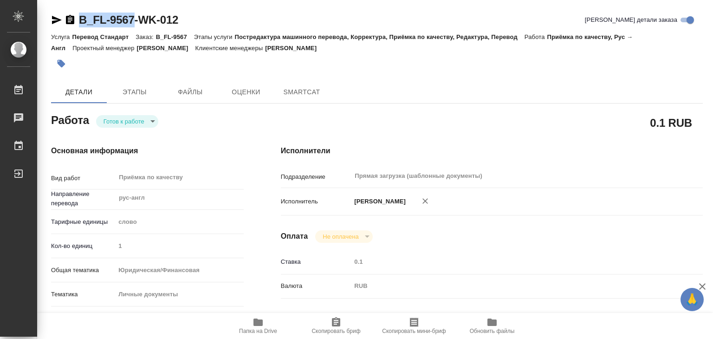
type textarea "x"
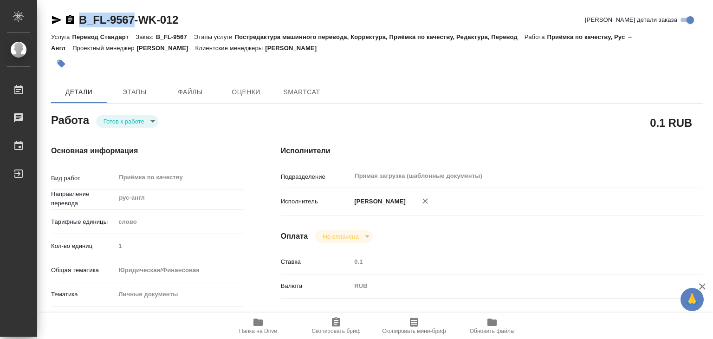
type textarea "x"
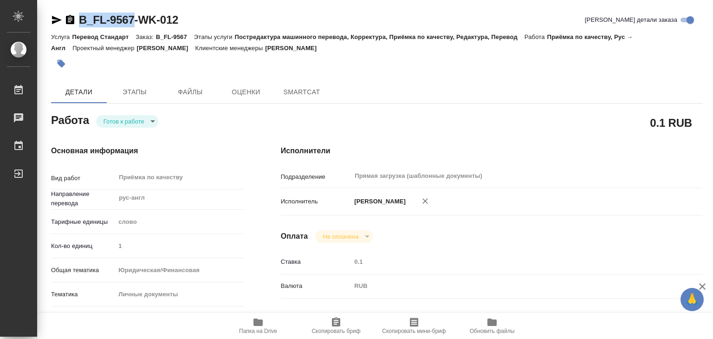
drag, startPoint x: 79, startPoint y: 7, endPoint x: 137, endPoint y: 18, distance: 59.1
type textarea "x"
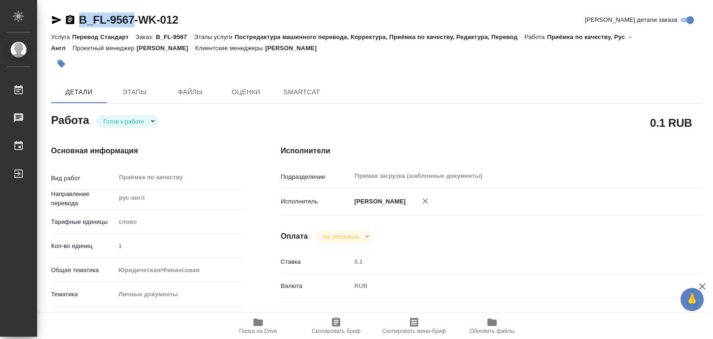
type textarea "x"
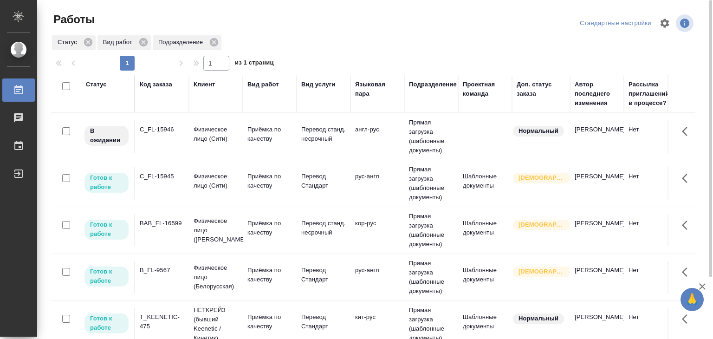
drag, startPoint x: 308, startPoint y: 52, endPoint x: 269, endPoint y: 34, distance: 42.6
click at [269, 34] on div "Работы Стандартные настройки Статус Вид работ Подразделение 1 1 из 1 страниц Ст…" at bounding box center [377, 207] width 662 height 414
click at [269, 34] on div "Статус Вид работ Подразделение" at bounding box center [373, 42] width 644 height 17
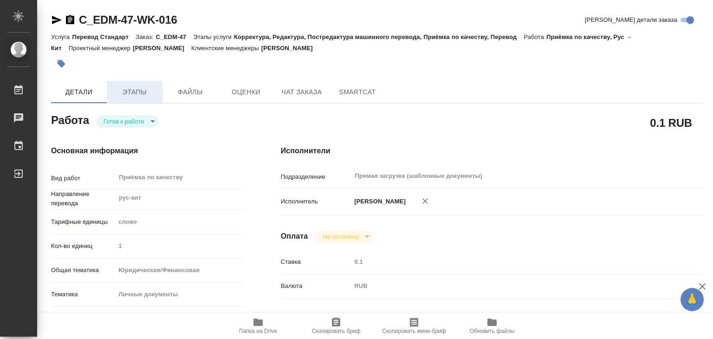
click at [141, 95] on span "Этапы" at bounding box center [134, 92] width 45 height 12
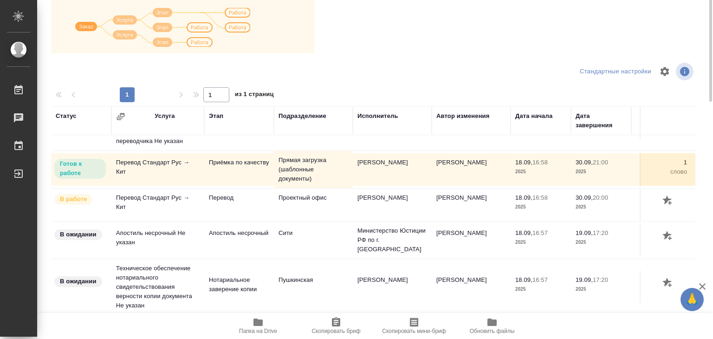
scroll to position [6, 0]
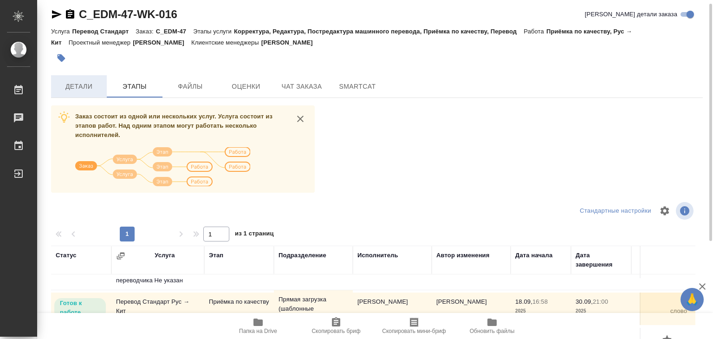
click at [78, 90] on span "Детали" at bounding box center [79, 87] width 45 height 12
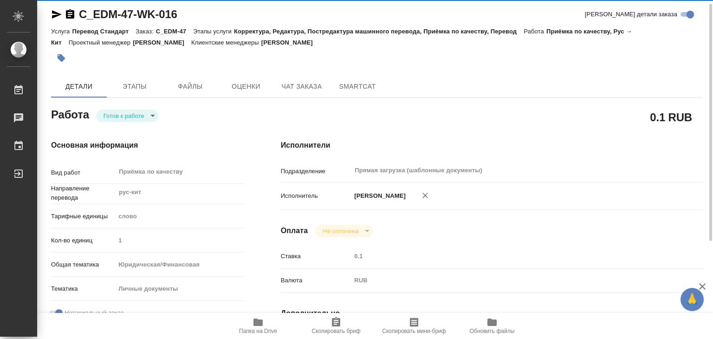
type textarea "x"
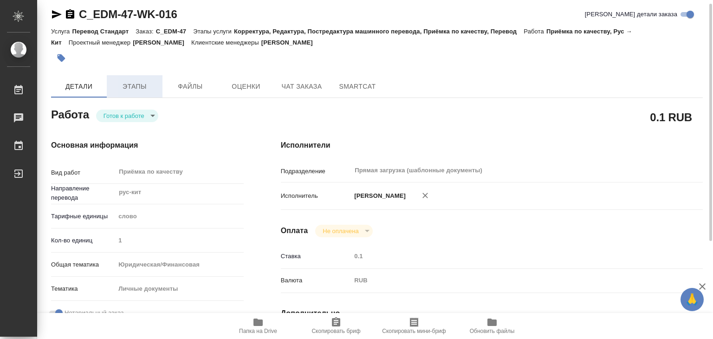
click at [133, 86] on span "Этапы" at bounding box center [134, 87] width 45 height 12
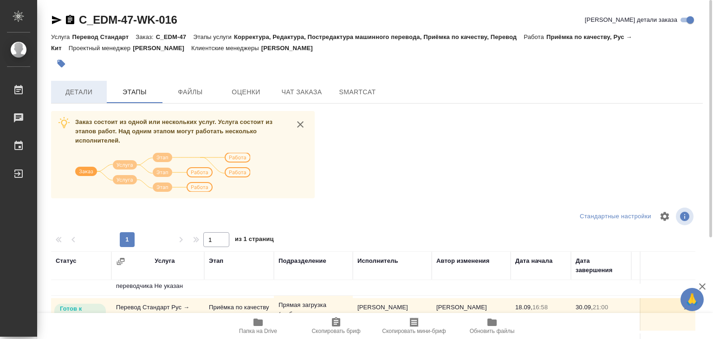
click at [93, 88] on span "Детали" at bounding box center [79, 92] width 45 height 12
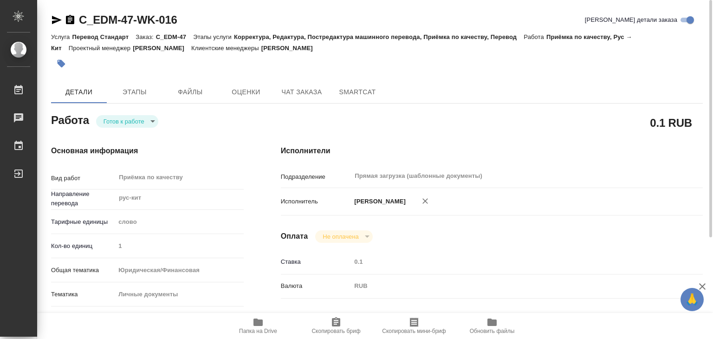
type textarea "x"
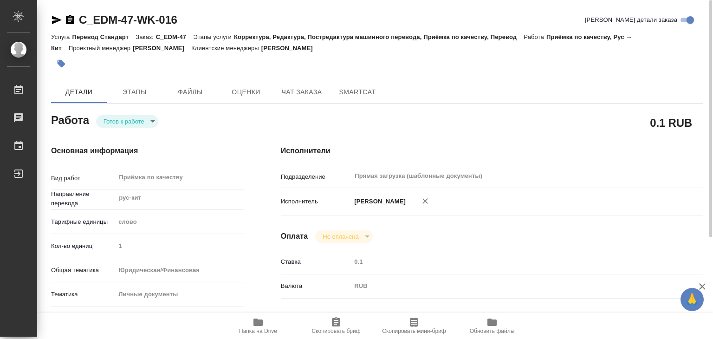
type textarea "x"
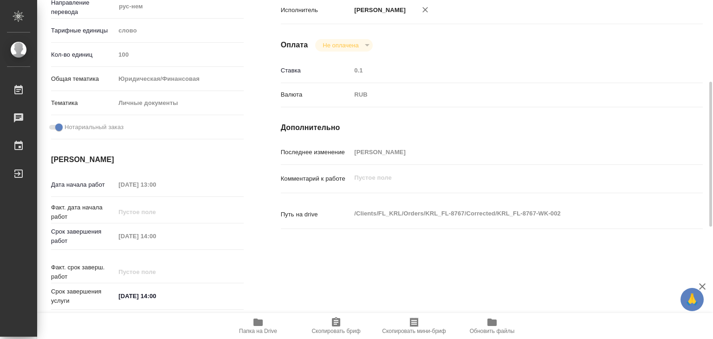
scroll to position [6, 0]
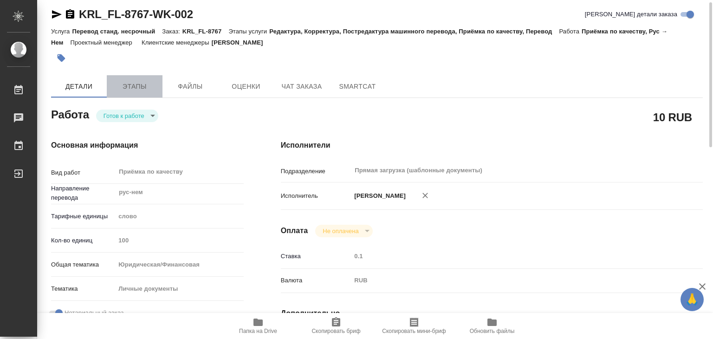
click at [149, 84] on span "Этапы" at bounding box center [134, 87] width 45 height 12
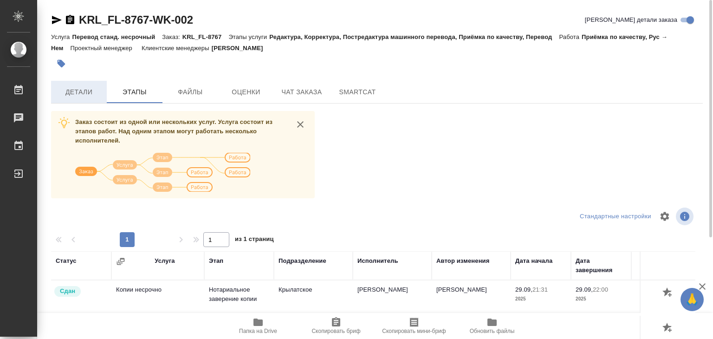
click at [71, 96] on span "Детали" at bounding box center [79, 92] width 45 height 12
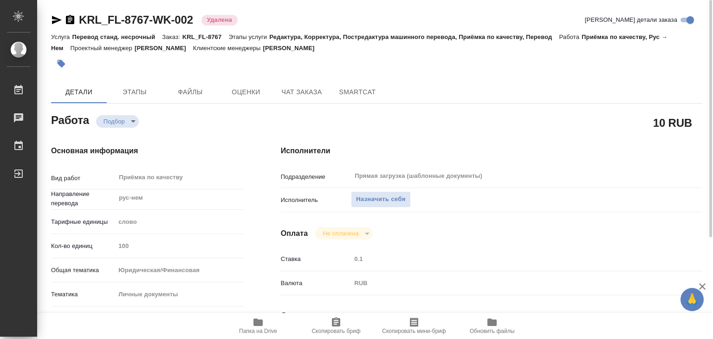
type textarea "x"
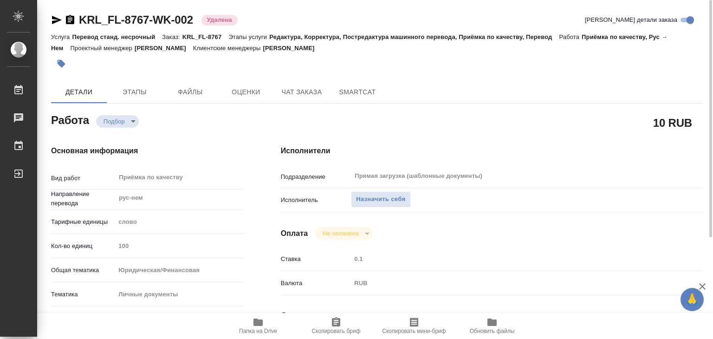
type textarea "x"
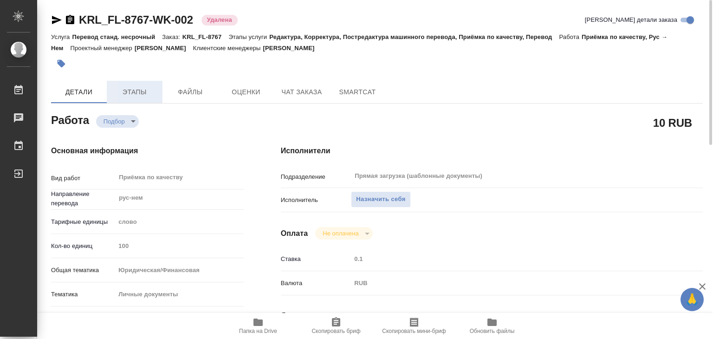
type textarea "x"
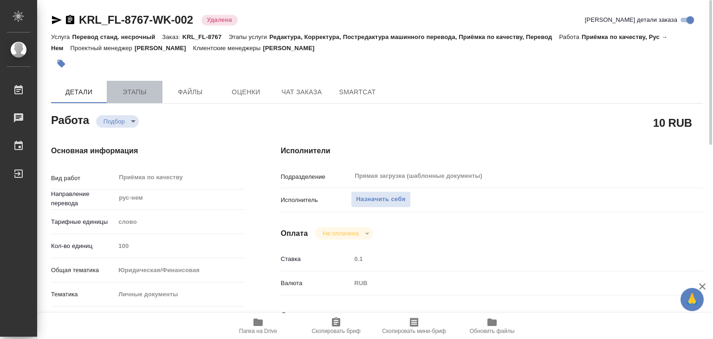
click at [141, 94] on span "Этапы" at bounding box center [134, 92] width 45 height 12
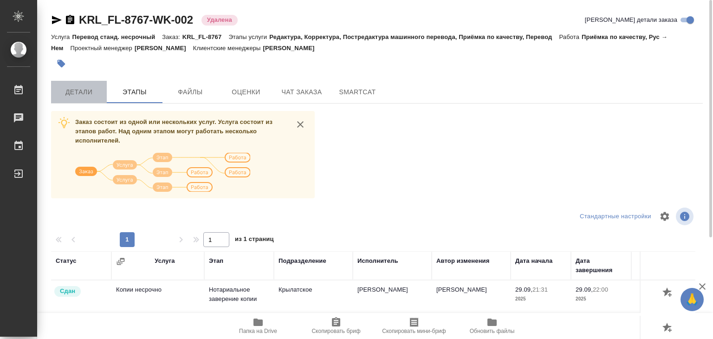
click at [78, 88] on span "Детали" at bounding box center [79, 92] width 45 height 12
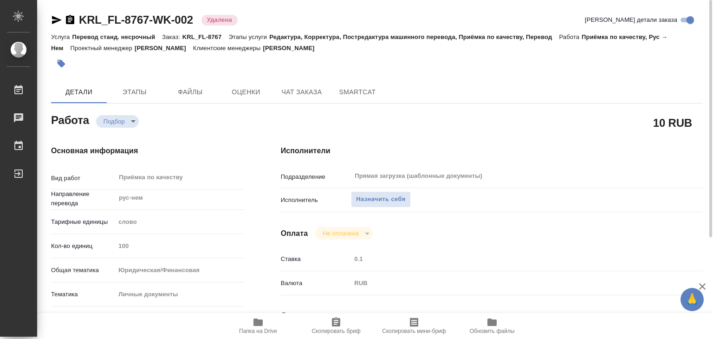
type textarea "x"
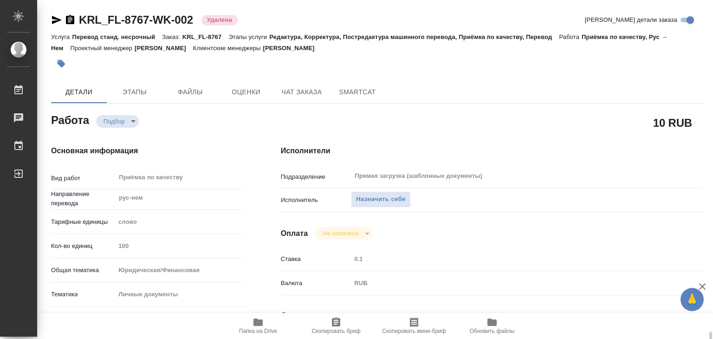
type textarea "x"
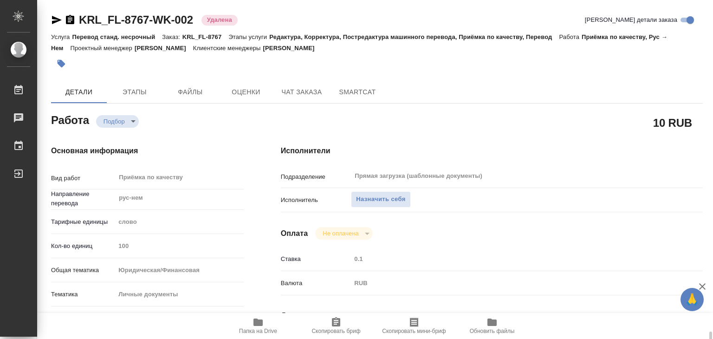
scroll to position [232, 0]
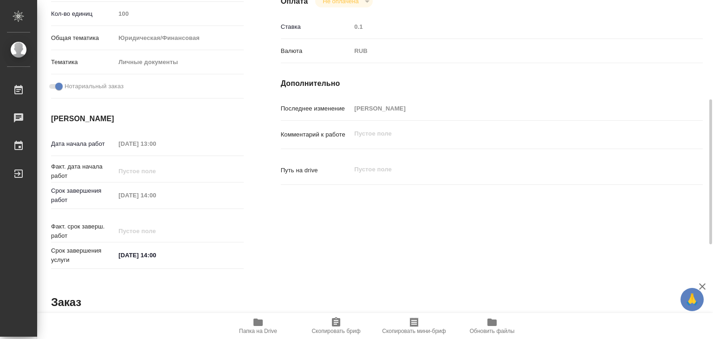
type textarea "x"
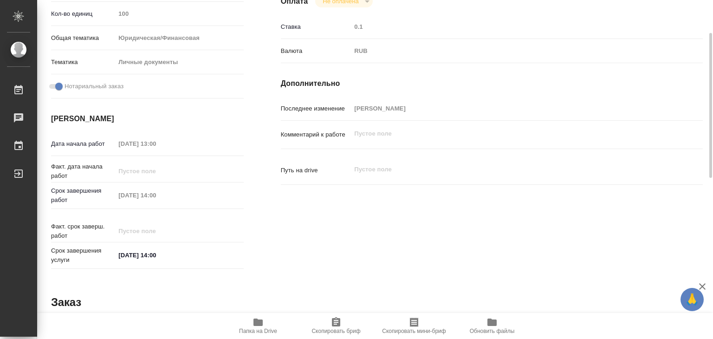
scroll to position [0, 0]
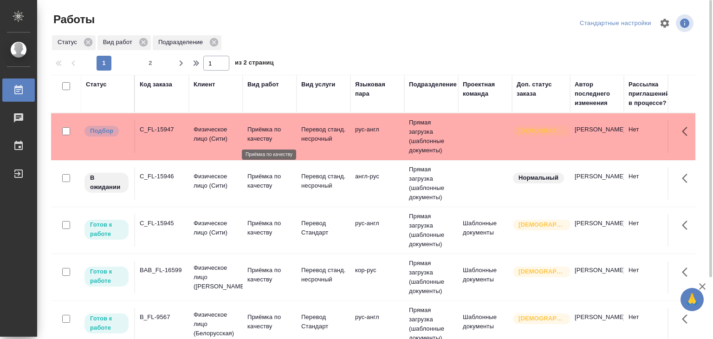
scroll to position [365, 0]
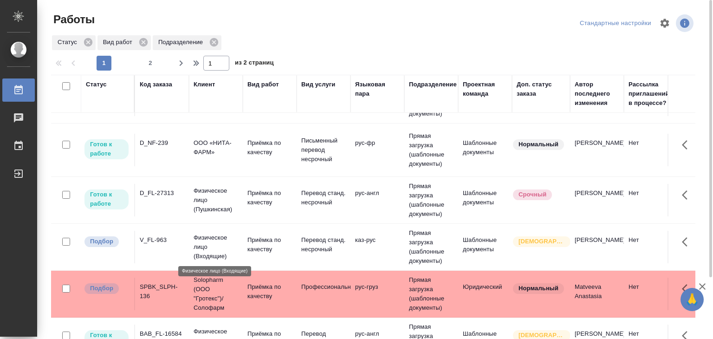
click at [197, 234] on p "Физическое лицо (Входящие)" at bounding box center [216, 247] width 45 height 28
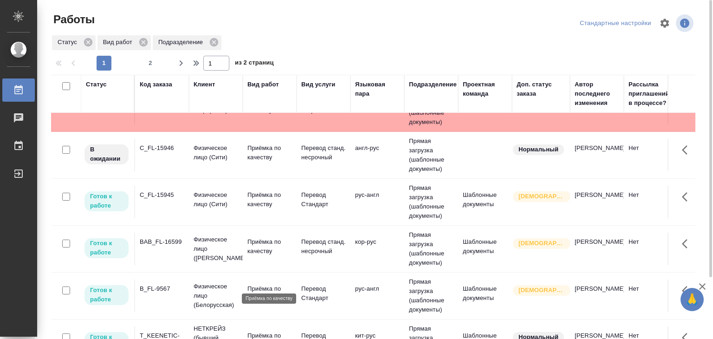
scroll to position [0, 0]
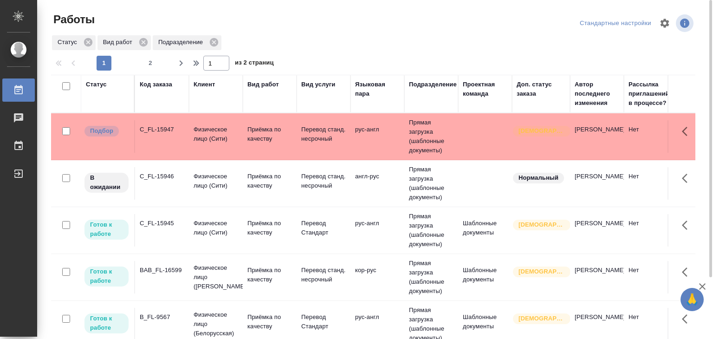
click at [267, 136] on p "Приёмка по качеству" at bounding box center [269, 134] width 45 height 19
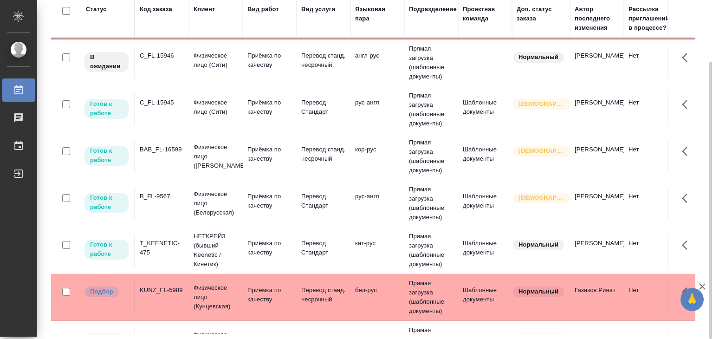
scroll to position [186, 0]
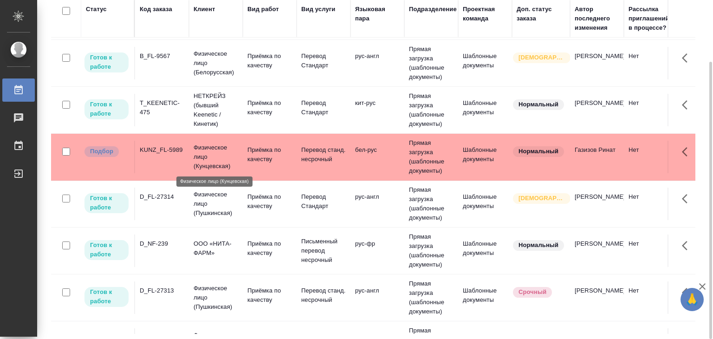
click at [223, 150] on p "Физическое лицо (Кунцевская)" at bounding box center [216, 157] width 45 height 28
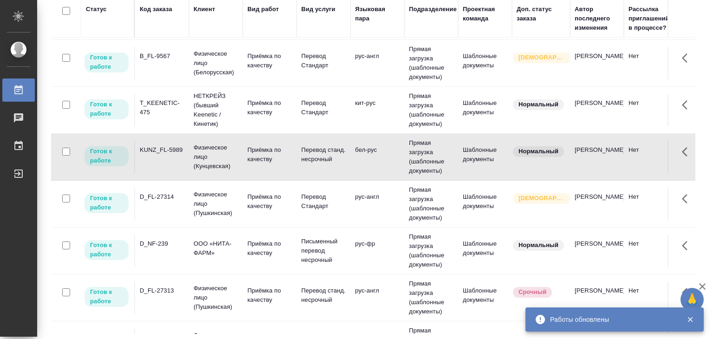
scroll to position [0, 0]
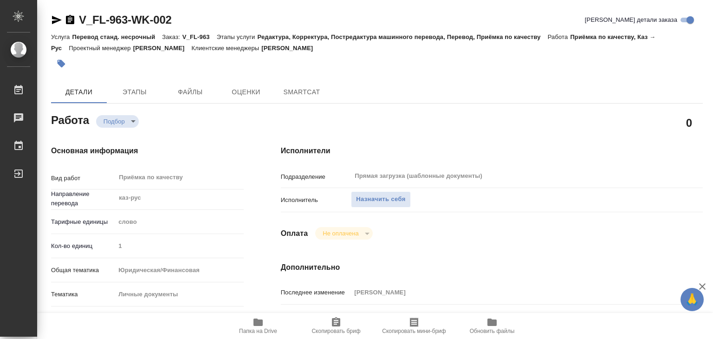
type textarea "x"
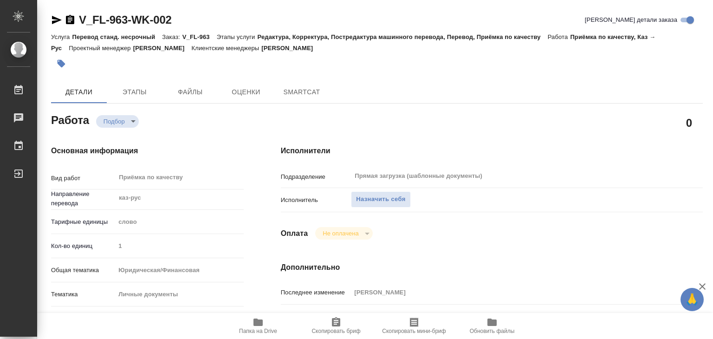
scroll to position [232, 0]
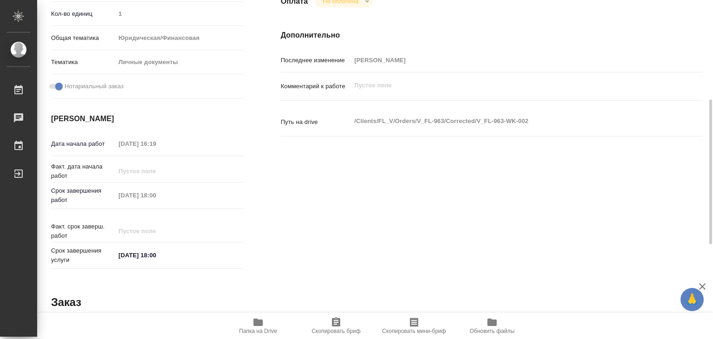
type textarea "x"
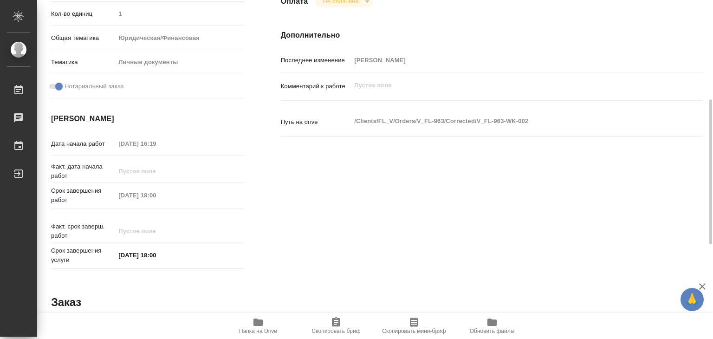
type textarea "x"
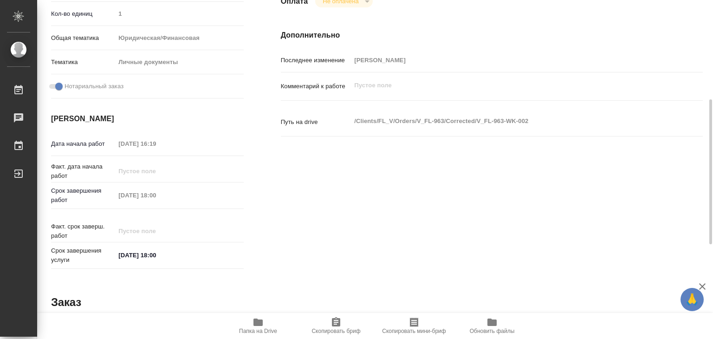
type textarea "x"
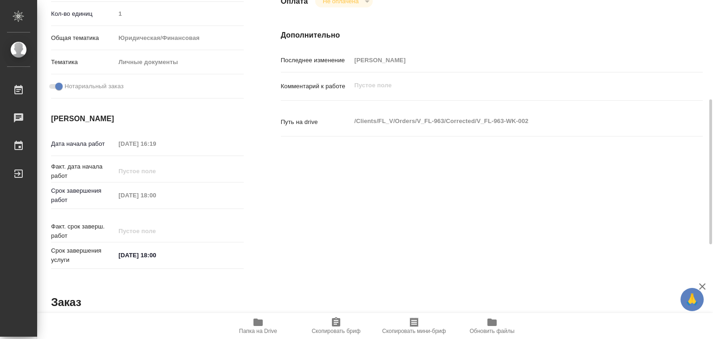
scroll to position [139, 0]
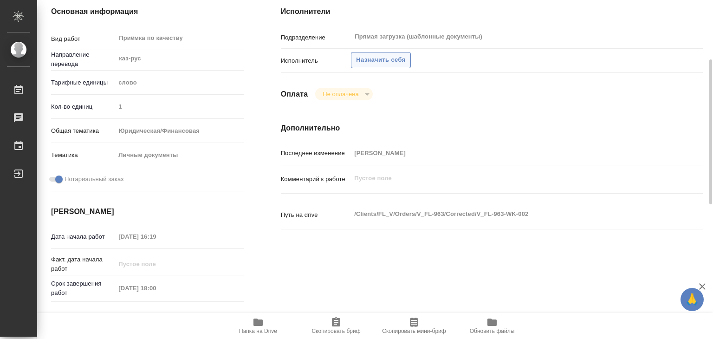
click at [373, 61] on span "Назначить себя" at bounding box center [380, 60] width 49 height 11
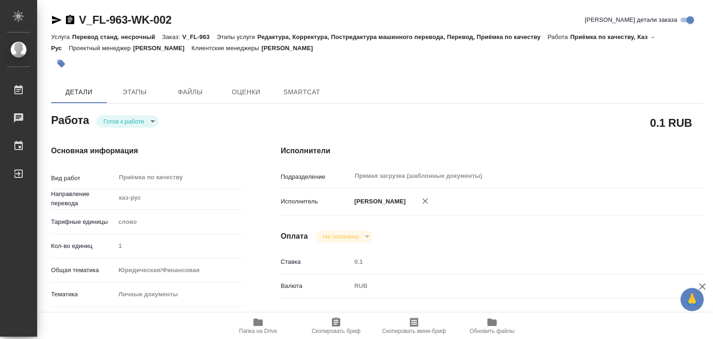
type textarea "x"
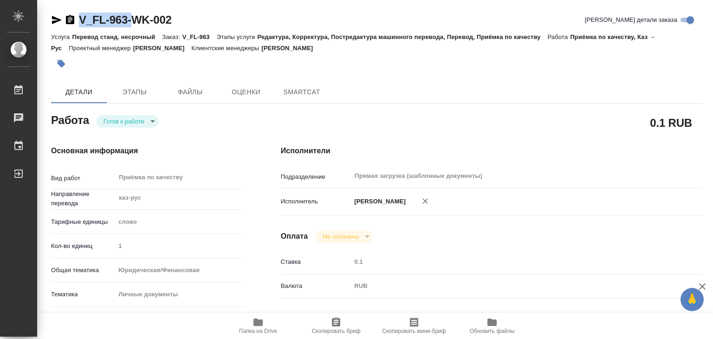
type textarea "x"
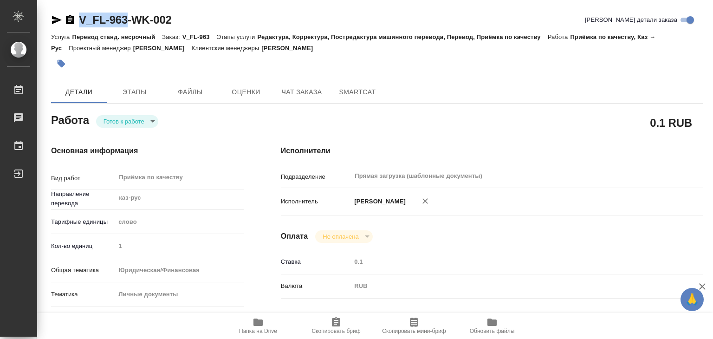
drag, startPoint x: 103, startPoint y: 13, endPoint x: 130, endPoint y: 20, distance: 28.1
copy link "V_FL-963"
type textarea "x"
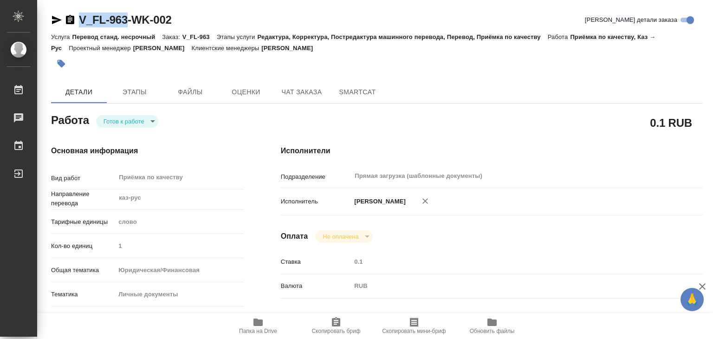
type textarea "x"
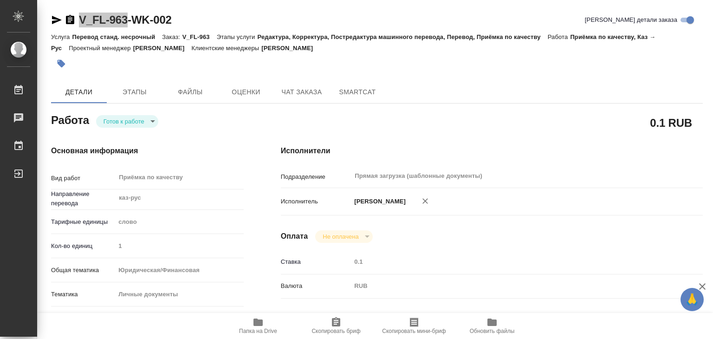
type textarea "x"
click at [265, 194] on div "Исполнители Подразделение Прямая загрузка (шаблонные документы) ​ Исполнитель А…" at bounding box center [491, 325] width 459 height 396
type textarea "x"
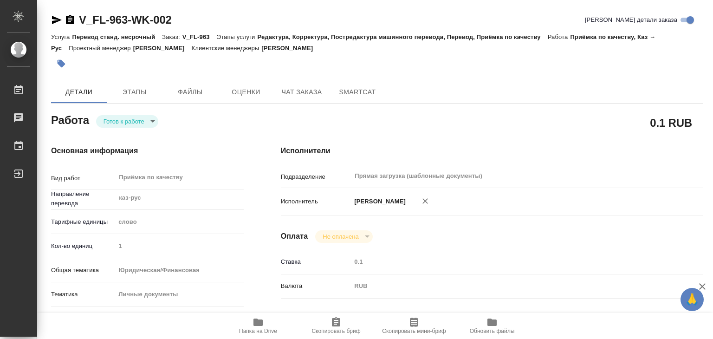
type textarea "x"
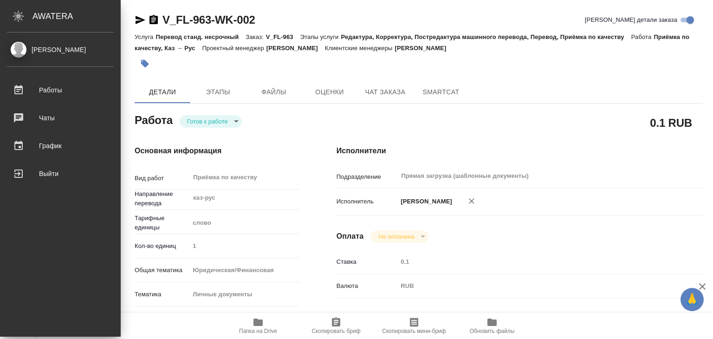
type textarea "x"
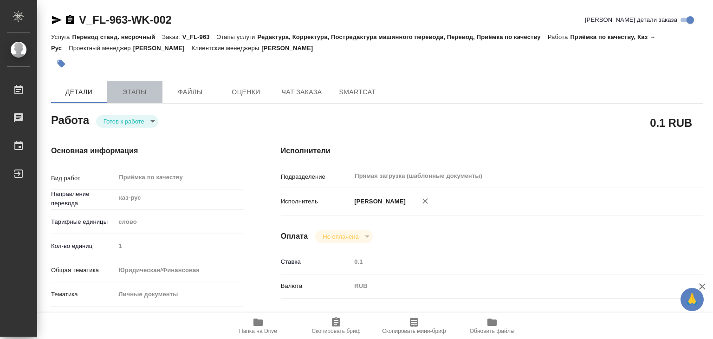
click at [143, 91] on span "Этапы" at bounding box center [134, 92] width 45 height 12
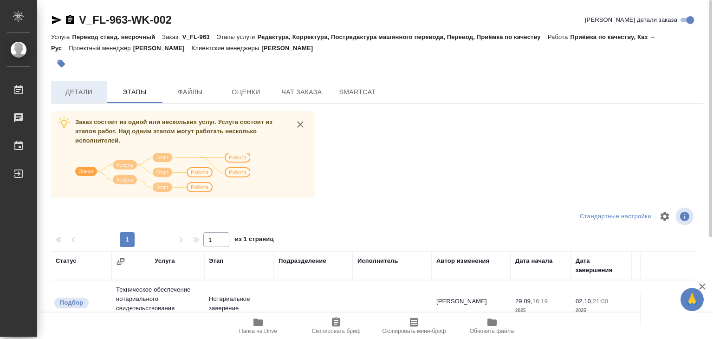
click at [95, 97] on span "Детали" at bounding box center [79, 92] width 45 height 12
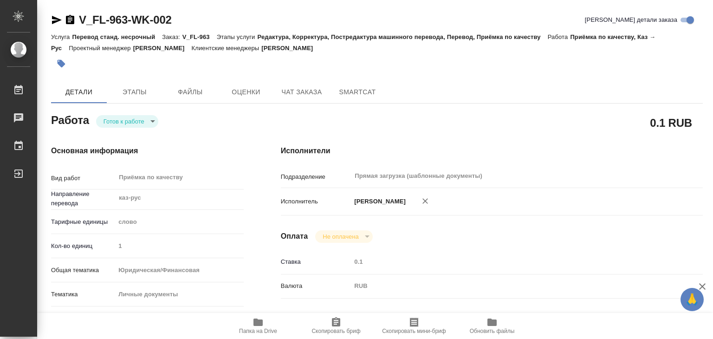
type textarea "x"
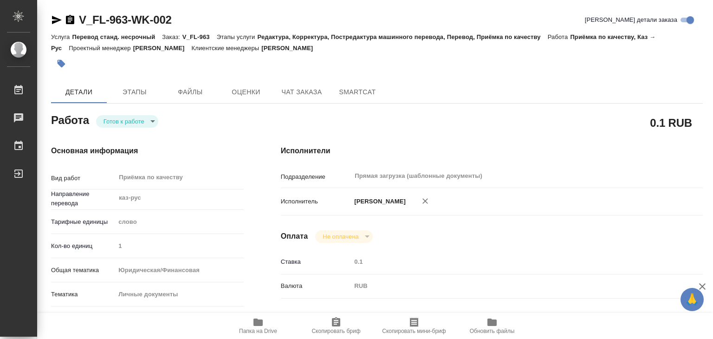
type textarea "x"
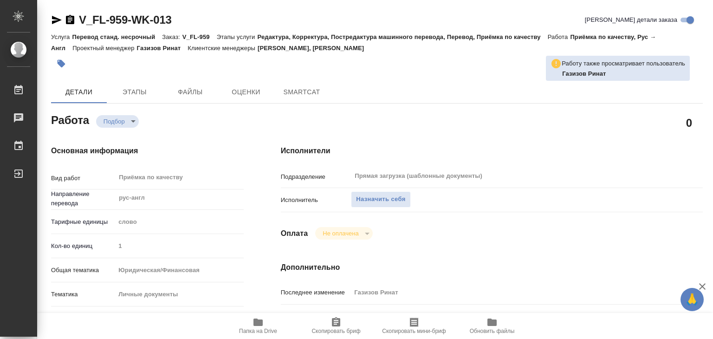
type textarea "x"
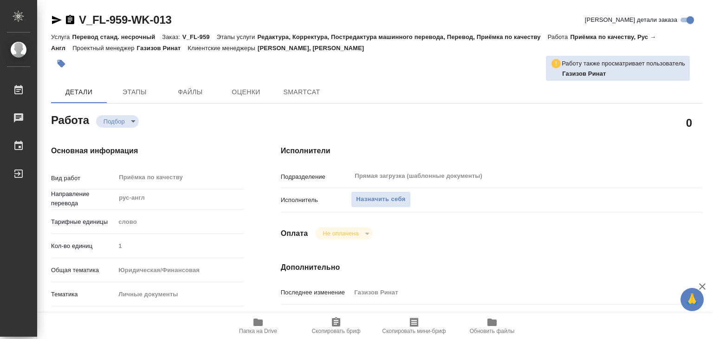
type textarea "x"
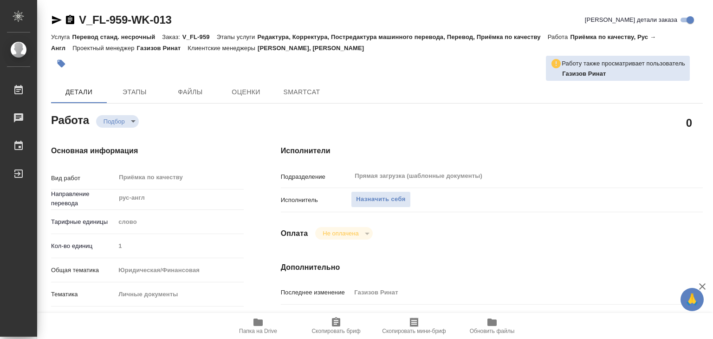
type textarea "x"
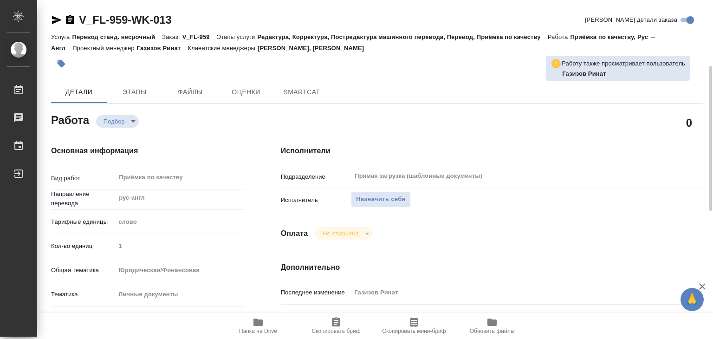
scroll to position [278, 0]
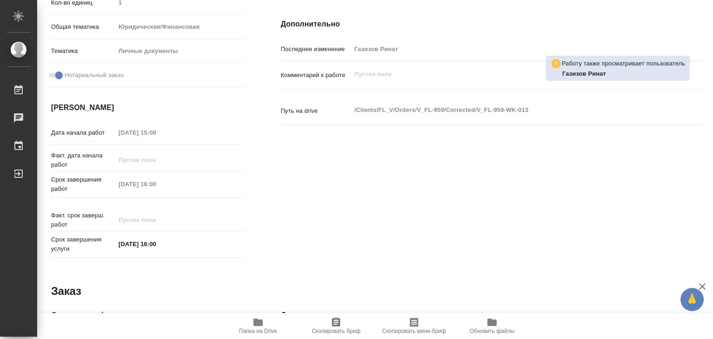
type textarea "x"
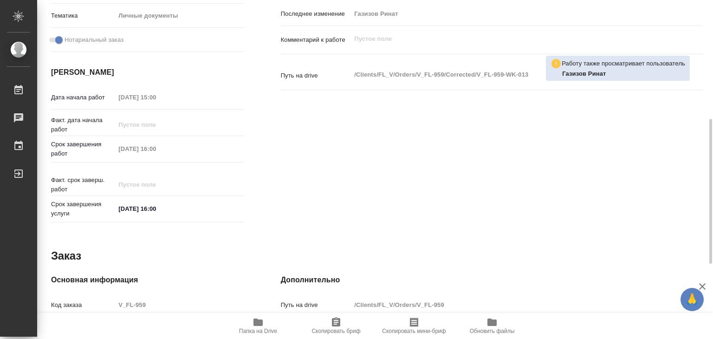
type textarea "x"
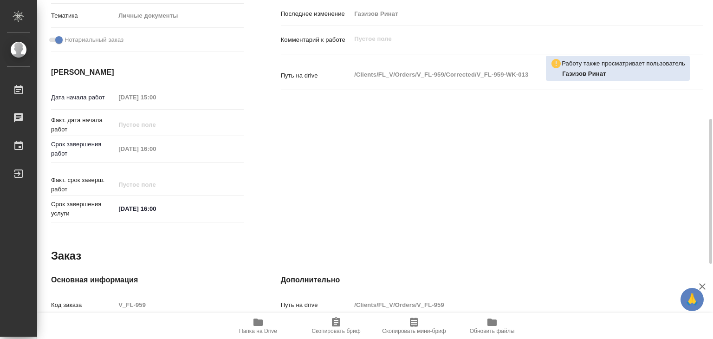
scroll to position [0, 0]
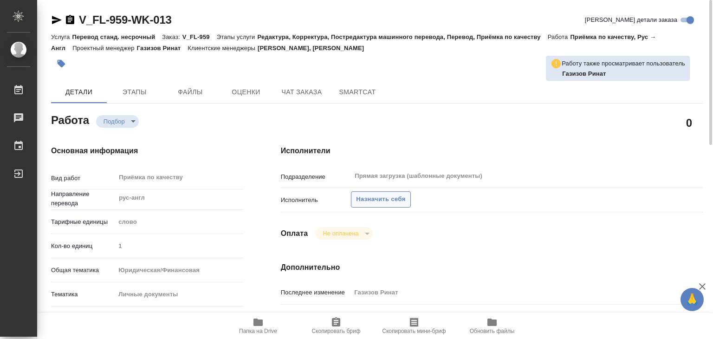
type textarea "x"
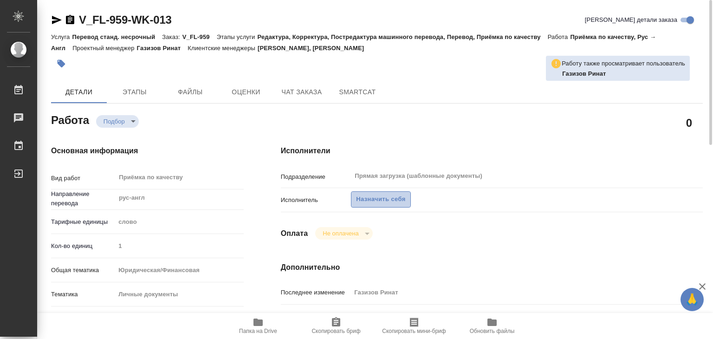
click at [387, 200] on span "Назначить себя" at bounding box center [380, 199] width 49 height 11
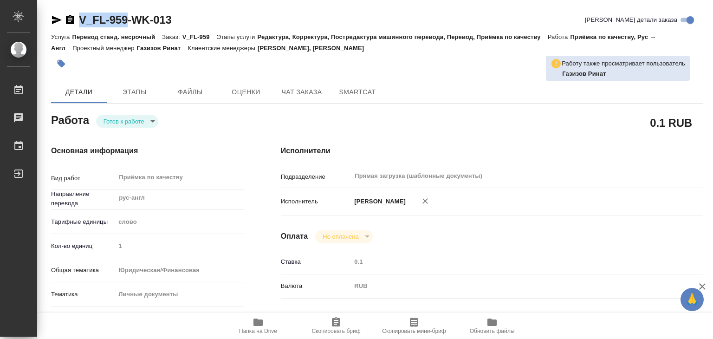
drag, startPoint x: 78, startPoint y: 7, endPoint x: 129, endPoint y: 21, distance: 52.6
copy link "V_FL-959"
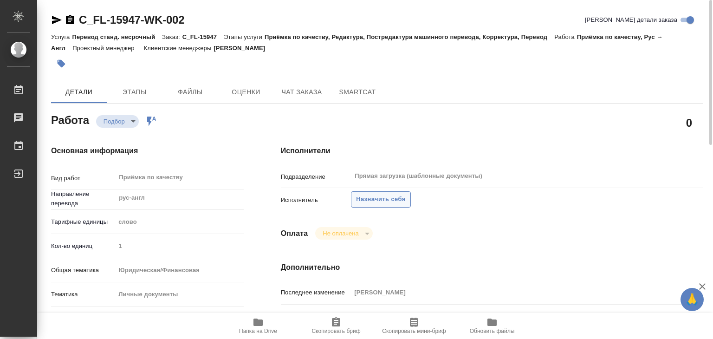
click at [363, 203] on span "Назначить себя" at bounding box center [380, 199] width 49 height 11
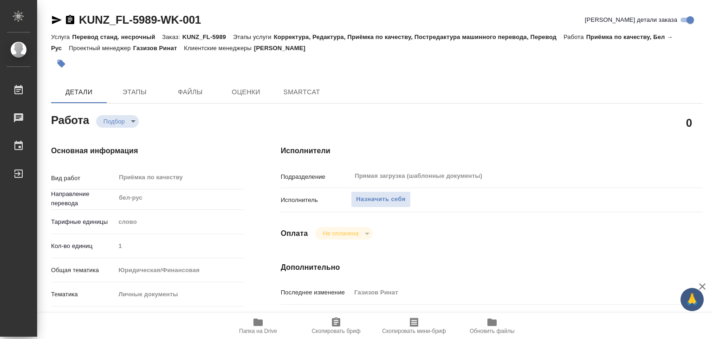
type textarea "x"
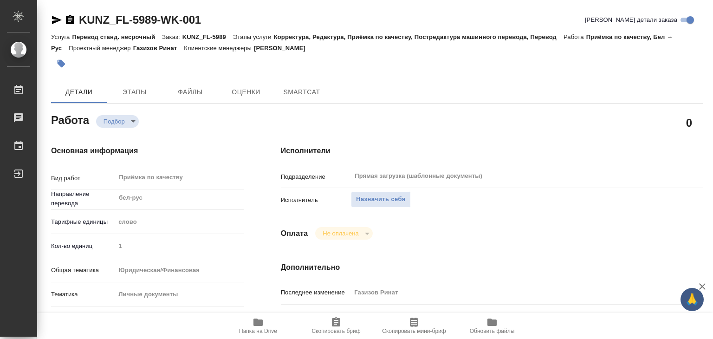
type textarea "x"
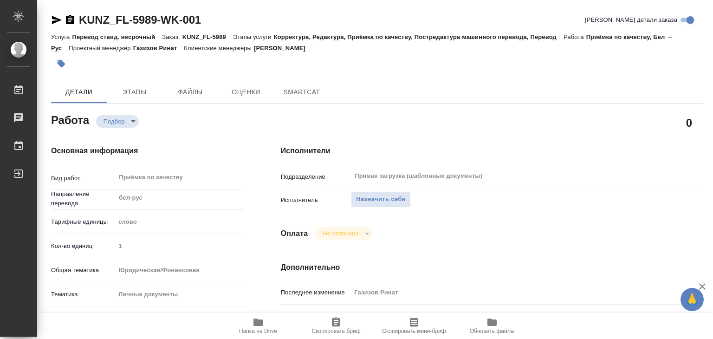
click at [704, 284] on icon "button" at bounding box center [702, 286] width 6 height 6
type textarea "x"
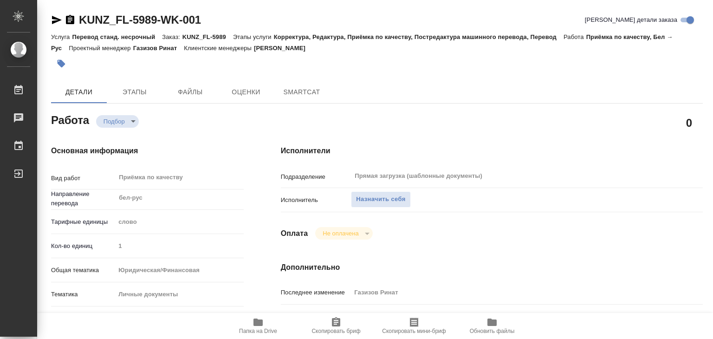
type textarea "x"
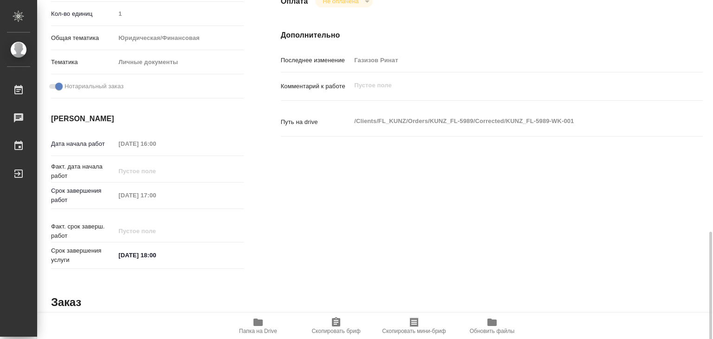
scroll to position [371, 0]
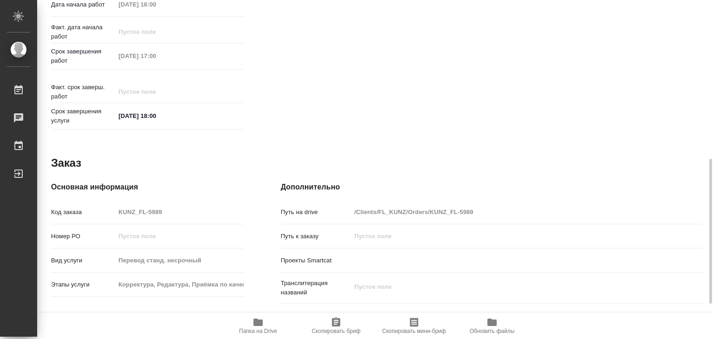
type textarea "x"
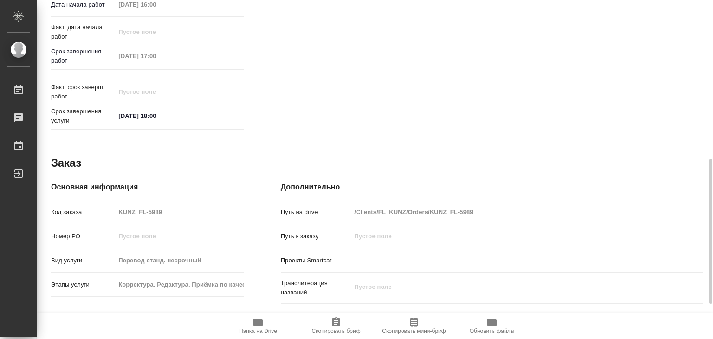
type textarea "x"
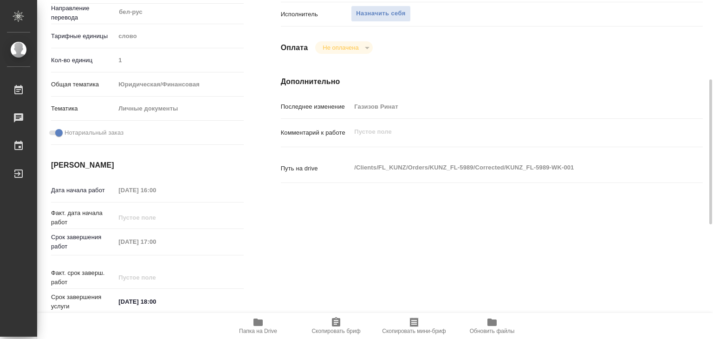
scroll to position [46, 0]
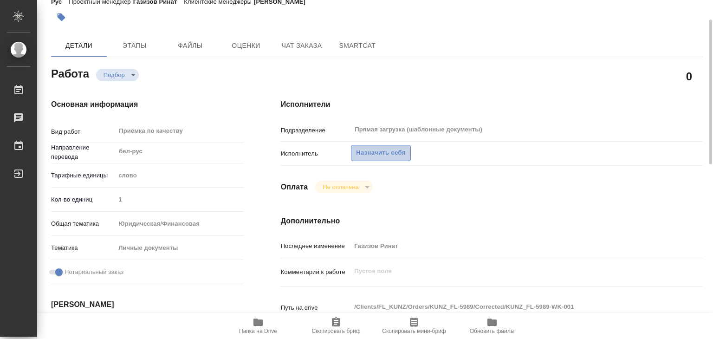
click at [380, 155] on span "Назначить себя" at bounding box center [380, 153] width 49 height 11
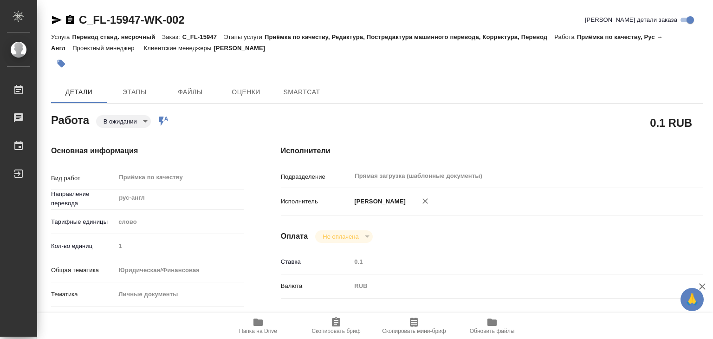
type textarea "x"
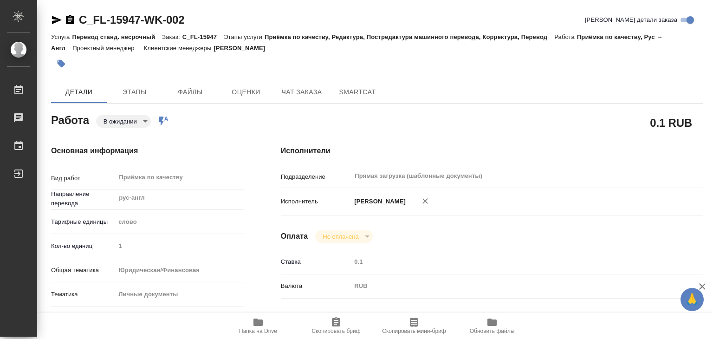
type textarea "x"
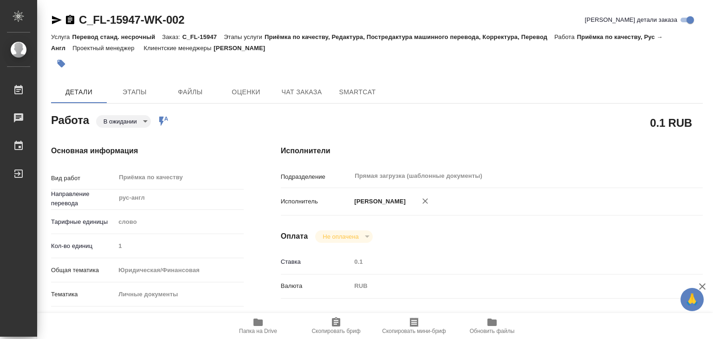
type textarea "x"
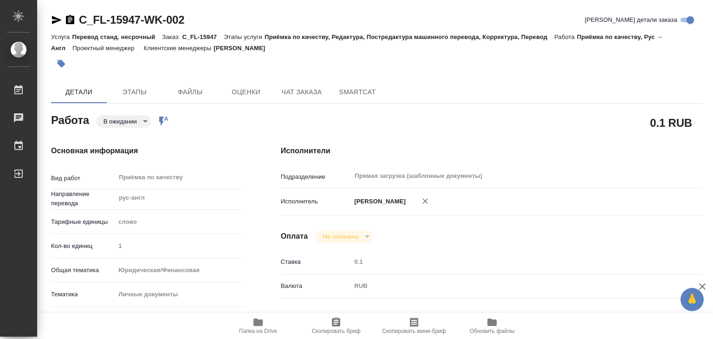
type textarea "x"
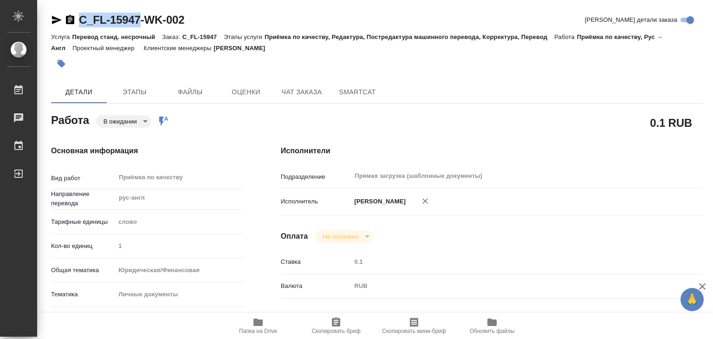
drag, startPoint x: 105, startPoint y: 14, endPoint x: 140, endPoint y: 18, distance: 34.5
copy link "C_FL-15947"
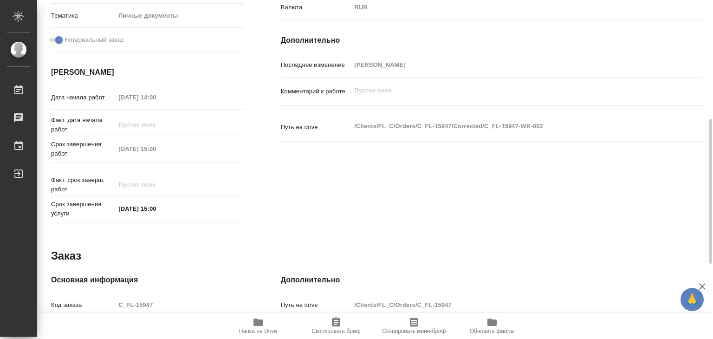
scroll to position [139, 0]
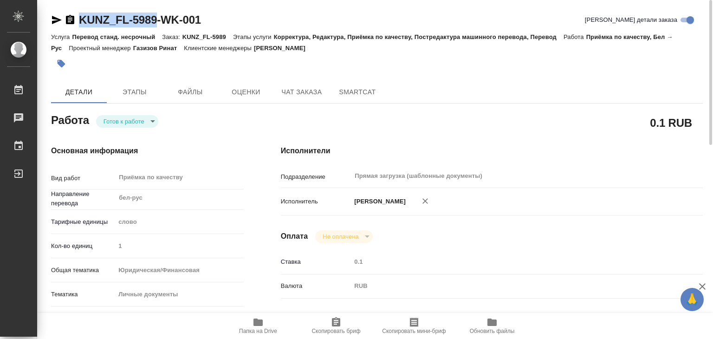
drag, startPoint x: 76, startPoint y: 12, endPoint x: 158, endPoint y: 23, distance: 83.0
copy link "KUNZ_FL-5989"
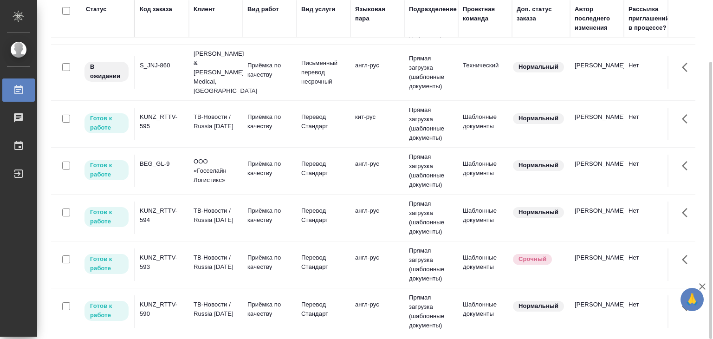
scroll to position [371, 0]
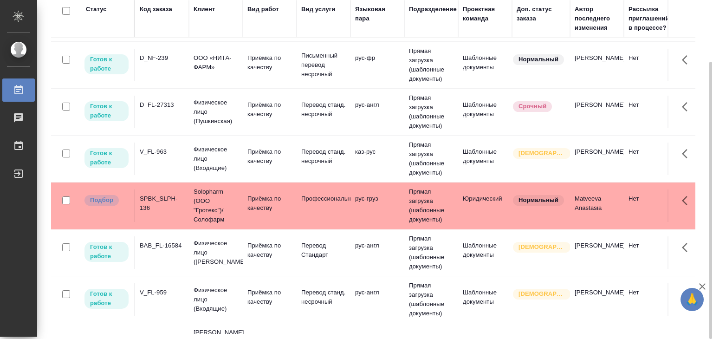
click at [236, 209] on p "Solopharm (ООО "Гротекс")/Солофарм" at bounding box center [216, 205] width 45 height 37
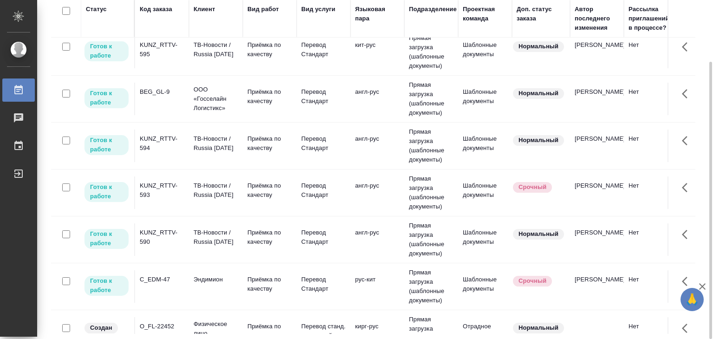
scroll to position [743, 0]
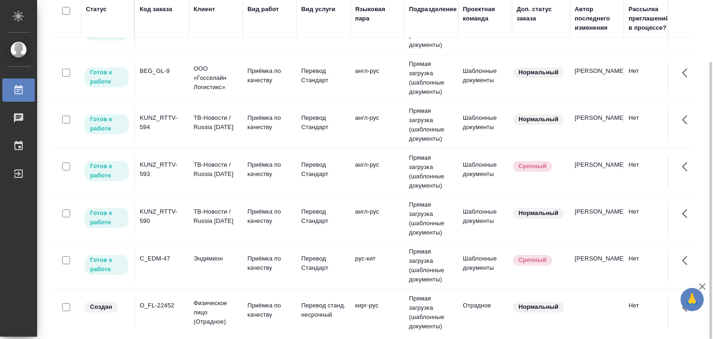
click at [213, 258] on td "Эндимион" at bounding box center [216, 265] width 54 height 32
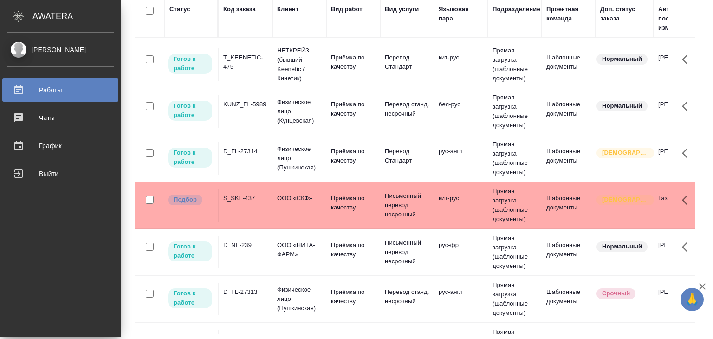
scroll to position [232, 0]
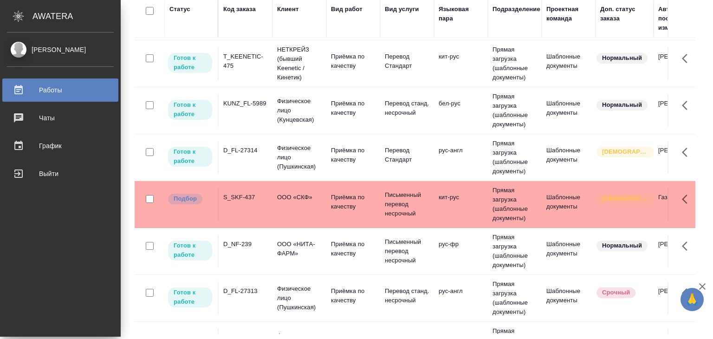
click at [261, 202] on td "S_SKF-437" at bounding box center [246, 204] width 54 height 32
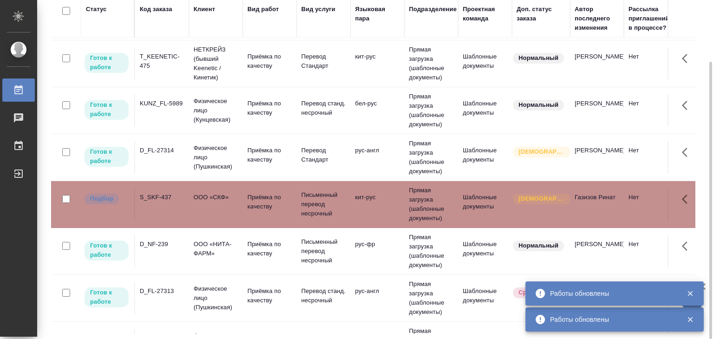
click at [205, 197] on p "ООО «СКФ»" at bounding box center [216, 197] width 45 height 9
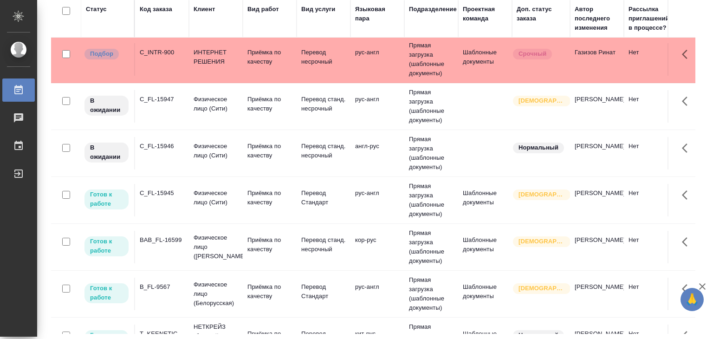
scroll to position [0, 0]
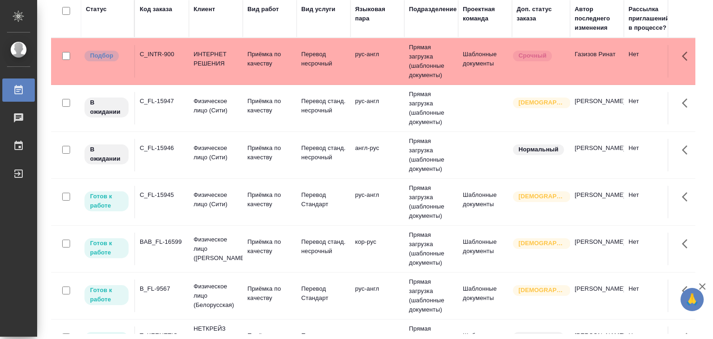
click at [452, 61] on td "Прямая загрузка (шаблонные документы)" at bounding box center [431, 61] width 54 height 46
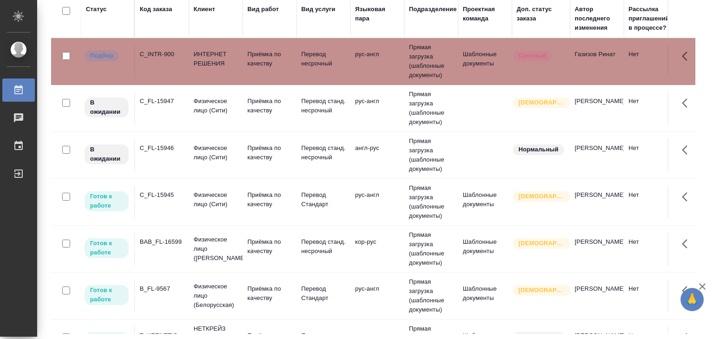
click at [452, 61] on td "Прямая загрузка (шаблонные документы)" at bounding box center [431, 61] width 54 height 46
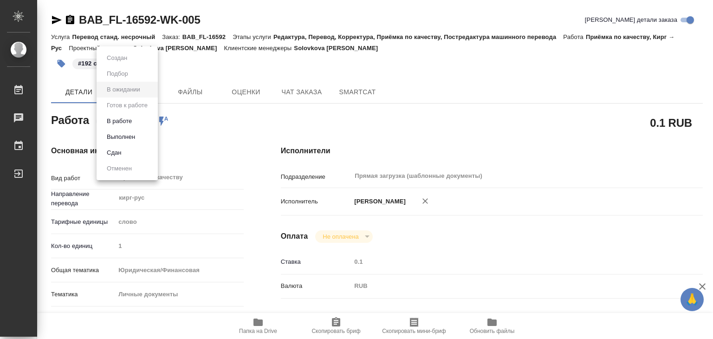
click at [124, 116] on body "🙏 .cls-1 fill:#fff; AWATERA Alilekova [PERSON_NAME] Работы 0 Чаты График Выйти …" at bounding box center [356, 169] width 713 height 339
click at [130, 142] on button "Выполнен" at bounding box center [121, 137] width 34 height 10
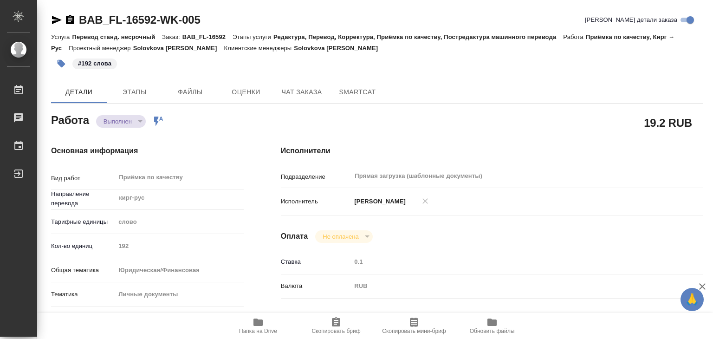
type textarea "x"
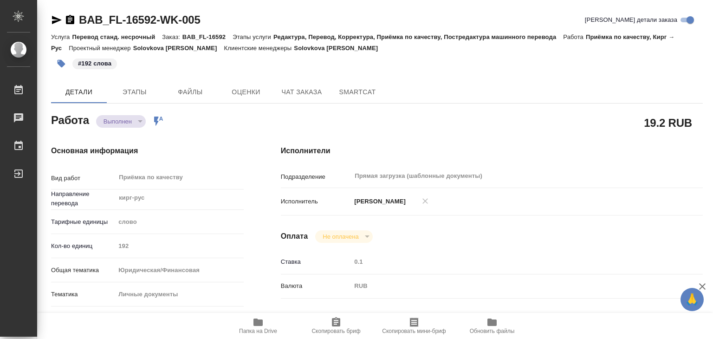
type textarea "x"
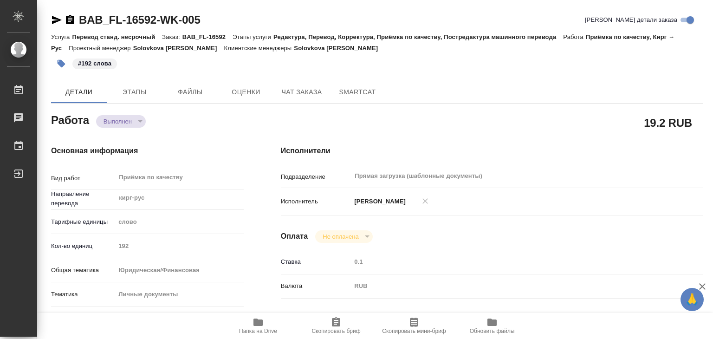
type textarea "x"
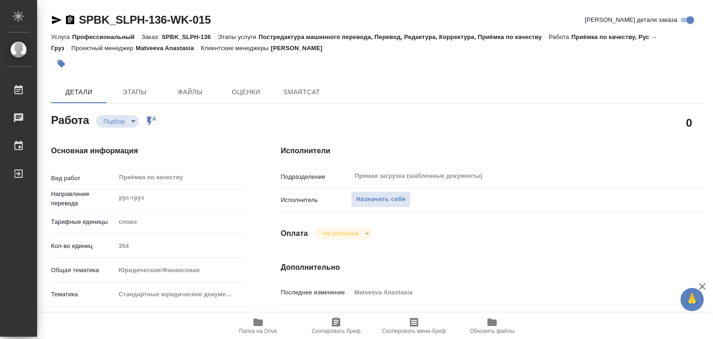
type textarea "x"
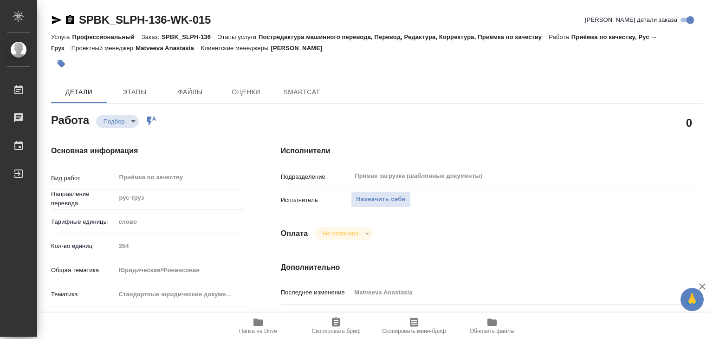
type textarea "x"
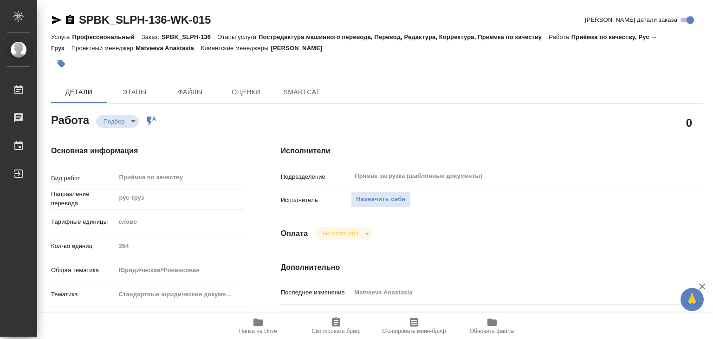
type textarea "x"
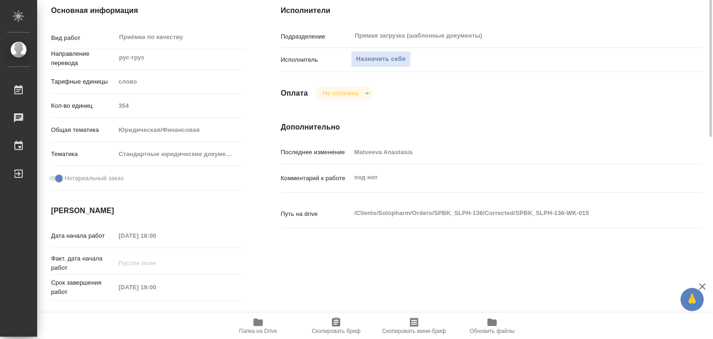
type textarea "x"
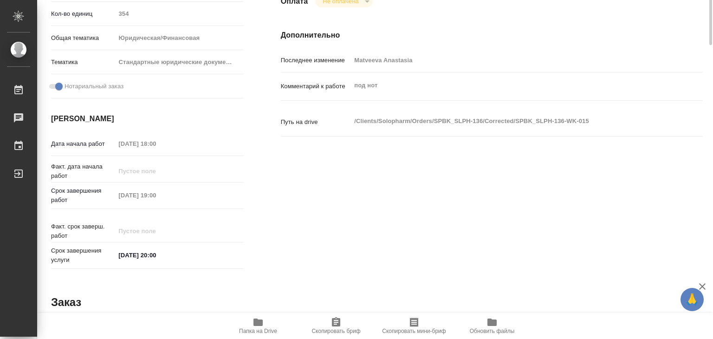
type textarea "x"
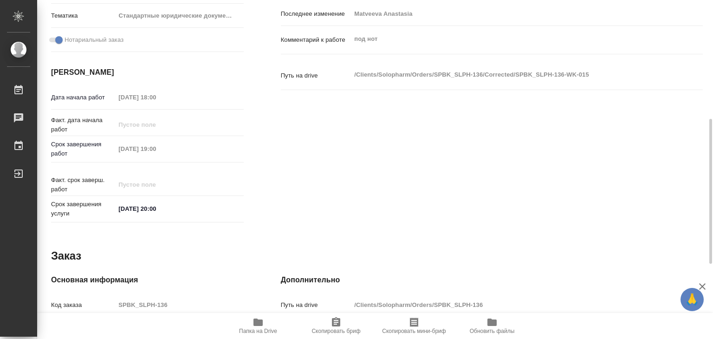
type textarea "x"
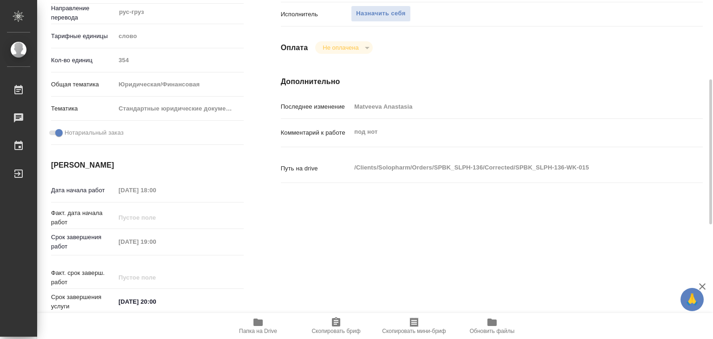
type textarea "x"
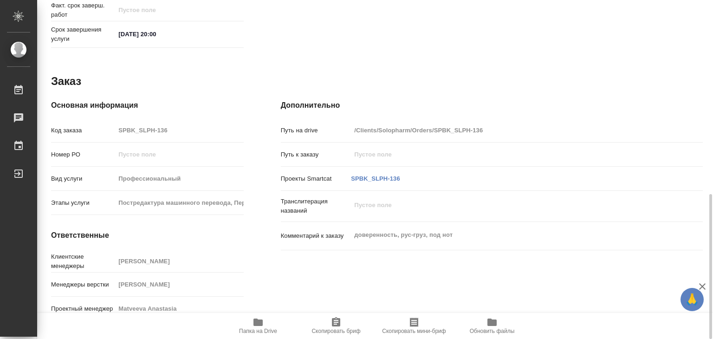
type textarea "x"
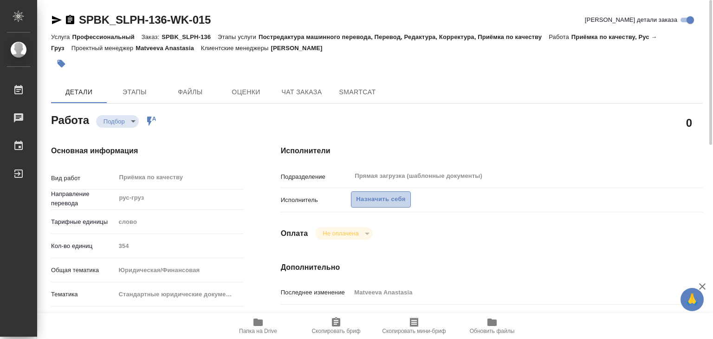
click at [365, 199] on span "Назначить себя" at bounding box center [380, 199] width 49 height 11
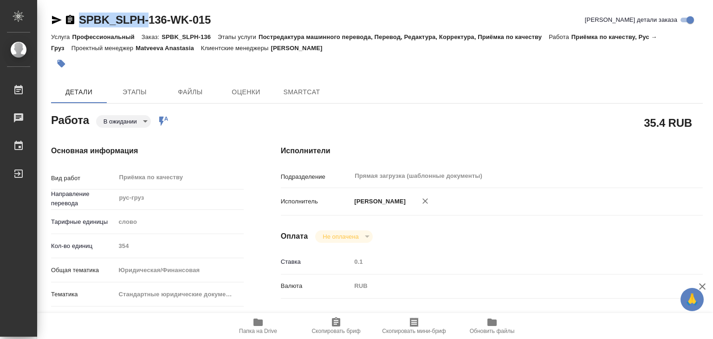
type textarea "x"
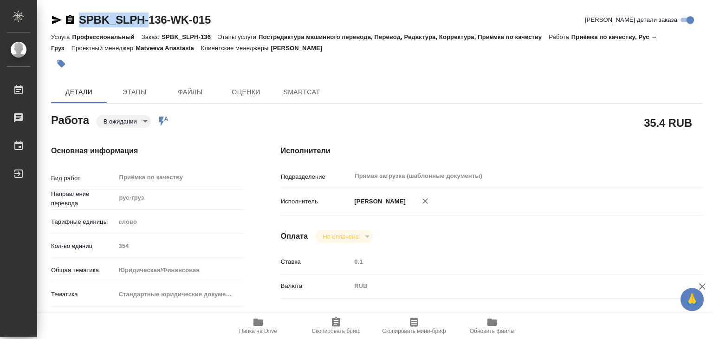
type textarea "x"
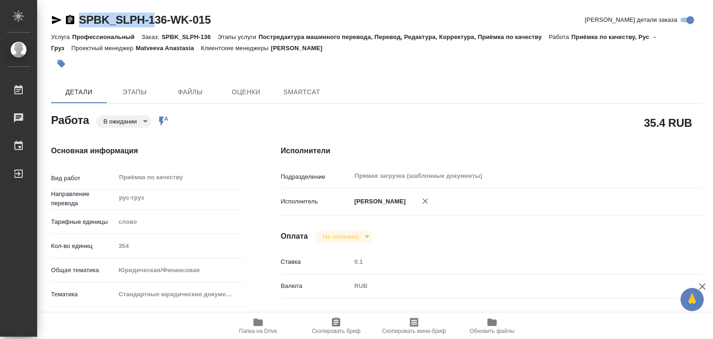
type textarea "x"
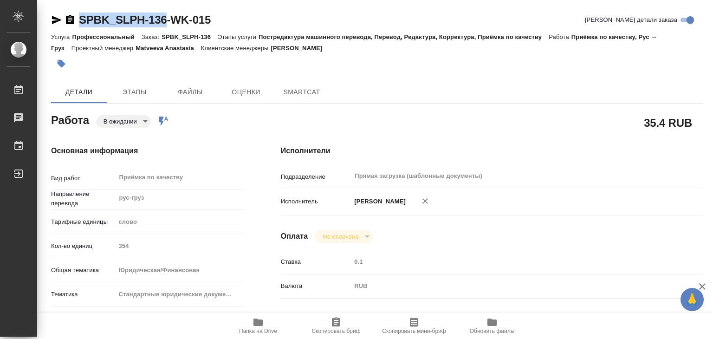
drag, startPoint x: 76, startPoint y: 6, endPoint x: 168, endPoint y: 23, distance: 93.0
type textarea "x"
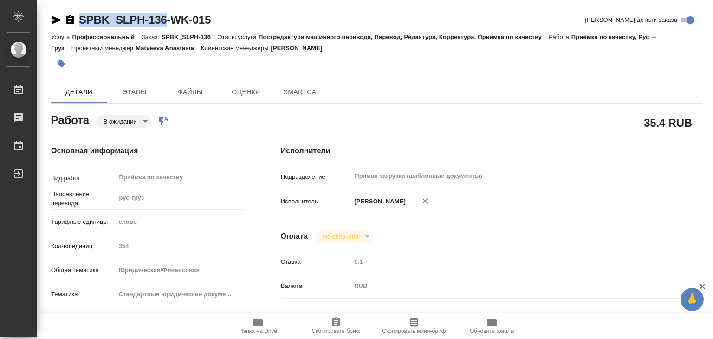
type textarea "x"
copy link "SPBK_SLPH-136"
type textarea "x"
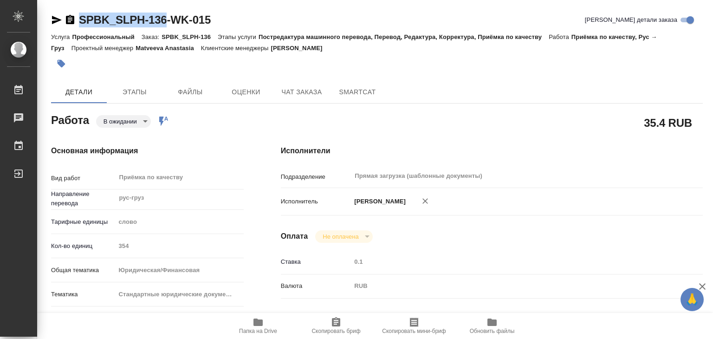
type textarea "x"
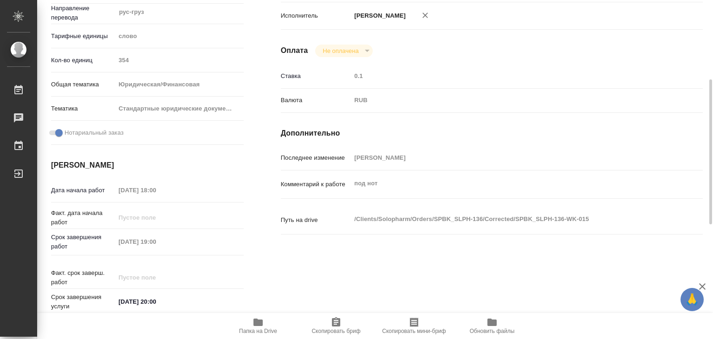
type textarea "x"
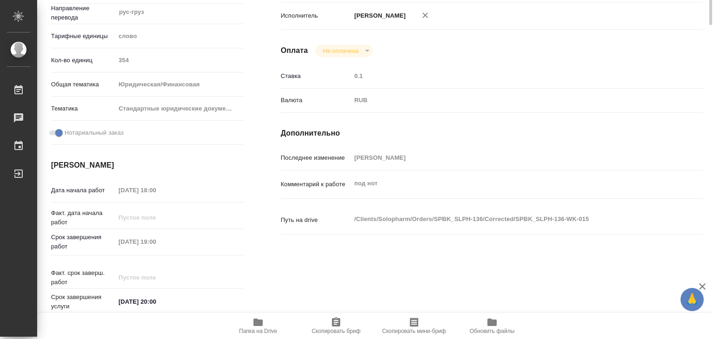
scroll to position [0, 0]
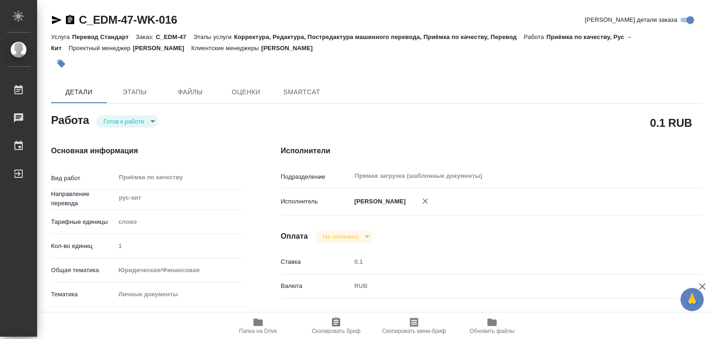
type textarea "x"
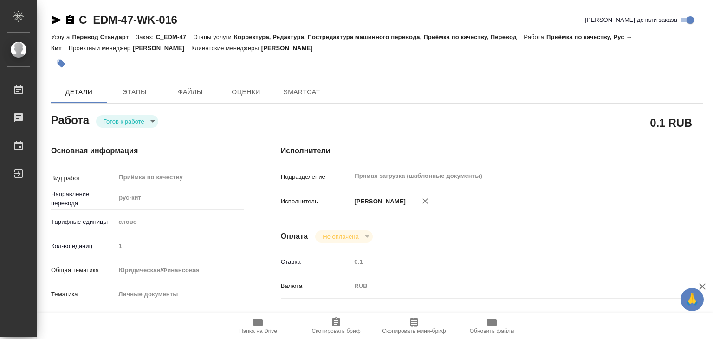
type textarea "x"
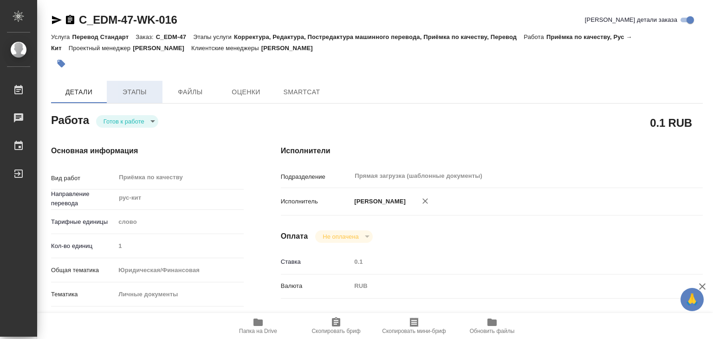
type textarea "x"
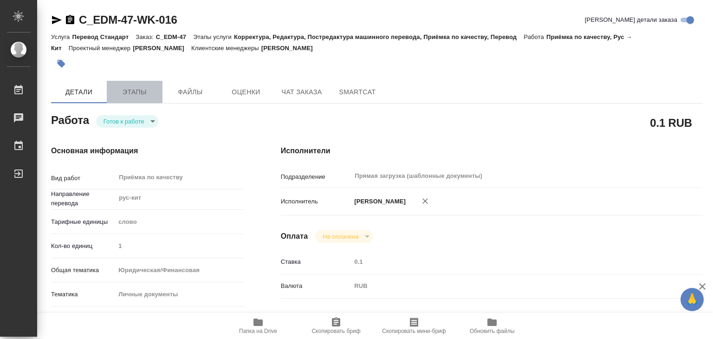
click at [147, 90] on span "Этапы" at bounding box center [134, 92] width 45 height 12
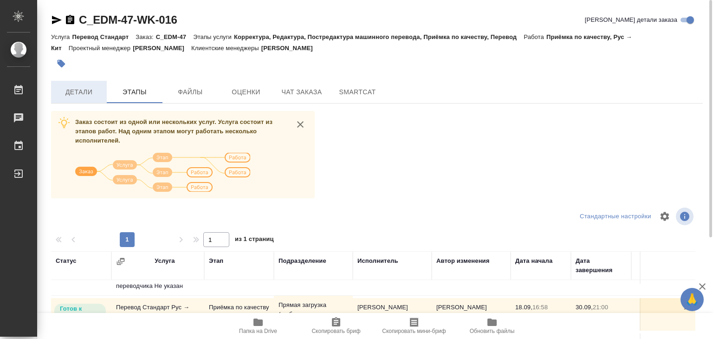
click at [78, 91] on span "Детали" at bounding box center [79, 92] width 45 height 12
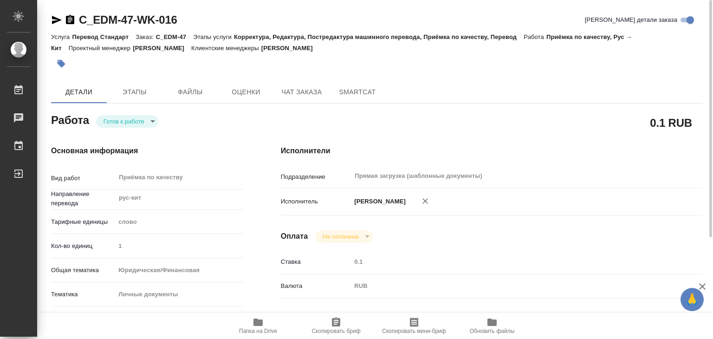
type textarea "x"
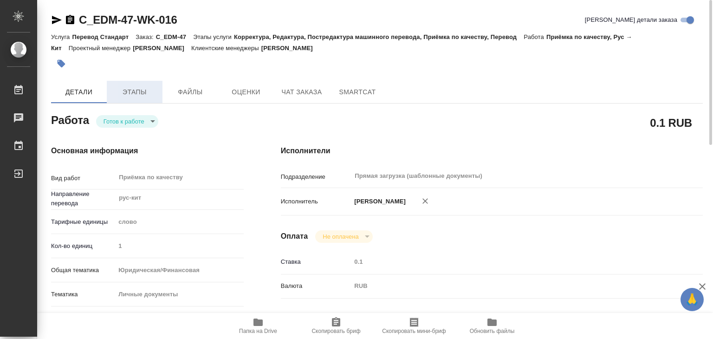
click at [132, 97] on span "Этапы" at bounding box center [134, 92] width 45 height 12
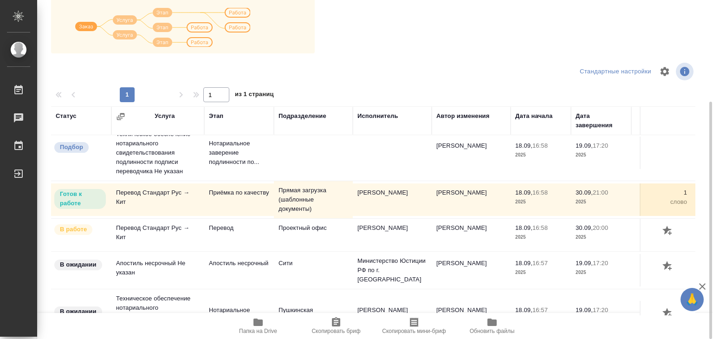
scroll to position [47, 0]
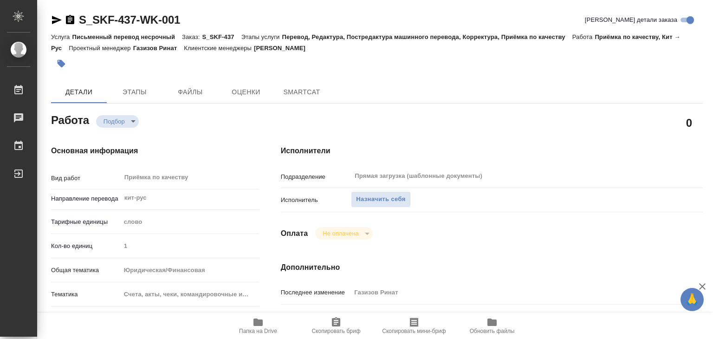
type textarea "x"
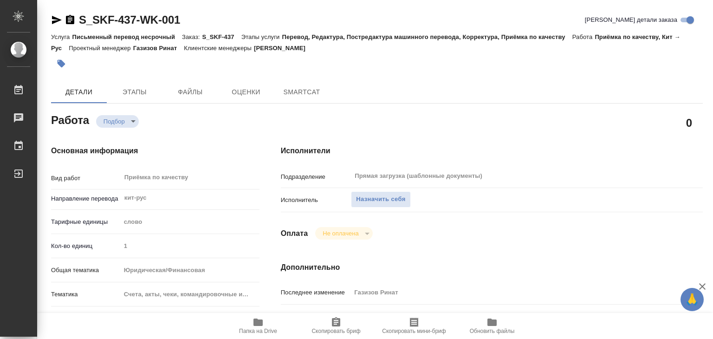
type textarea "x"
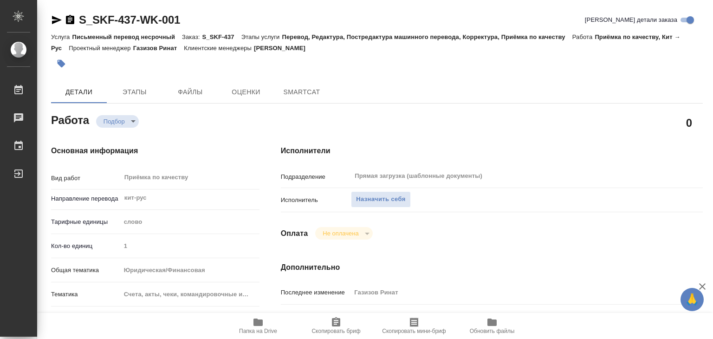
type textarea "x"
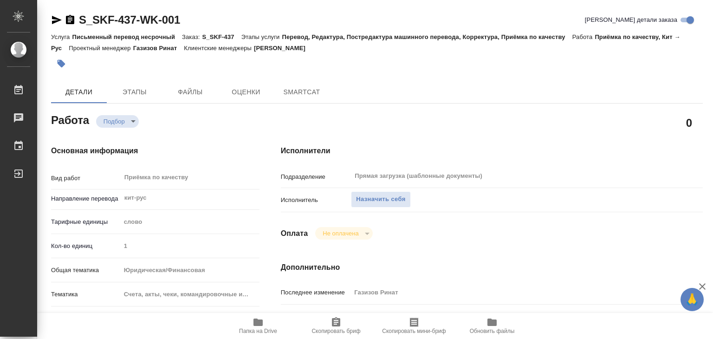
type textarea "x"
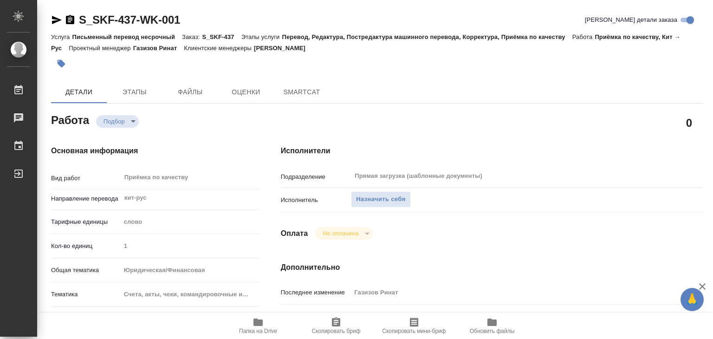
scroll to position [186, 0]
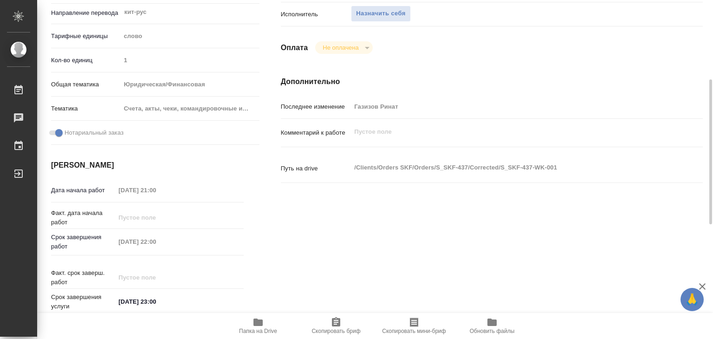
type textarea "x"
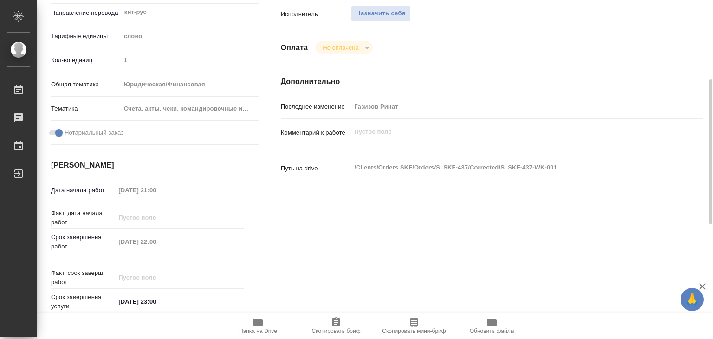
type textarea "x"
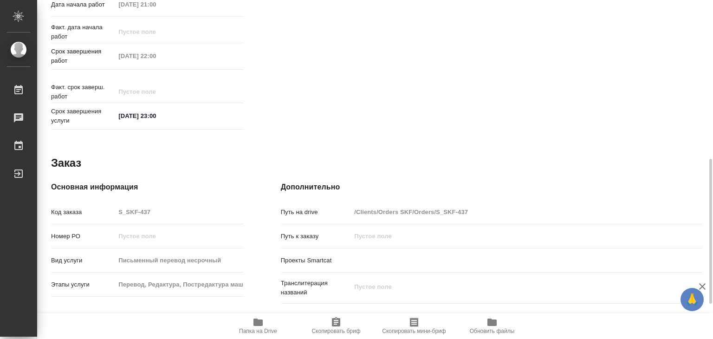
type textarea "x"
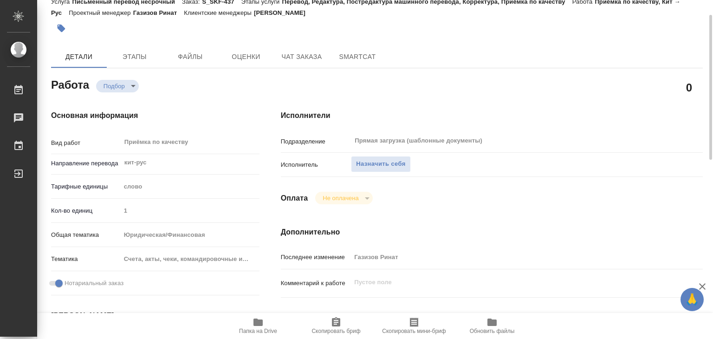
scroll to position [0, 0]
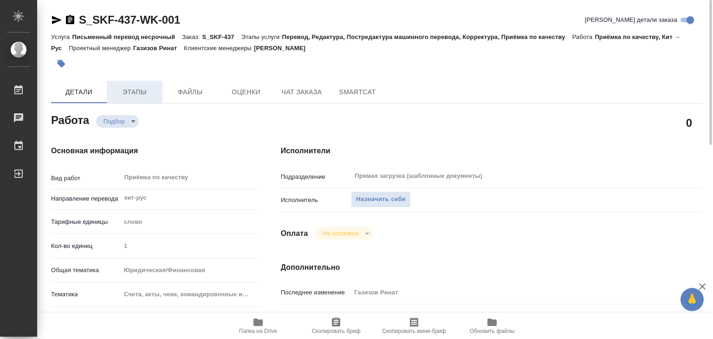
click at [132, 99] on button "Этапы" at bounding box center [135, 92] width 56 height 22
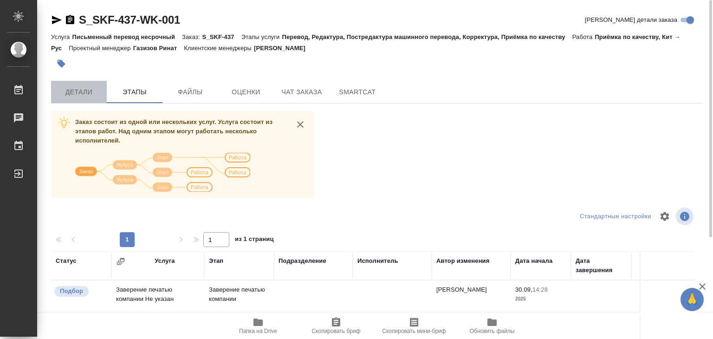
click at [85, 95] on span "Детали" at bounding box center [79, 92] width 45 height 12
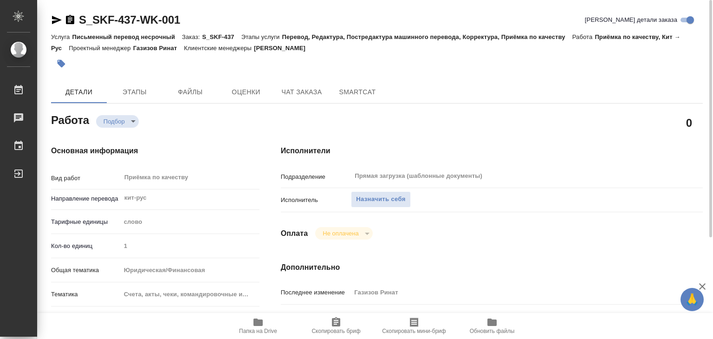
type textarea "x"
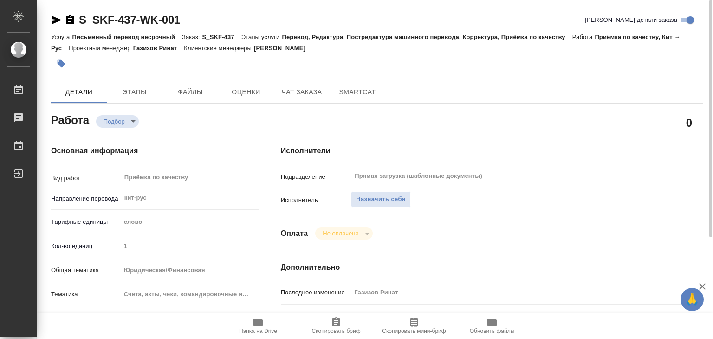
type textarea "x"
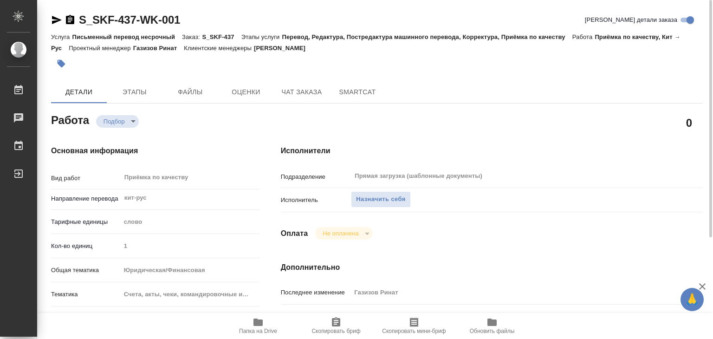
type textarea "x"
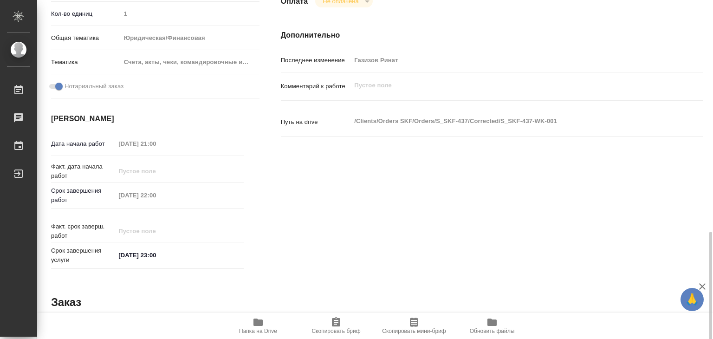
scroll to position [453, 0]
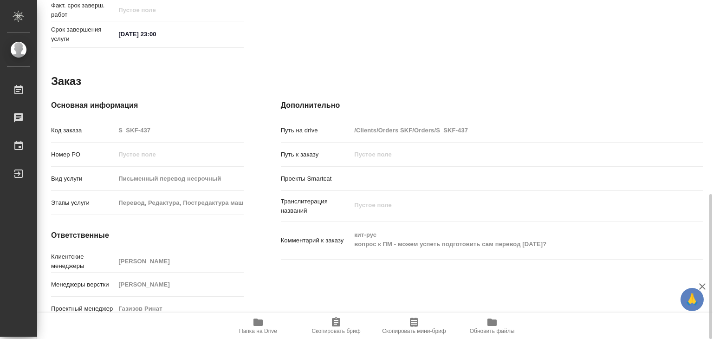
type textarea "x"
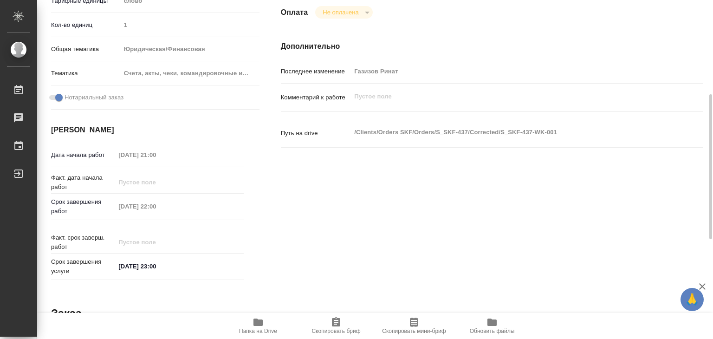
scroll to position [267, 0]
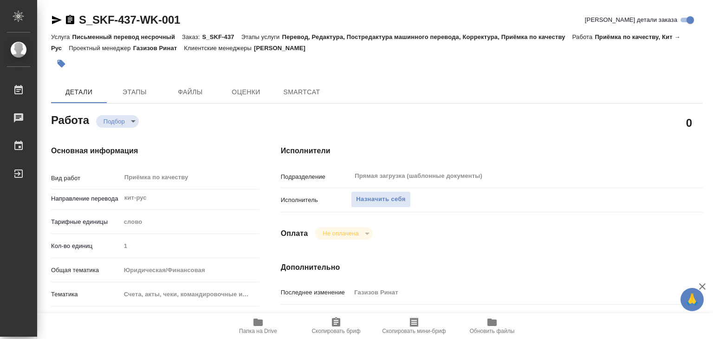
type textarea "x"
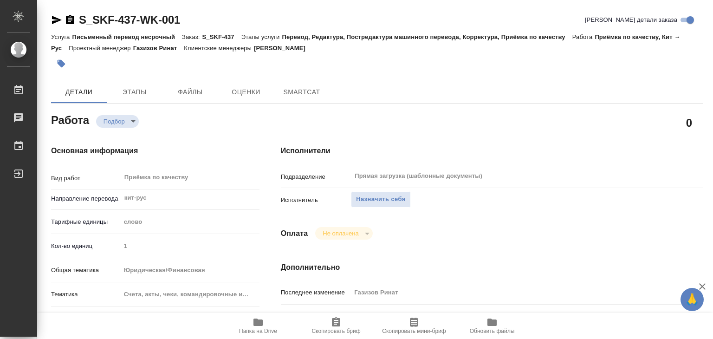
type textarea "x"
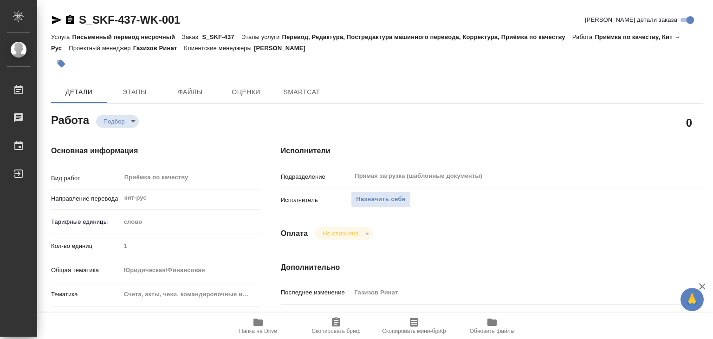
type textarea "x"
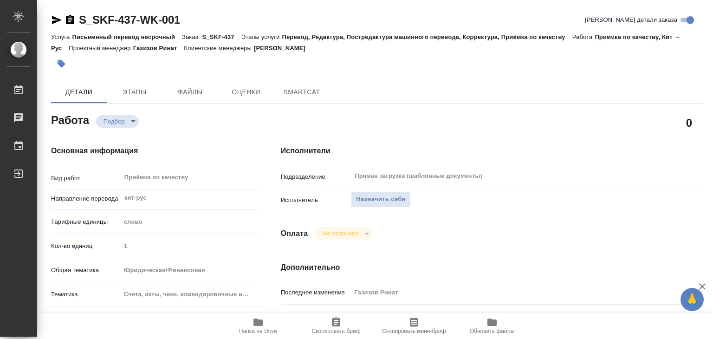
type textarea "x"
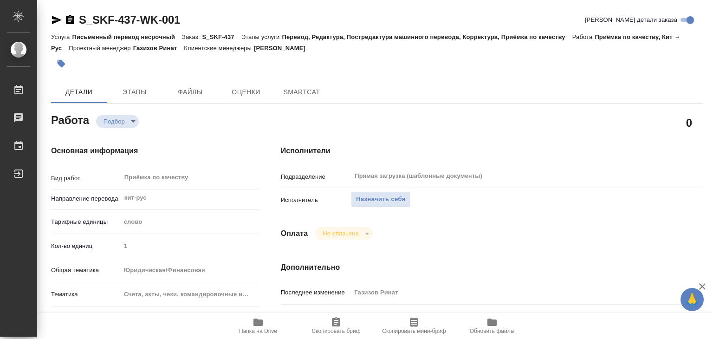
type textarea "x"
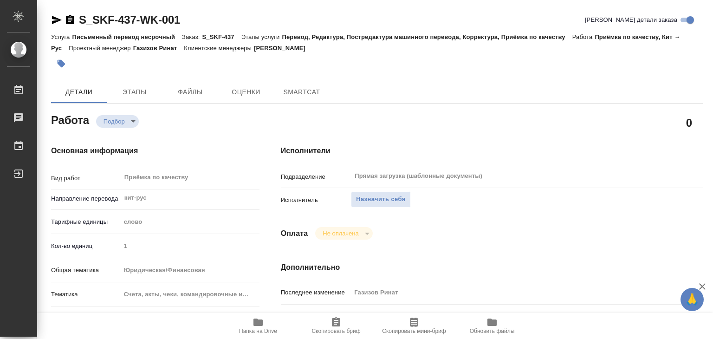
click at [254, 325] on icon "button" at bounding box center [257, 321] width 11 height 11
type textarea "x"
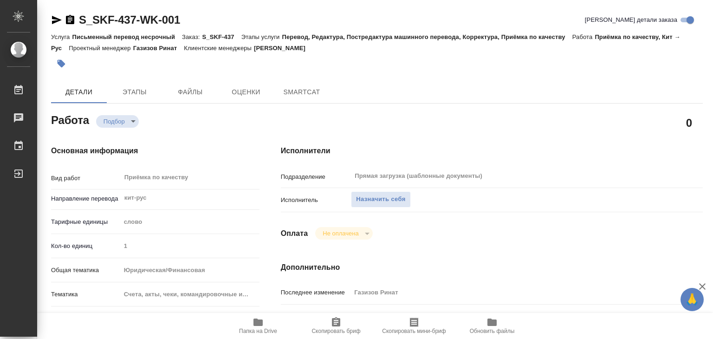
type textarea "x"
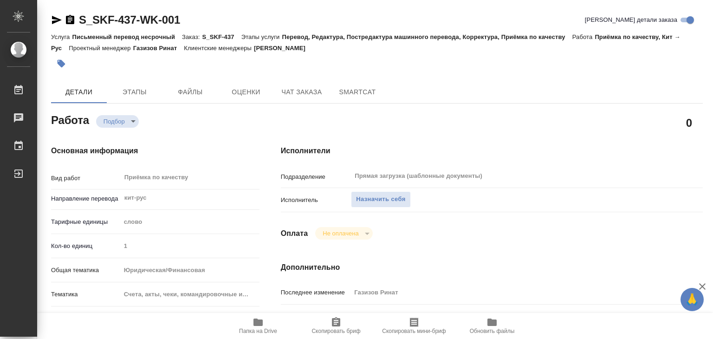
type textarea "x"
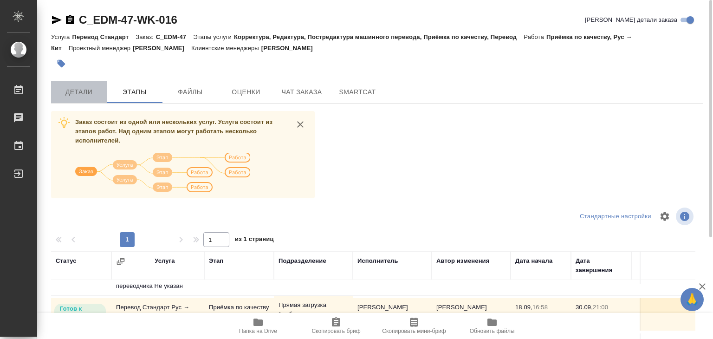
click at [87, 99] on button "Детали" at bounding box center [79, 92] width 56 height 22
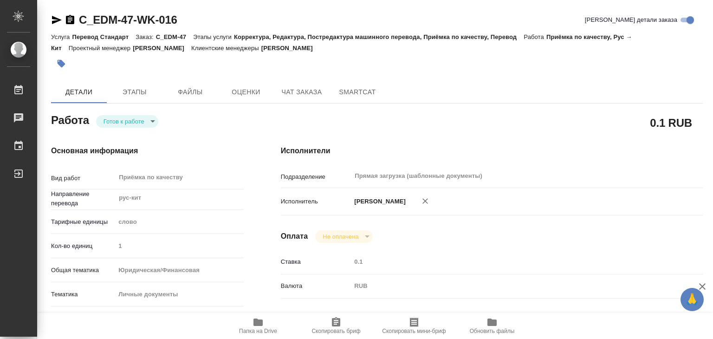
type textarea "x"
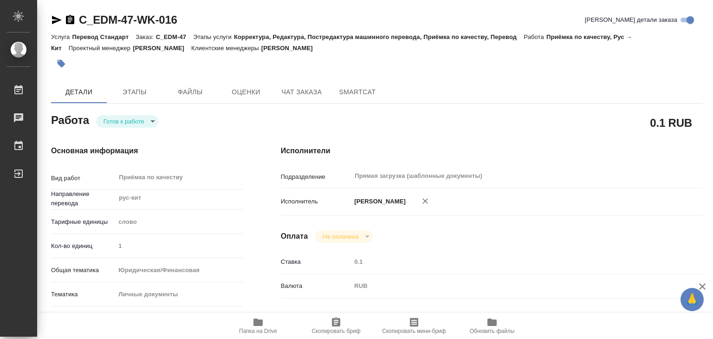
type textarea "x"
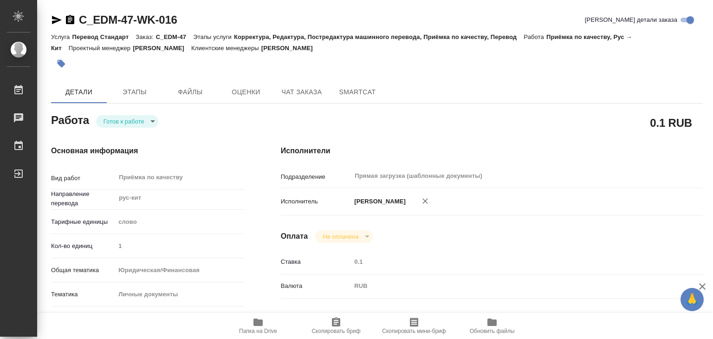
type textarea "x"
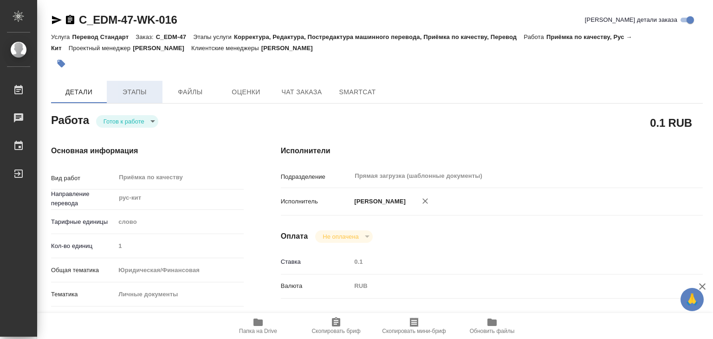
click at [121, 94] on span "Этапы" at bounding box center [134, 92] width 45 height 12
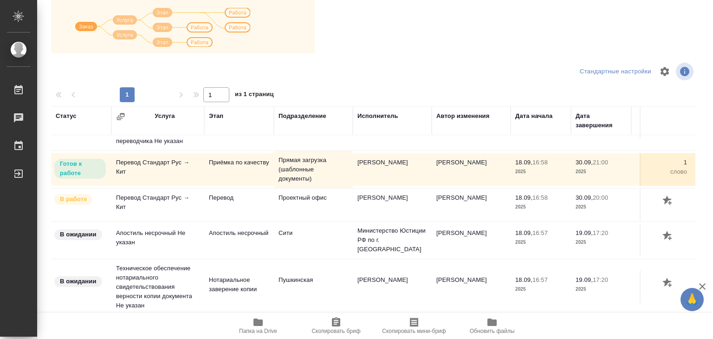
scroll to position [6, 0]
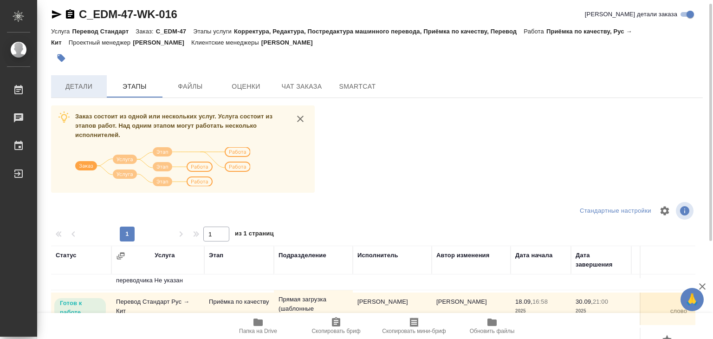
click at [85, 84] on span "Детали" at bounding box center [79, 87] width 45 height 12
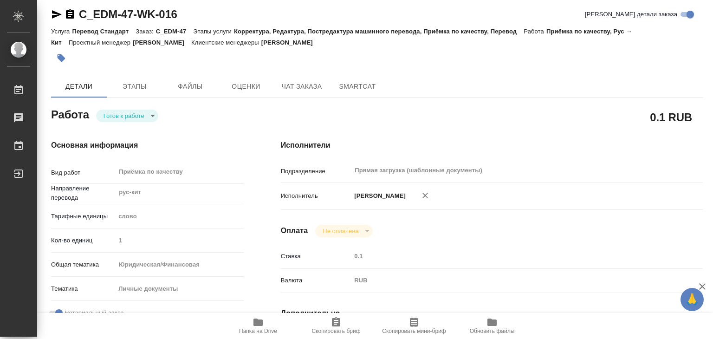
type textarea "x"
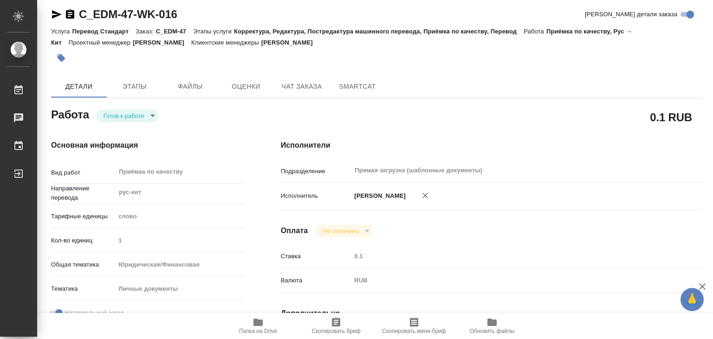
click at [130, 77] on button "Этапы" at bounding box center [135, 86] width 56 height 22
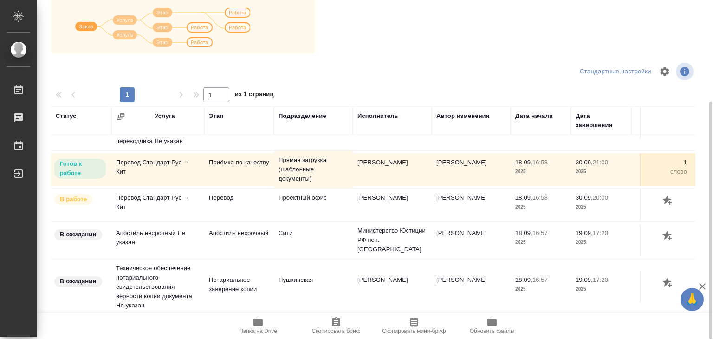
scroll to position [6, 0]
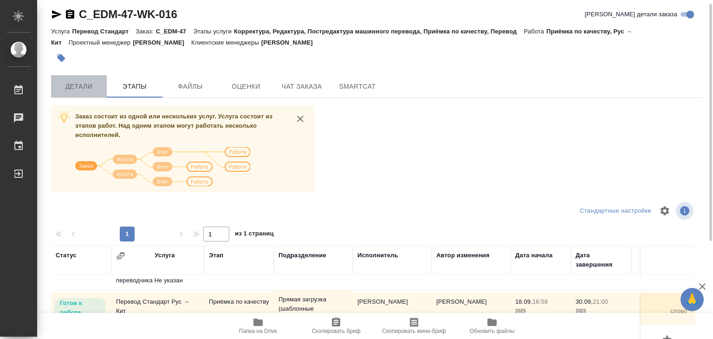
click at [88, 88] on span "Детали" at bounding box center [79, 87] width 45 height 12
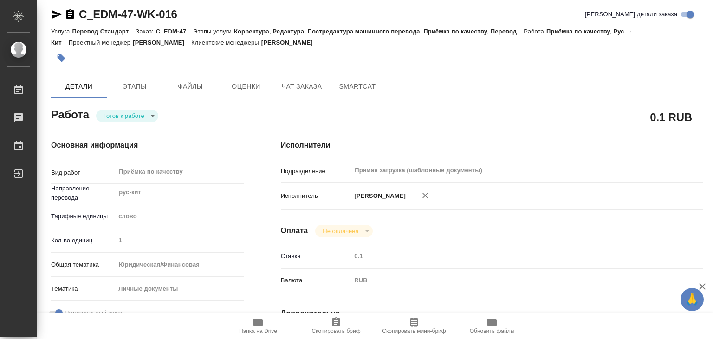
type textarea "x"
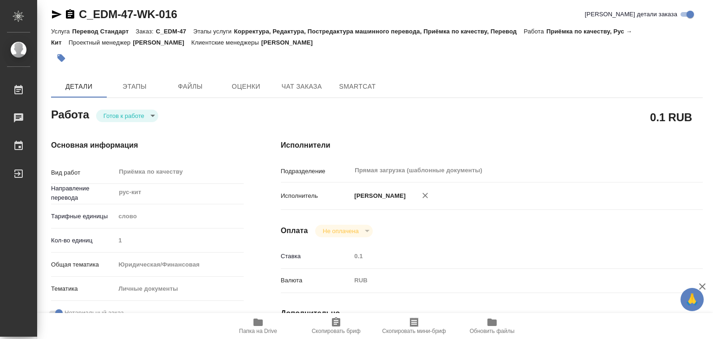
type textarea "x"
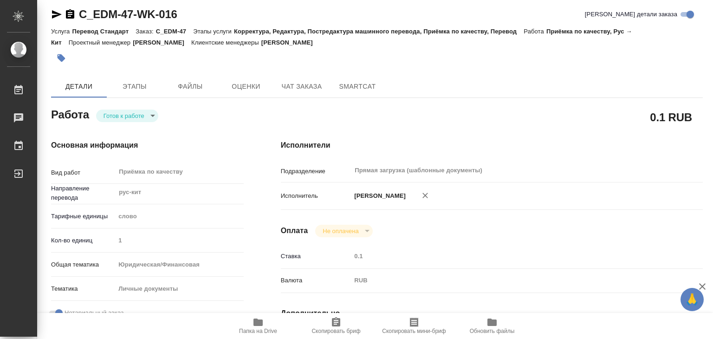
type textarea "x"
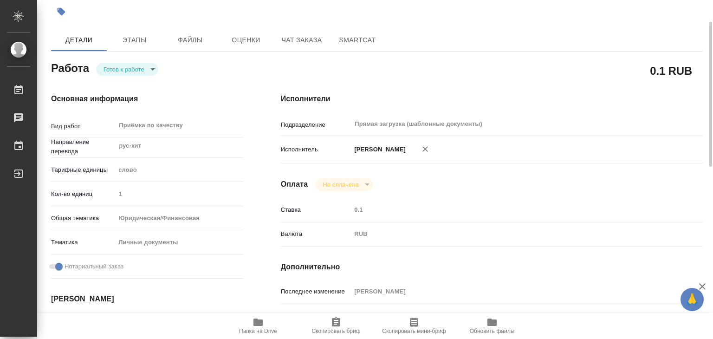
scroll to position [238, 0]
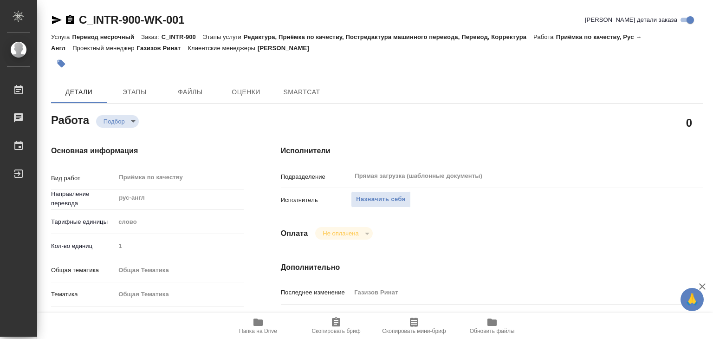
type textarea "x"
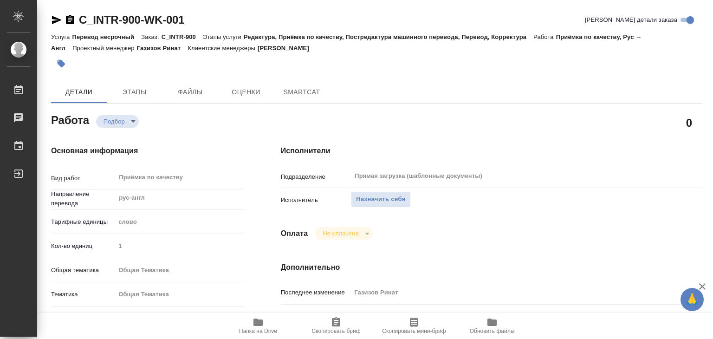
type textarea "x"
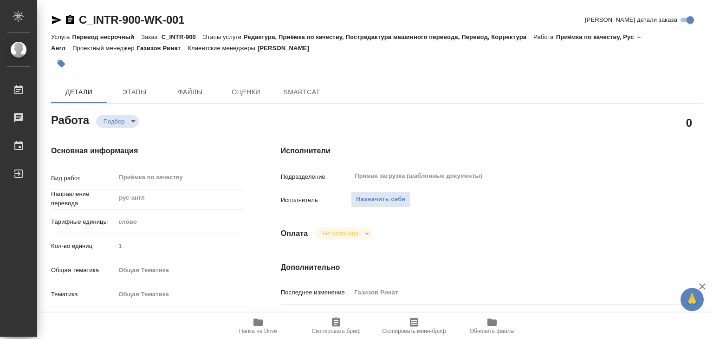
type textarea "x"
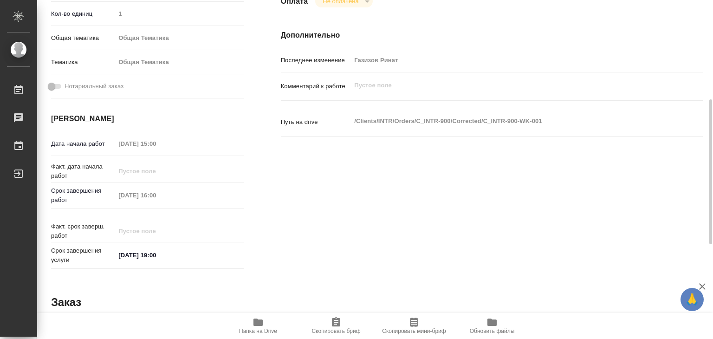
type textarea "x"
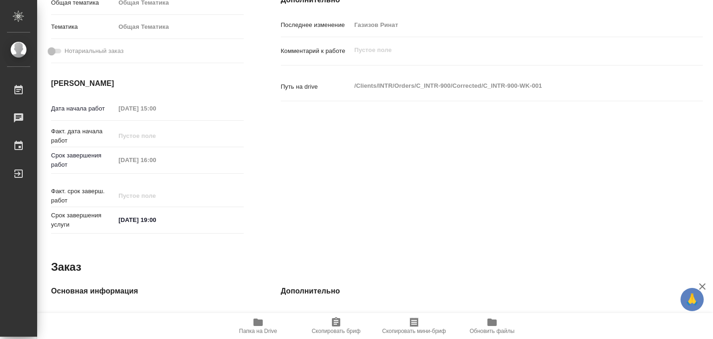
type textarea "x"
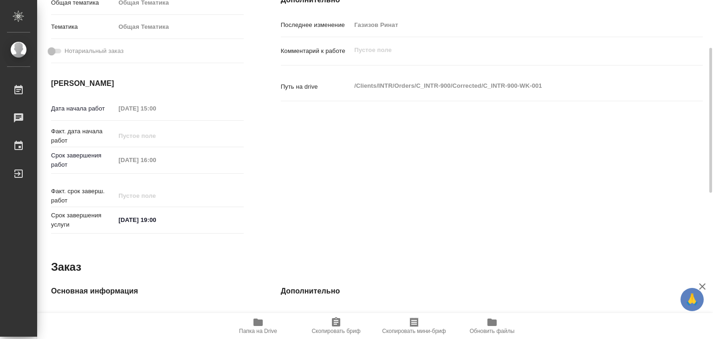
scroll to position [221, 0]
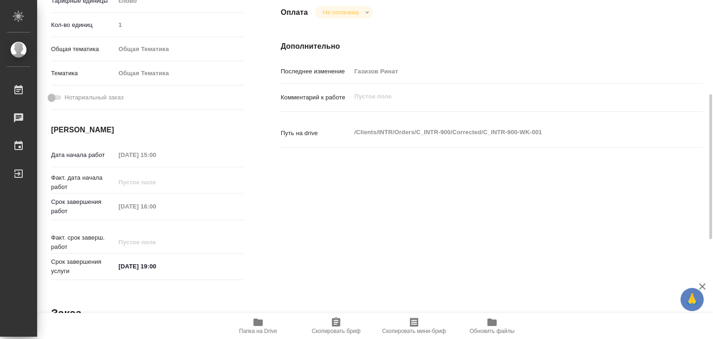
type textarea "x"
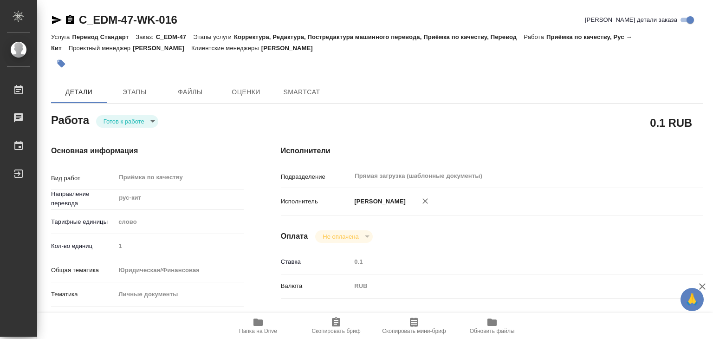
type textarea "x"
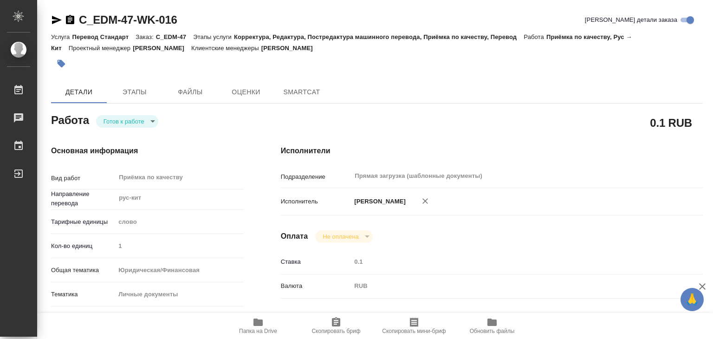
type textarea "x"
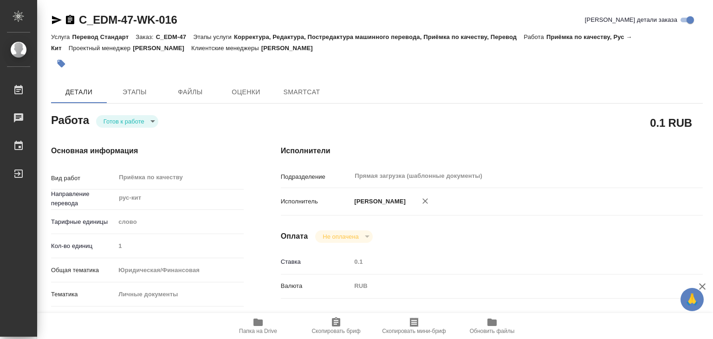
type textarea "x"
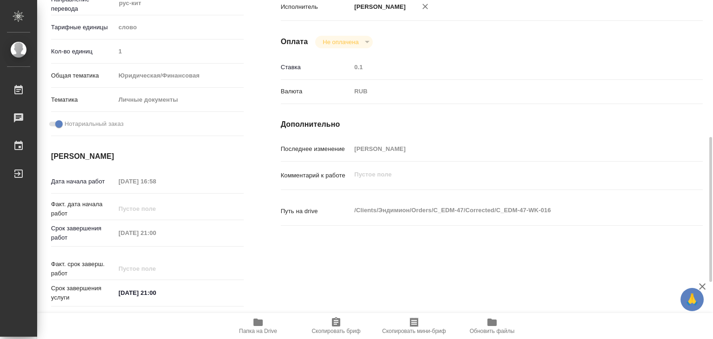
type textarea "x"
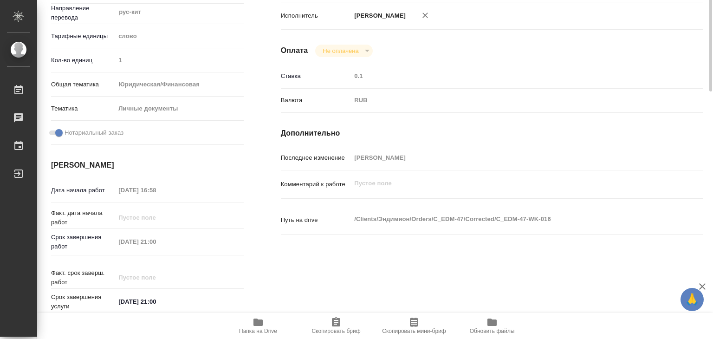
scroll to position [46, 0]
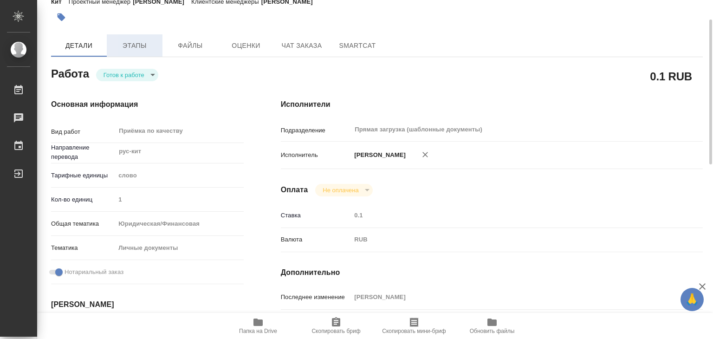
click at [126, 37] on button "Этапы" at bounding box center [135, 45] width 56 height 22
type textarea "x"
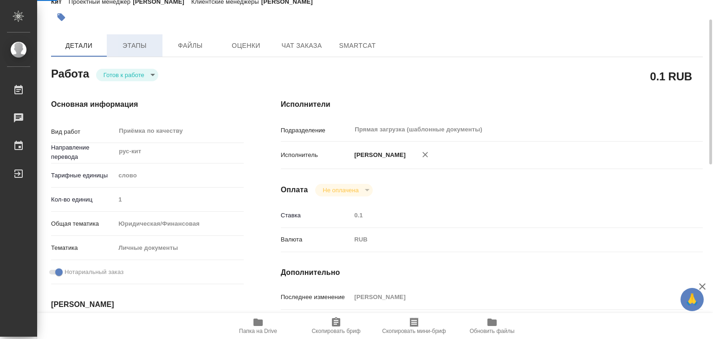
type textarea "x"
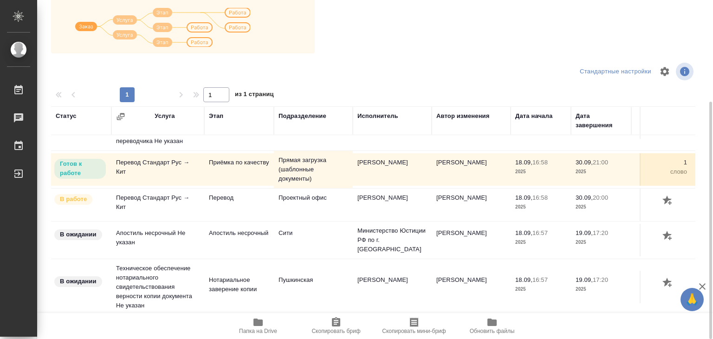
scroll to position [6, 0]
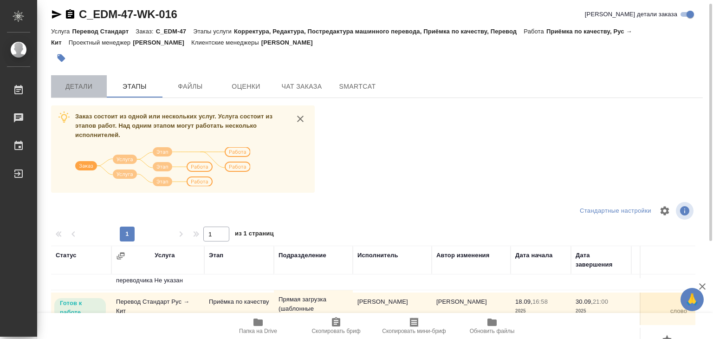
click at [87, 88] on span "Детали" at bounding box center [79, 87] width 45 height 12
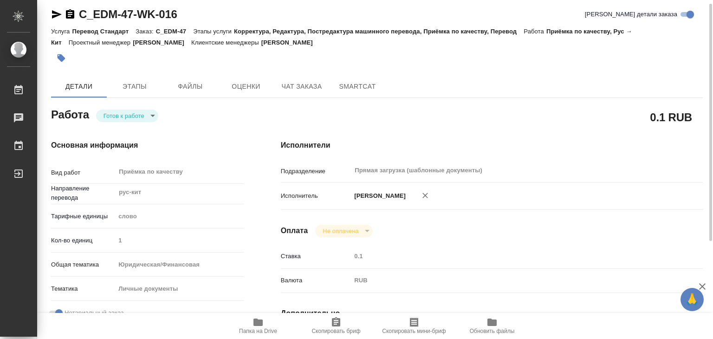
type textarea "x"
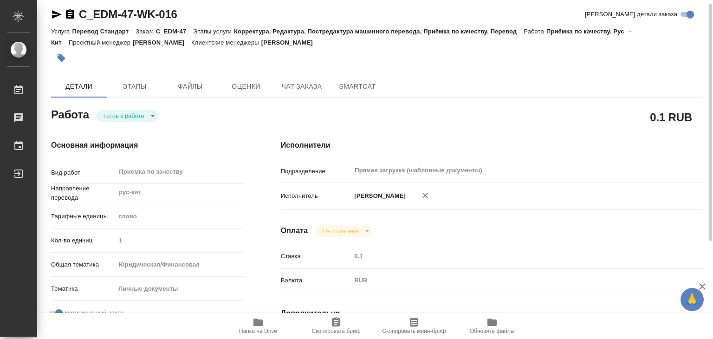
type textarea "x"
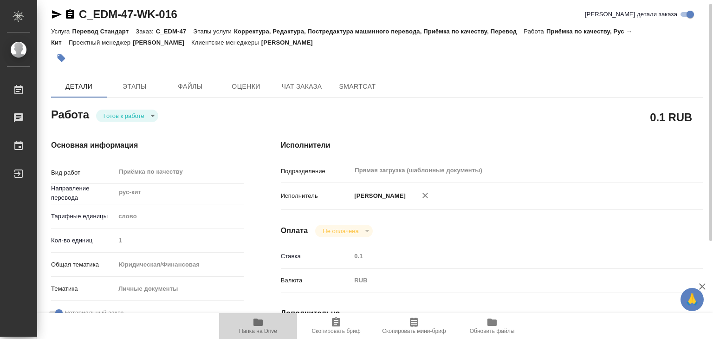
click at [259, 320] on icon "button" at bounding box center [257, 321] width 9 height 7
type textarea "x"
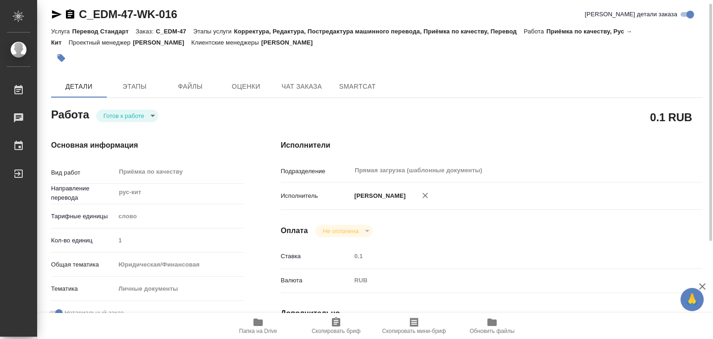
type textarea "x"
click at [156, 84] on span "Этапы" at bounding box center [134, 87] width 45 height 12
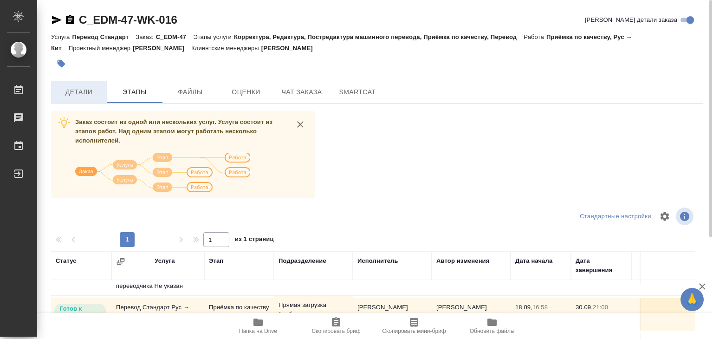
click at [89, 99] on button "Детали" at bounding box center [79, 92] width 56 height 22
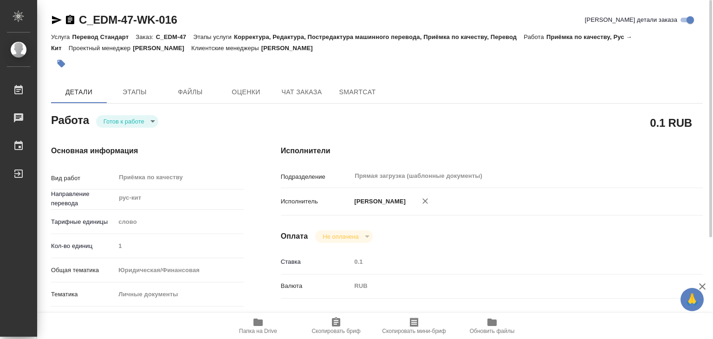
type textarea "x"
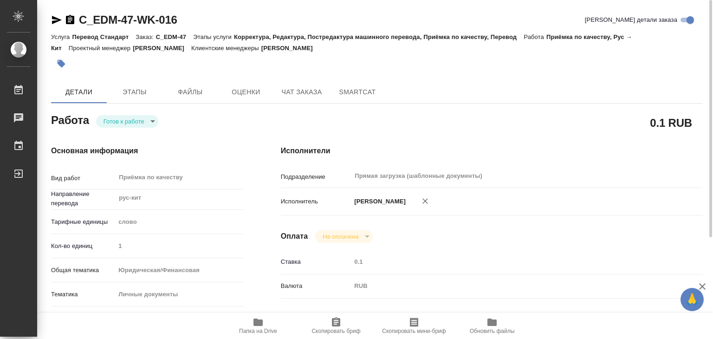
type textarea "x"
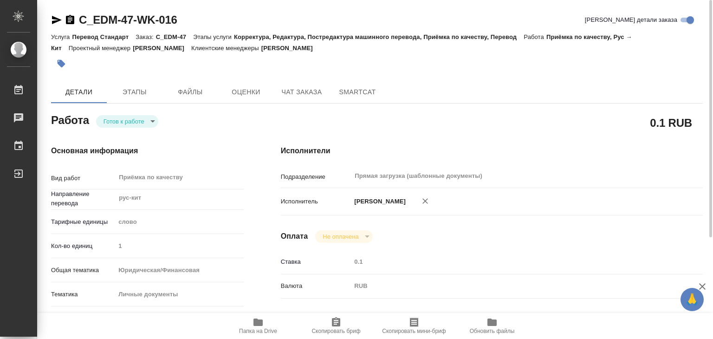
type textarea "x"
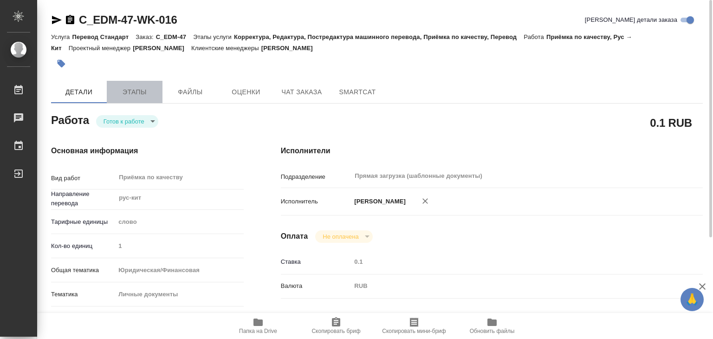
click at [136, 97] on span "Этапы" at bounding box center [134, 92] width 45 height 12
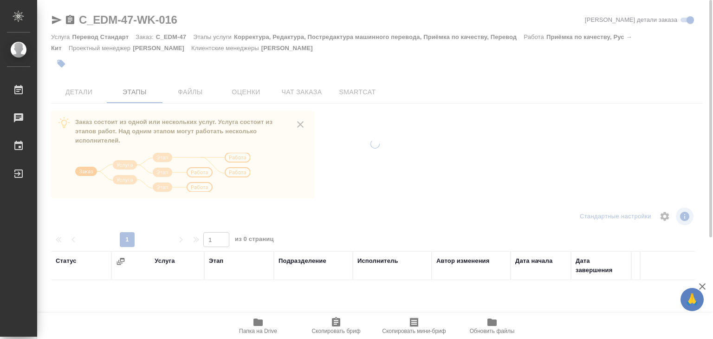
click at [86, 96] on span "Детали" at bounding box center [79, 92] width 45 height 12
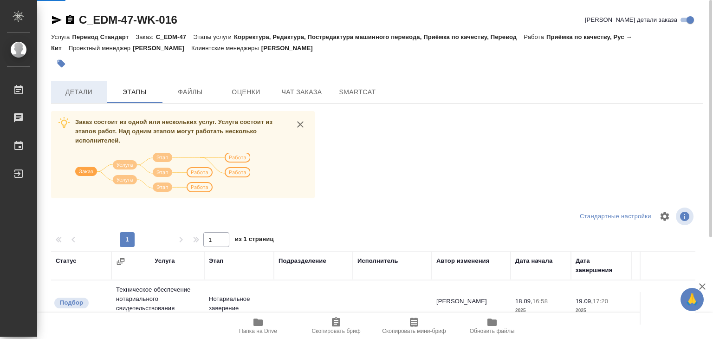
click at [88, 95] on span "Детали" at bounding box center [79, 92] width 45 height 12
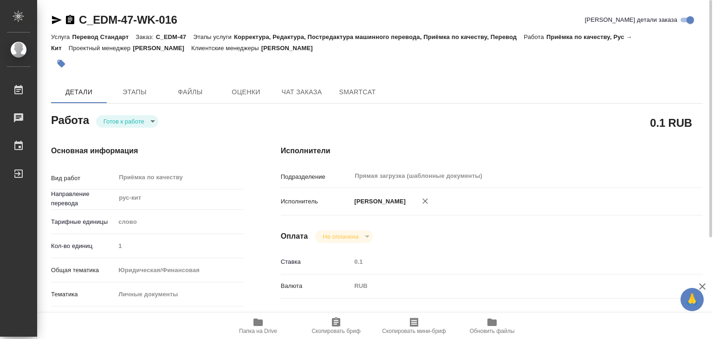
type textarea "x"
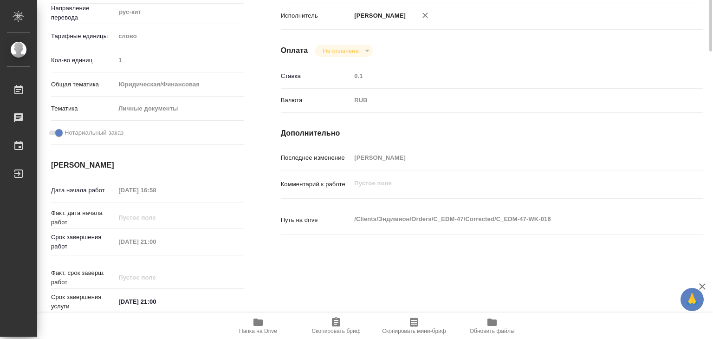
scroll to position [232, 0]
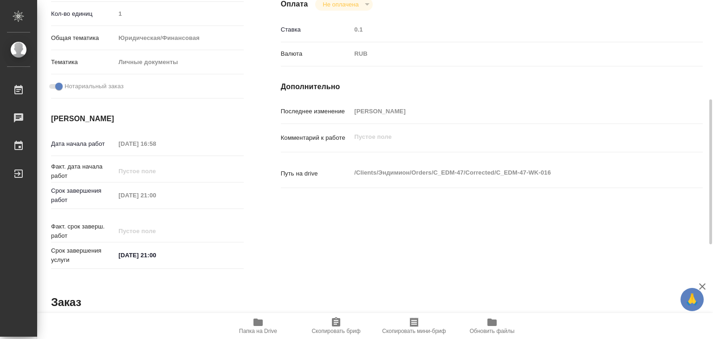
type textarea "x"
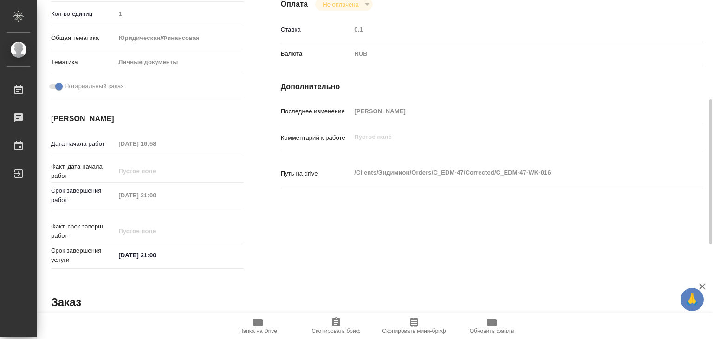
type textarea "x"
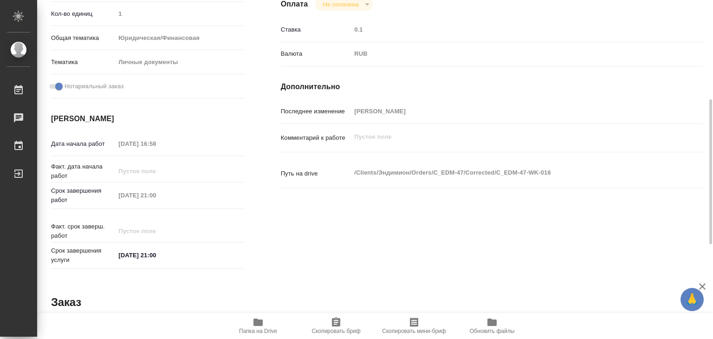
type textarea "x"
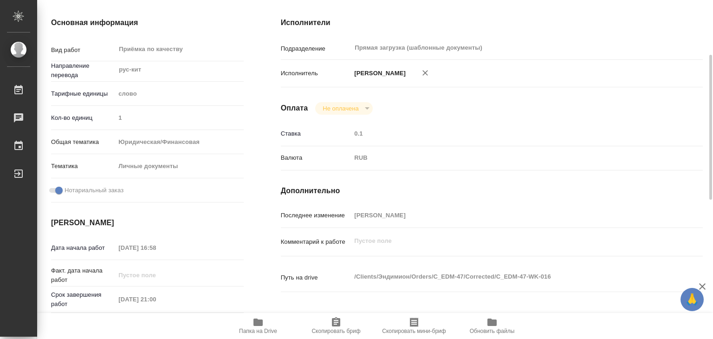
scroll to position [0, 0]
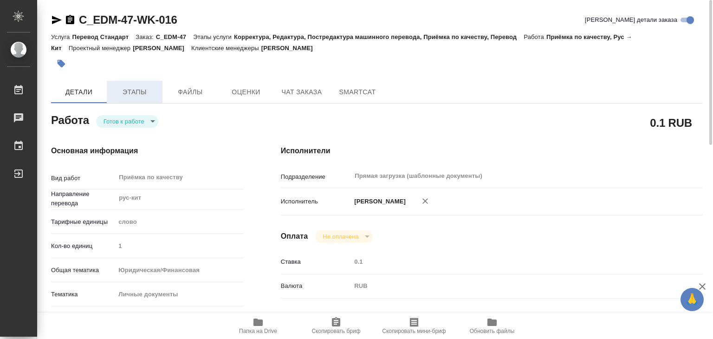
click at [147, 99] on button "Этапы" at bounding box center [135, 92] width 56 height 22
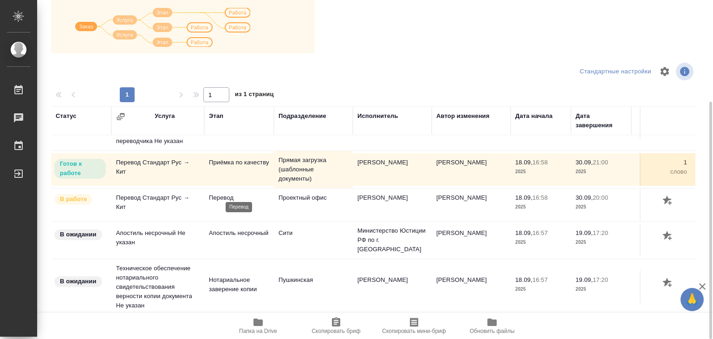
scroll to position [52, 0]
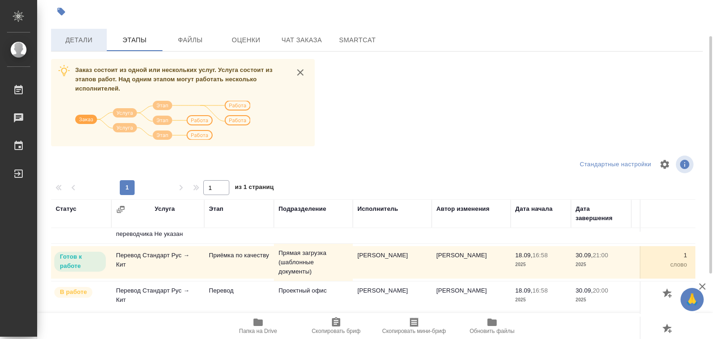
click at [82, 43] on span "Детали" at bounding box center [79, 40] width 45 height 12
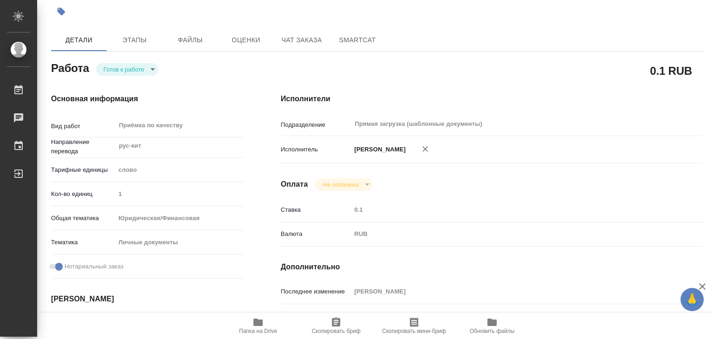
type textarea "x"
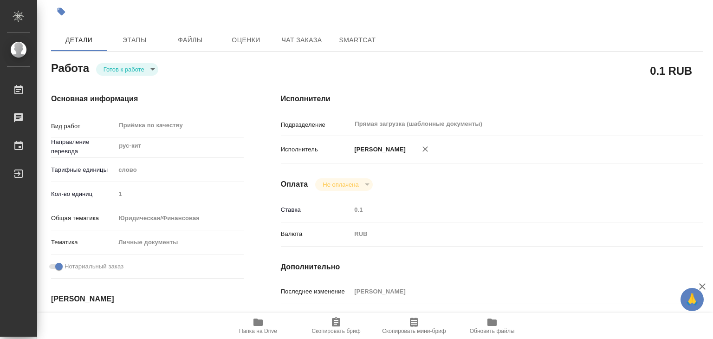
type textarea "x"
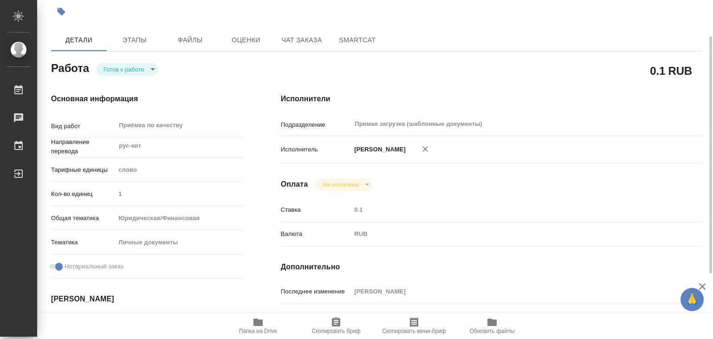
type textarea "x"
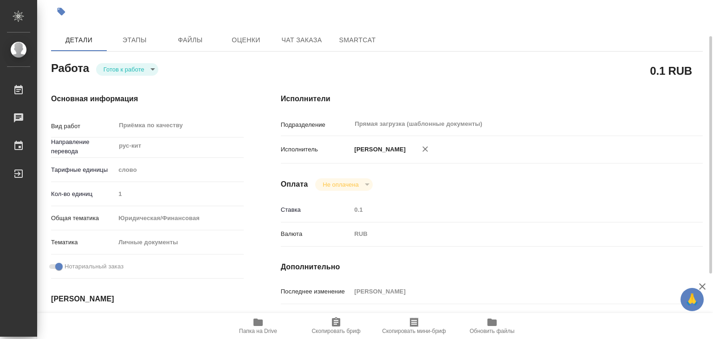
type textarea "x"
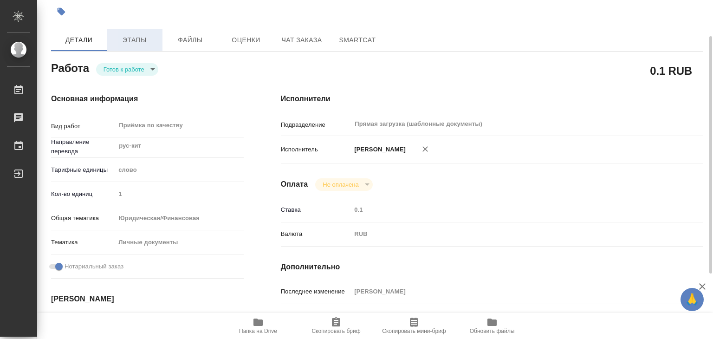
click at [143, 48] on button "Этапы" at bounding box center [135, 40] width 56 height 22
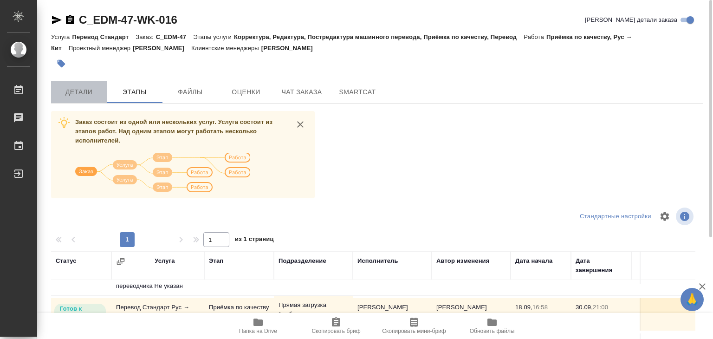
click at [75, 94] on span "Детали" at bounding box center [79, 92] width 45 height 12
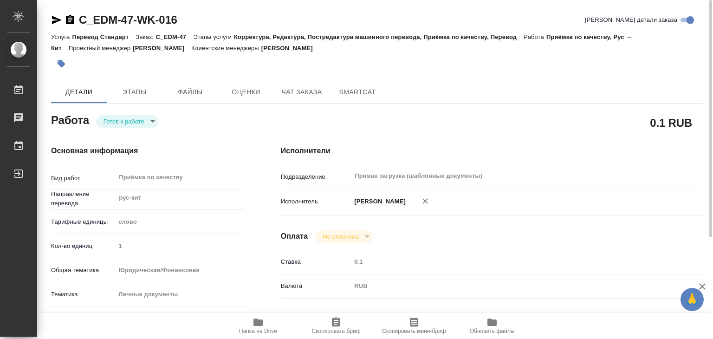
type textarea "x"
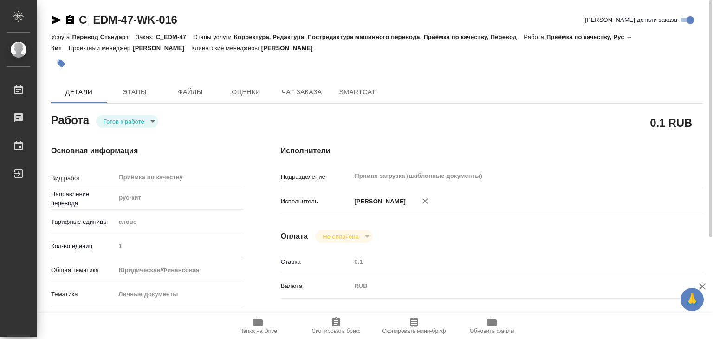
type textarea "x"
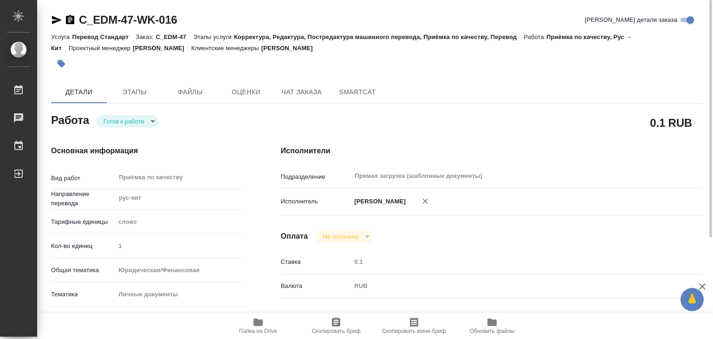
type textarea "x"
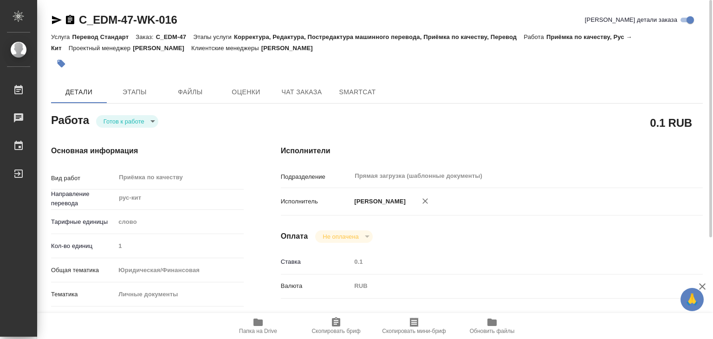
type textarea "x"
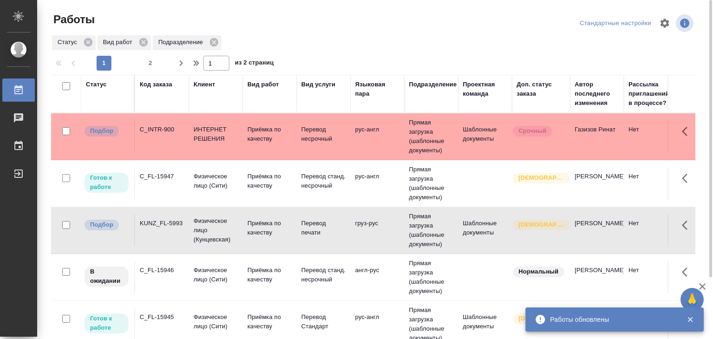
click at [181, 142] on td "C_INTR-900" at bounding box center [162, 136] width 54 height 32
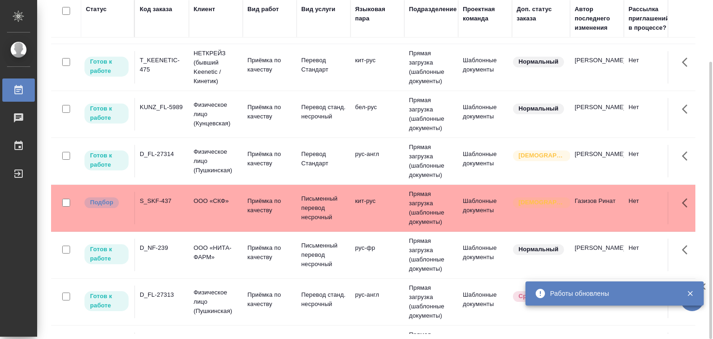
scroll to position [371, 0]
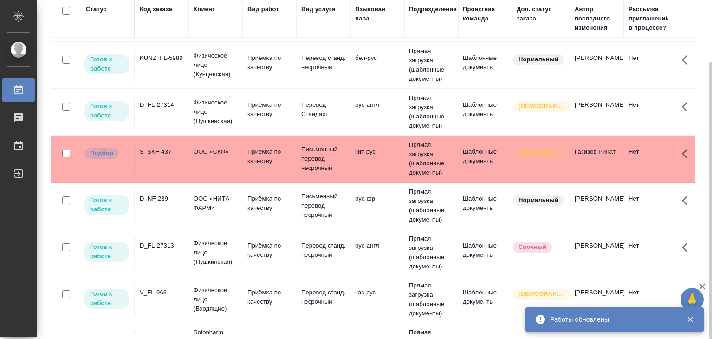
click at [223, 161] on td "ООО «СКФ»" at bounding box center [216, 158] width 54 height 32
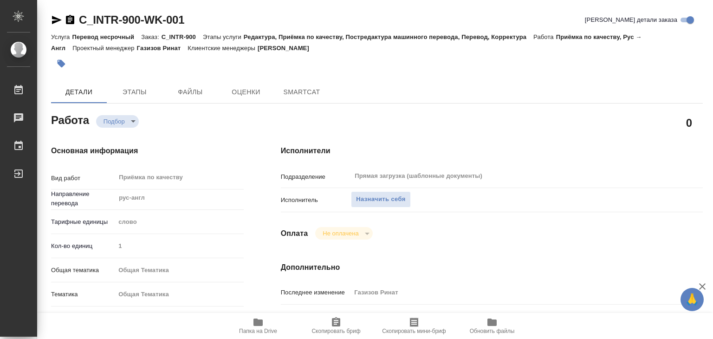
type textarea "x"
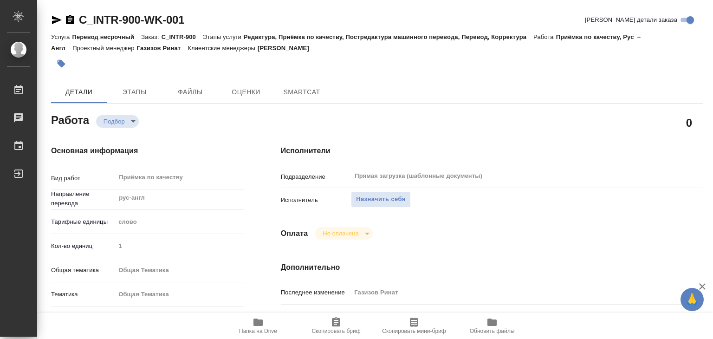
type textarea "x"
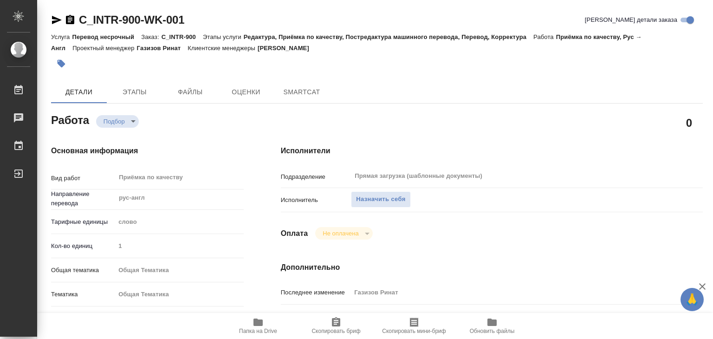
type textarea "x"
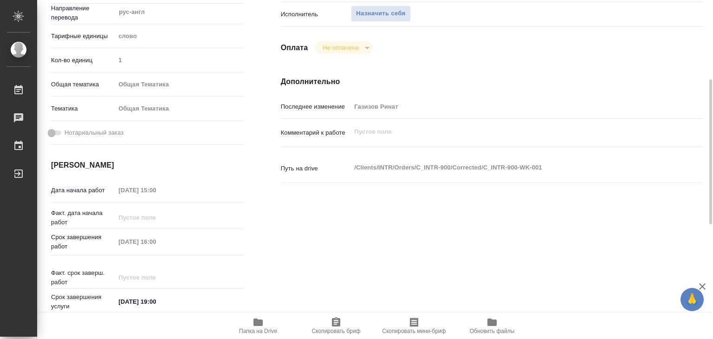
scroll to position [232, 0]
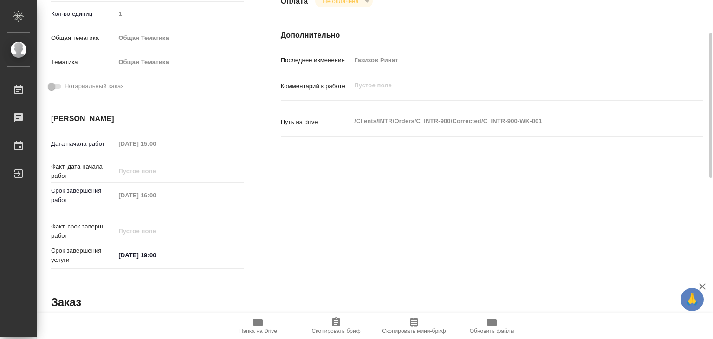
type textarea "x"
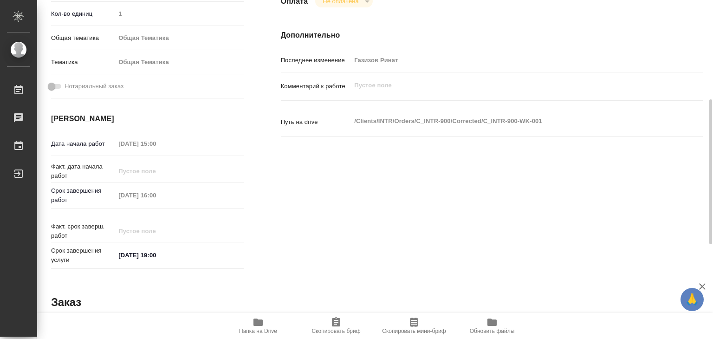
type textarea "x"
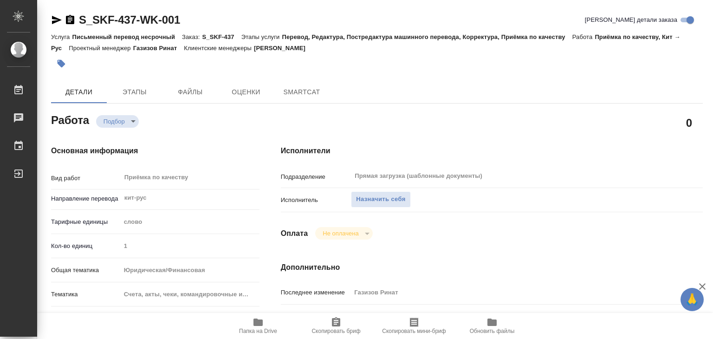
type textarea "x"
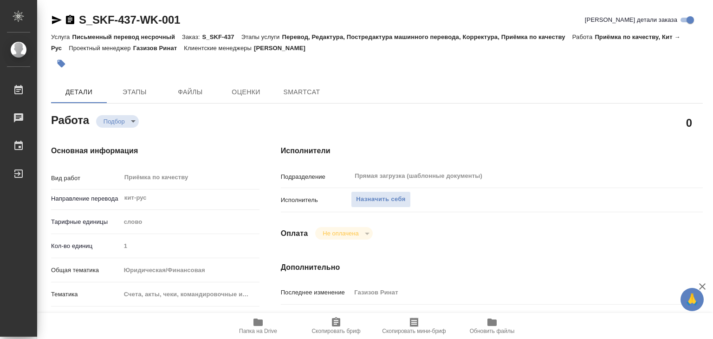
type textarea "x"
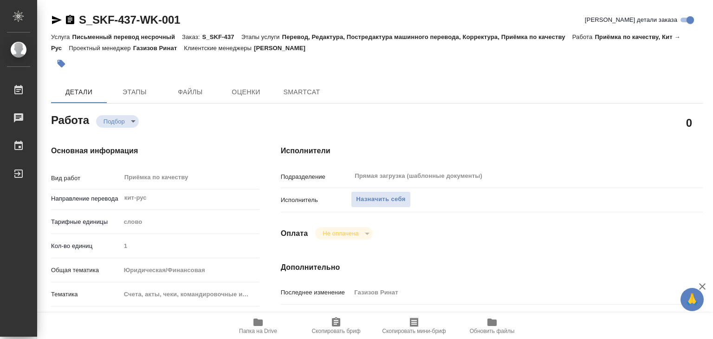
type textarea "x"
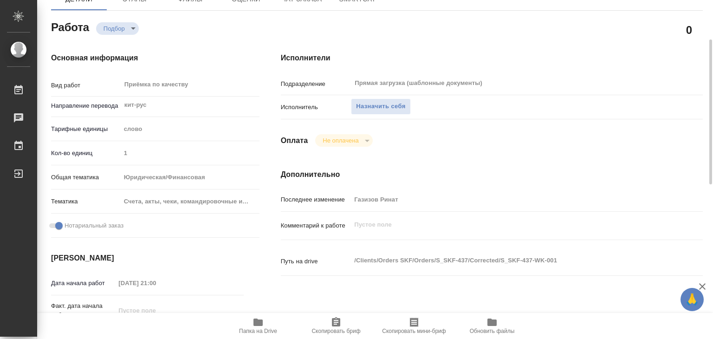
type textarea "x"
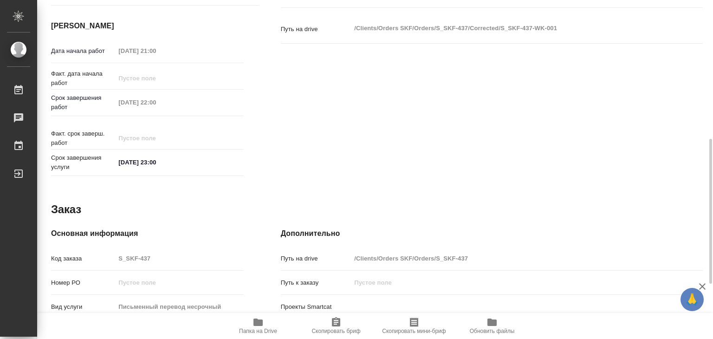
scroll to position [453, 0]
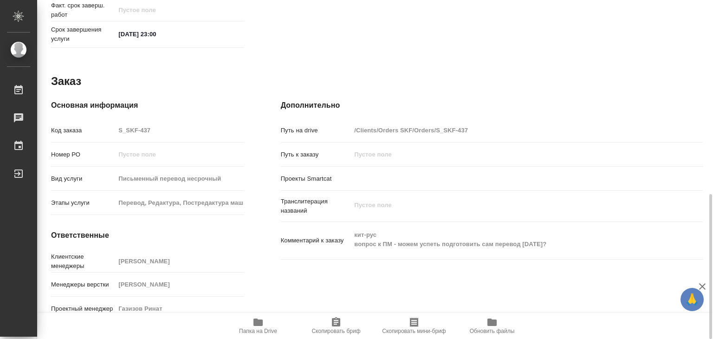
type textarea "x"
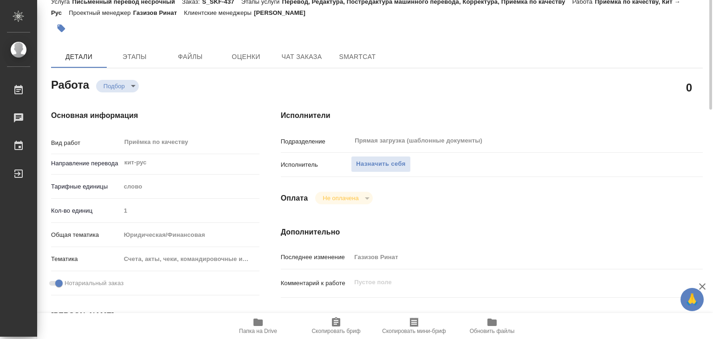
scroll to position [0, 0]
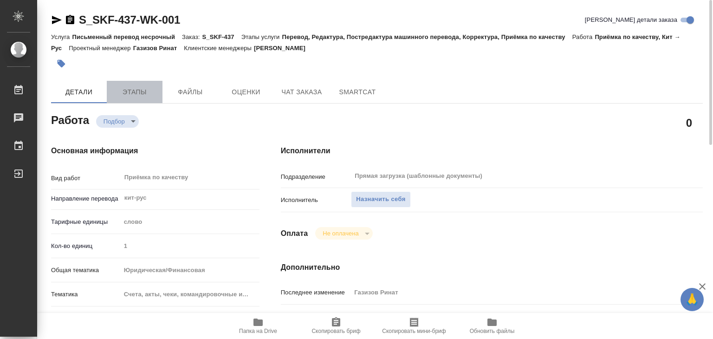
click at [140, 92] on span "Этапы" at bounding box center [134, 92] width 45 height 12
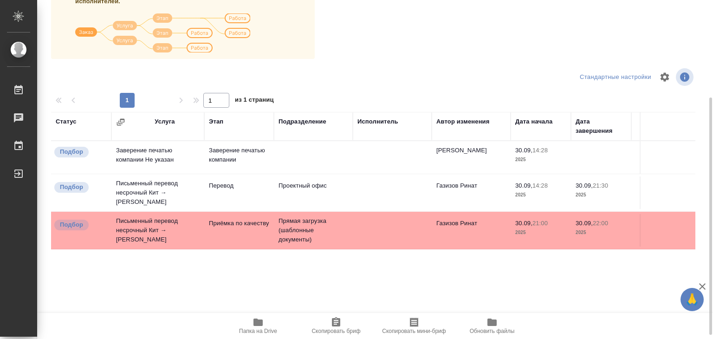
scroll to position [145, 0]
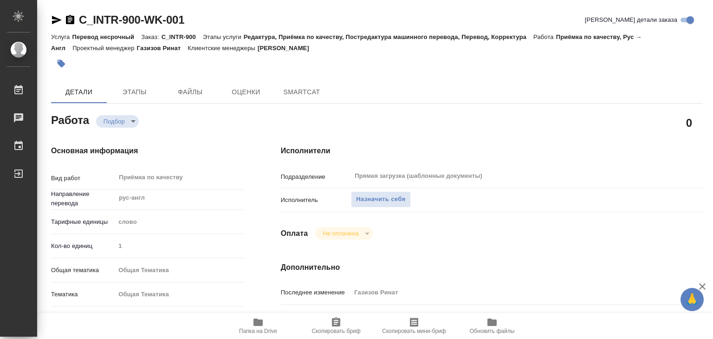
type textarea "x"
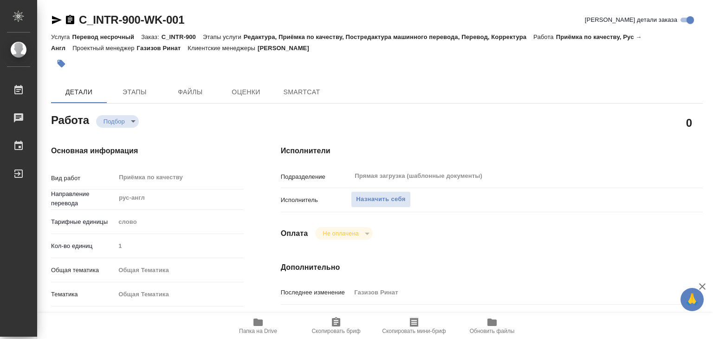
type textarea "x"
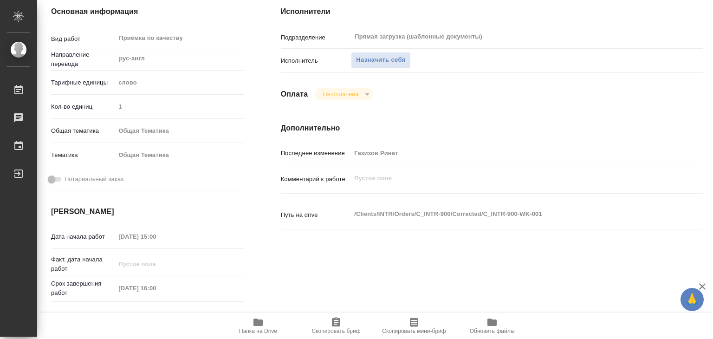
scroll to position [186, 0]
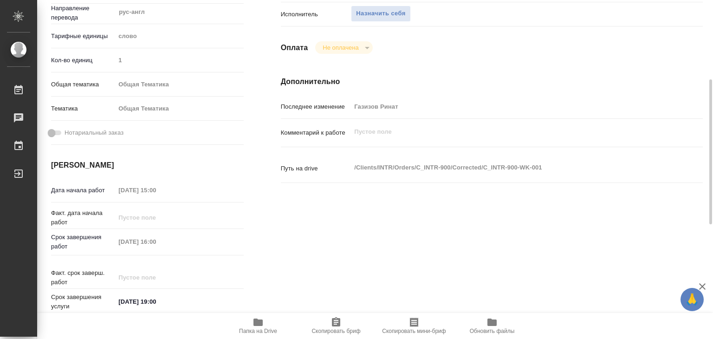
type textarea "x"
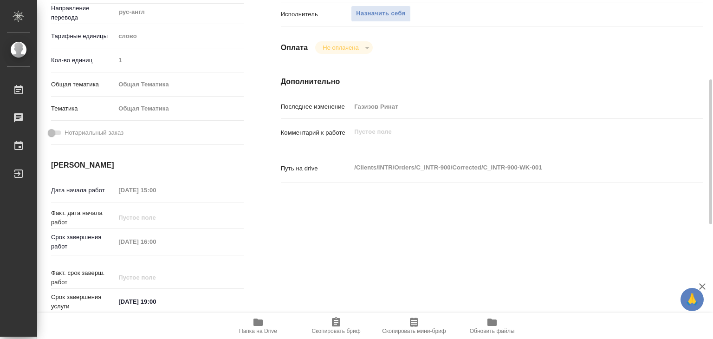
type textarea "x"
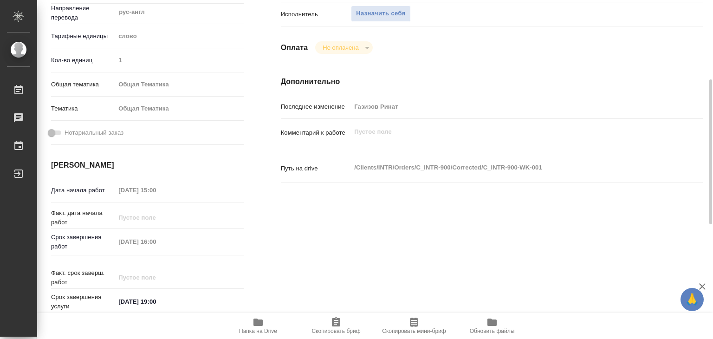
scroll to position [0, 0]
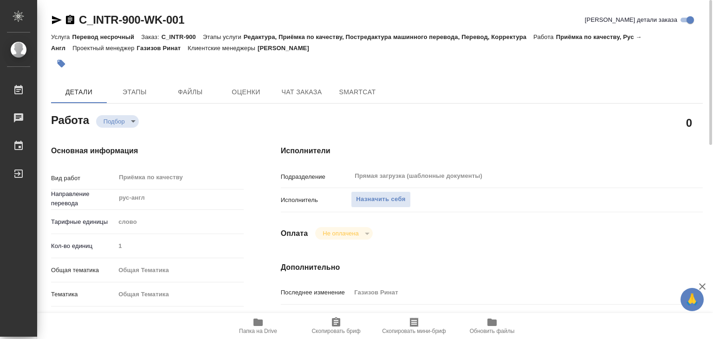
type textarea "x"
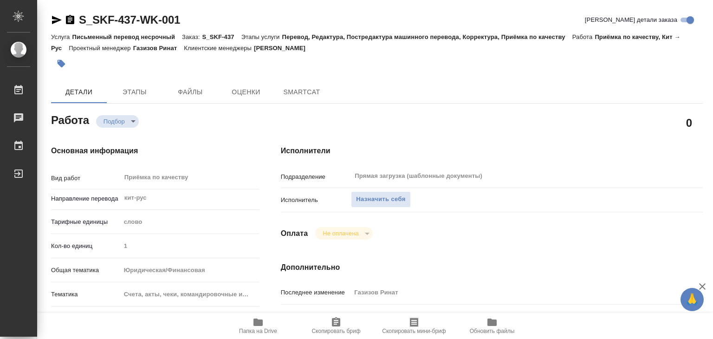
type textarea "x"
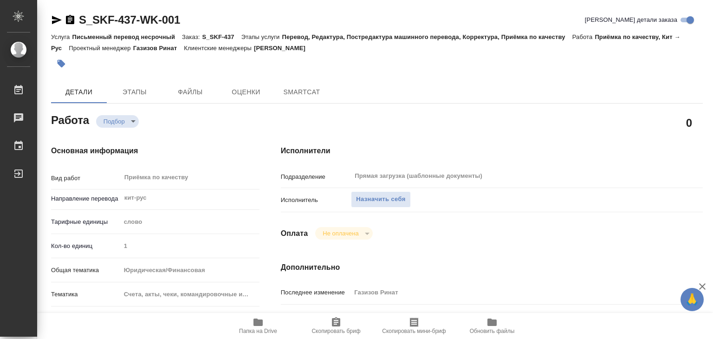
type textarea "x"
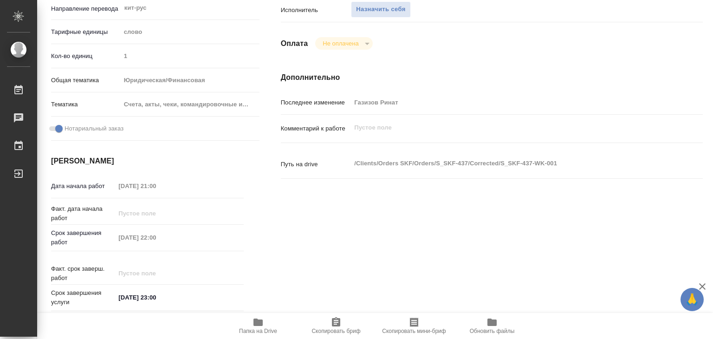
type textarea "x"
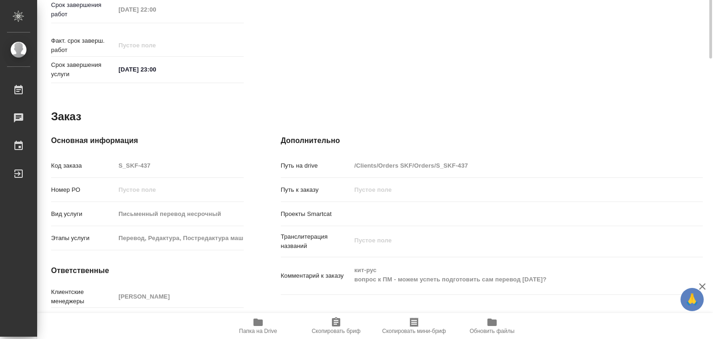
type textarea "x"
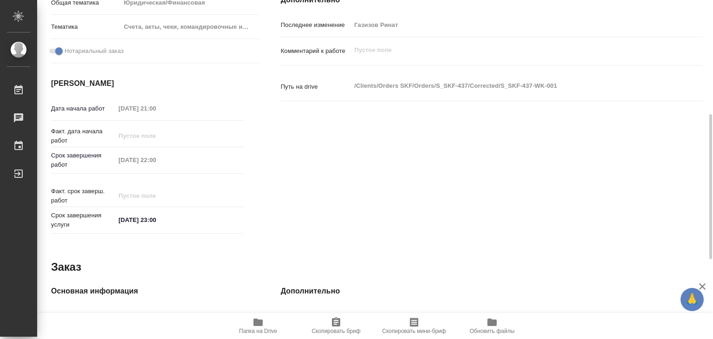
scroll to position [128, 0]
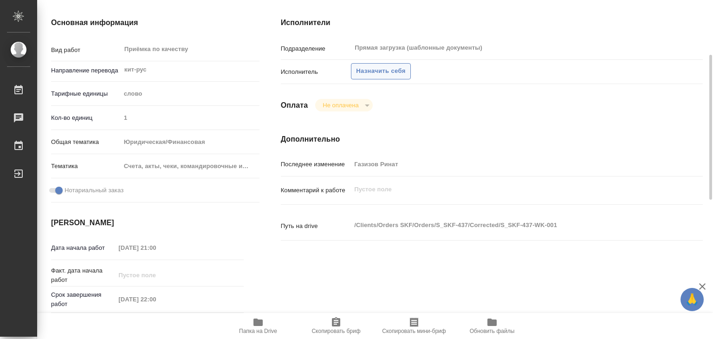
click at [371, 67] on span "Назначить себя" at bounding box center [380, 71] width 49 height 11
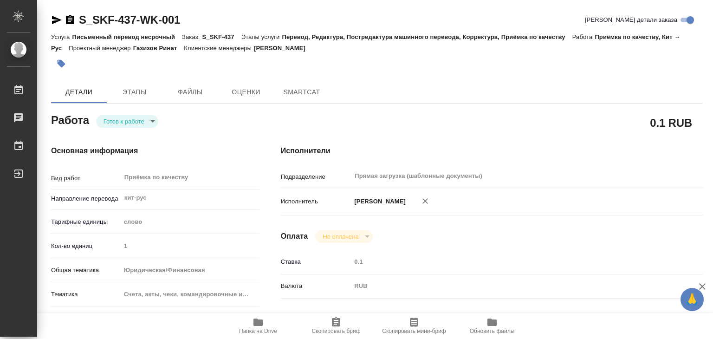
type textarea "x"
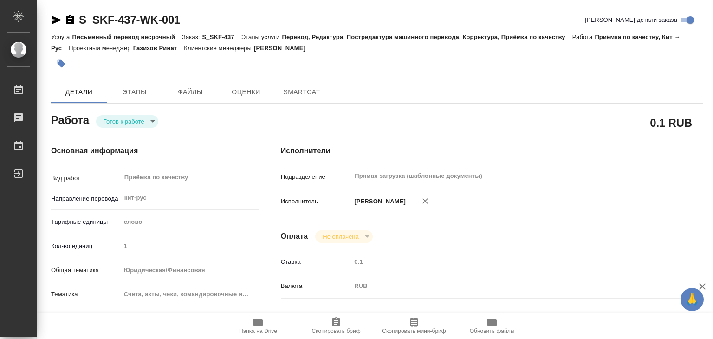
type textarea "x"
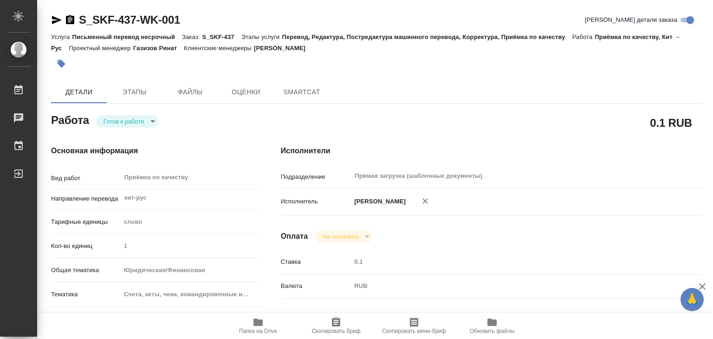
type textarea "x"
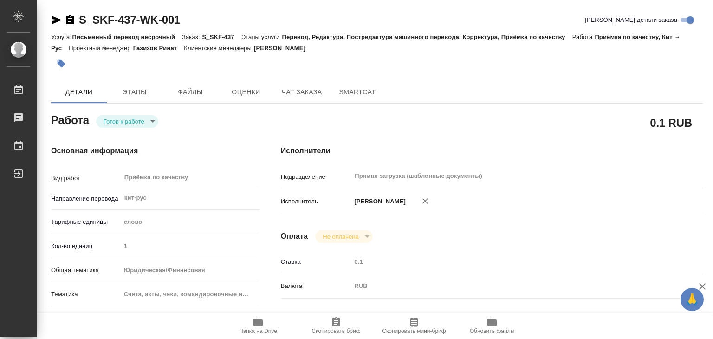
type textarea "x"
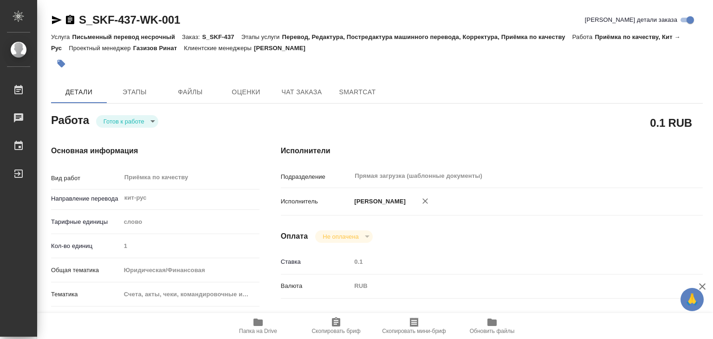
type textarea "x"
